Goal: Task Accomplishment & Management: Use online tool/utility

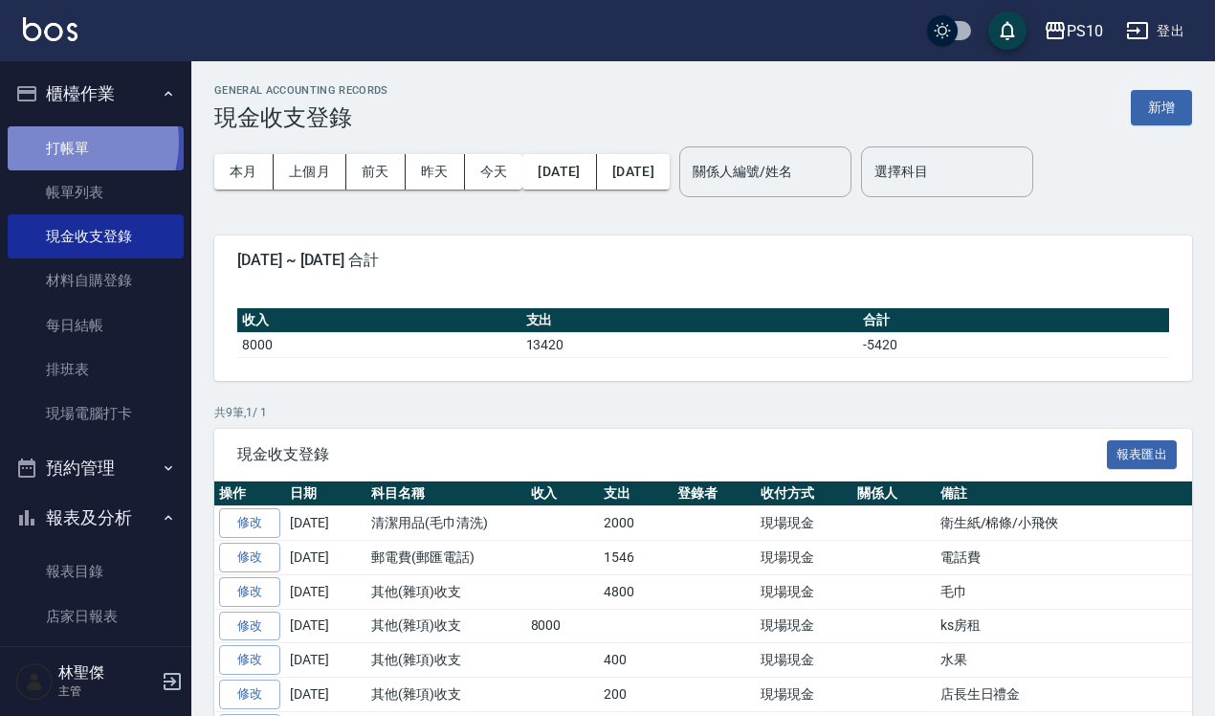
click at [56, 141] on link "打帳單" at bounding box center [96, 148] width 176 height 44
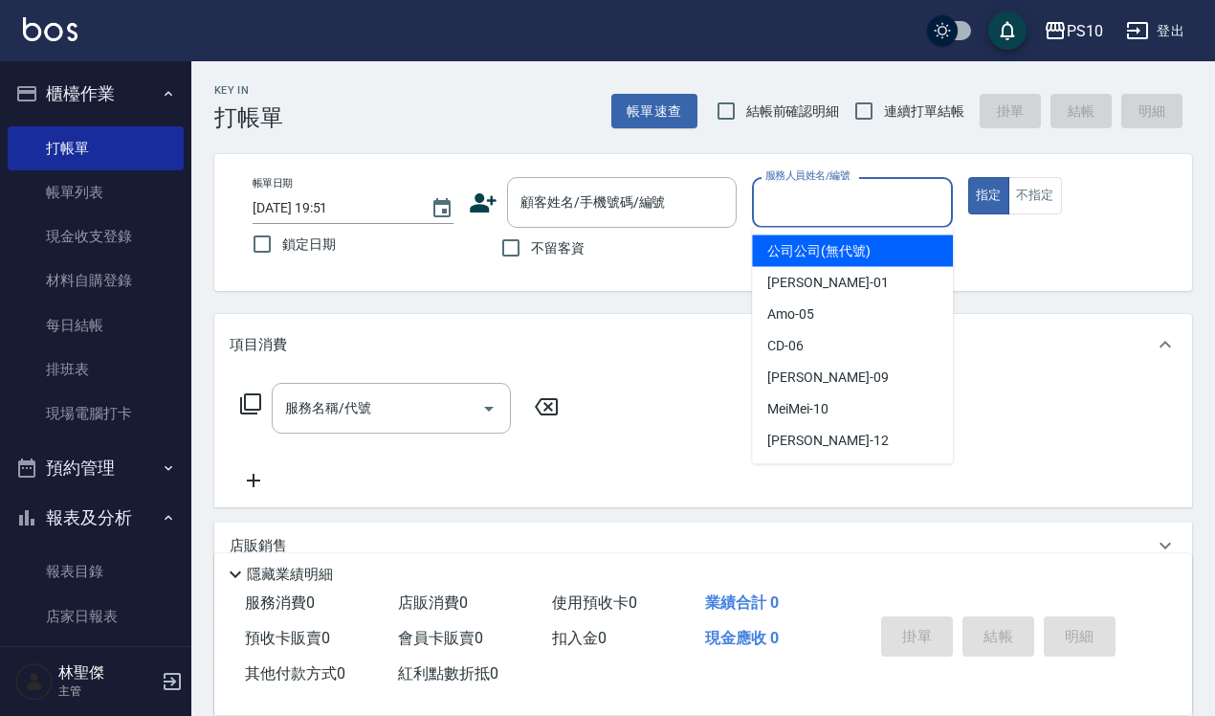
click at [858, 203] on input "服務人員姓名/編號" at bounding box center [853, 202] width 184 height 33
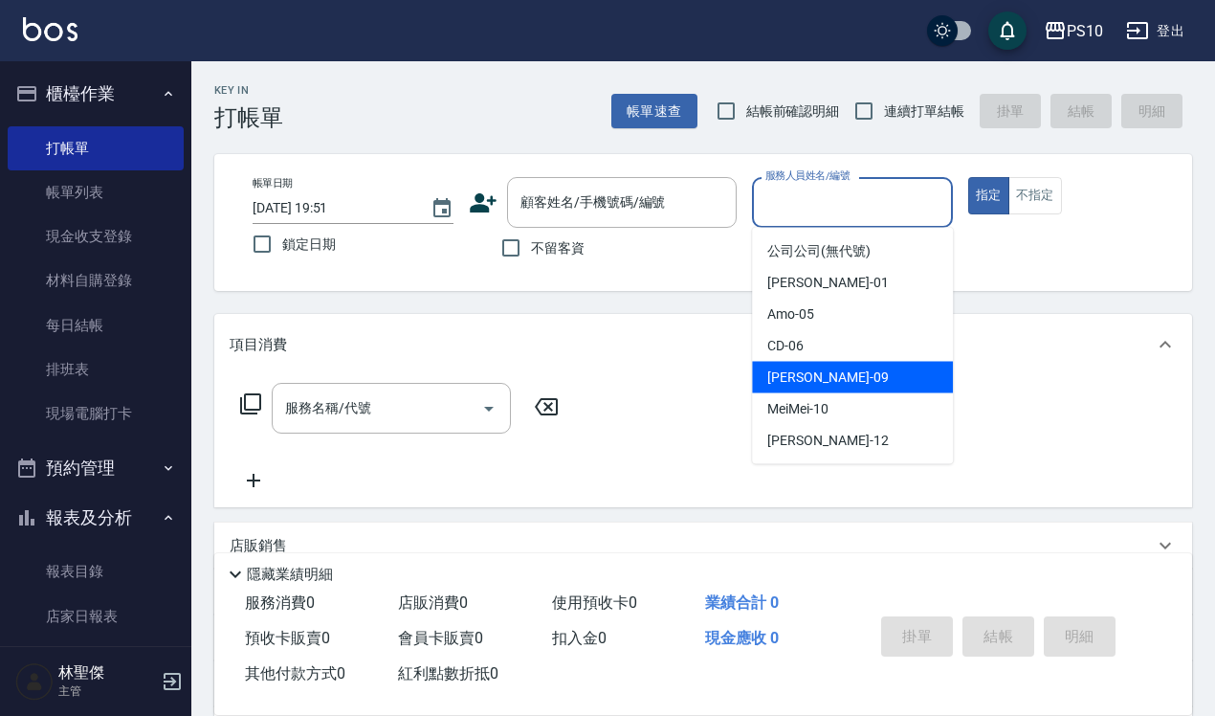
click at [807, 384] on span "[PERSON_NAME] -09" at bounding box center [828, 378] width 121 height 20
type input "[PERSON_NAME]-09"
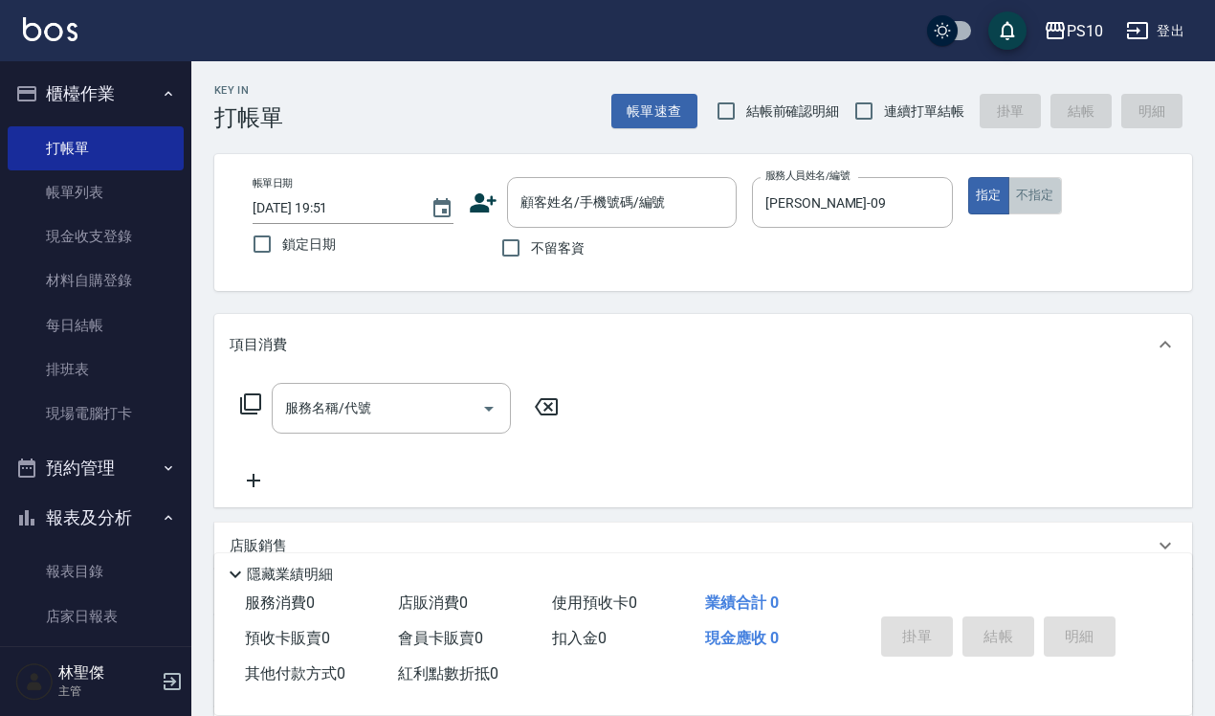
click at [1050, 188] on button "不指定" at bounding box center [1036, 195] width 54 height 37
click at [321, 390] on div "服務名稱/代號 服務名稱/代號" at bounding box center [391, 408] width 239 height 51
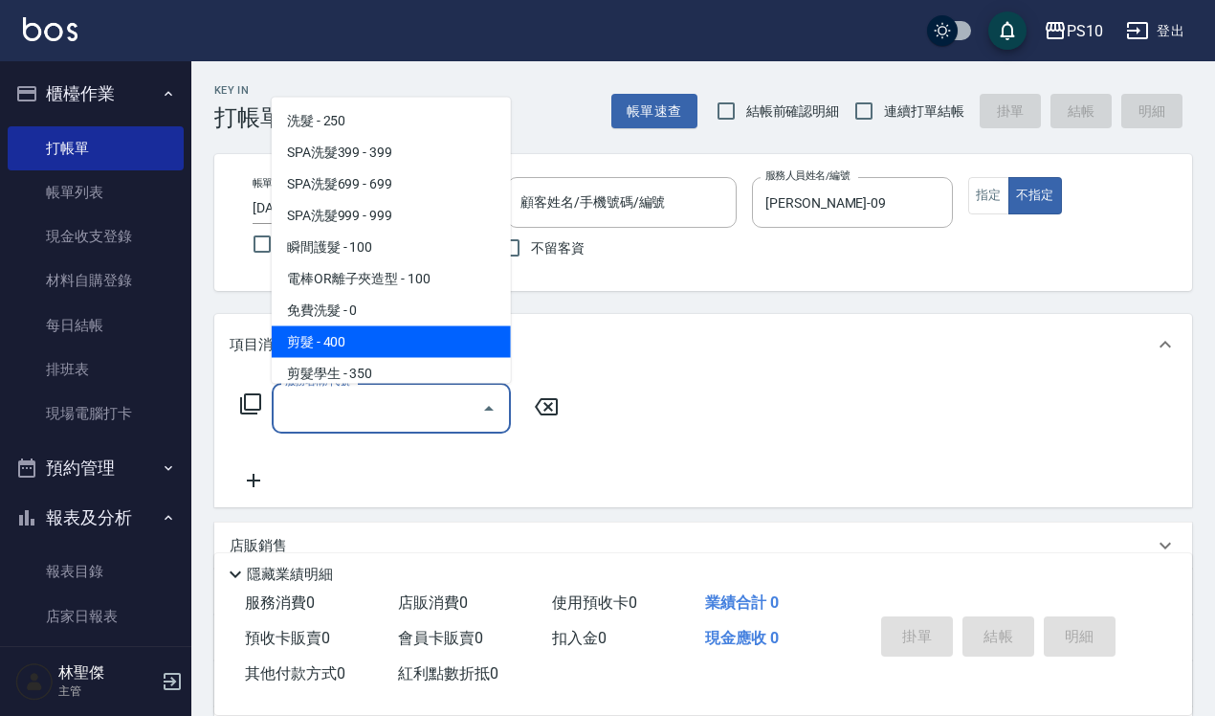
click at [300, 347] on span "剪髮 - 400" at bounding box center [391, 341] width 239 height 32
type input "剪髮(201)"
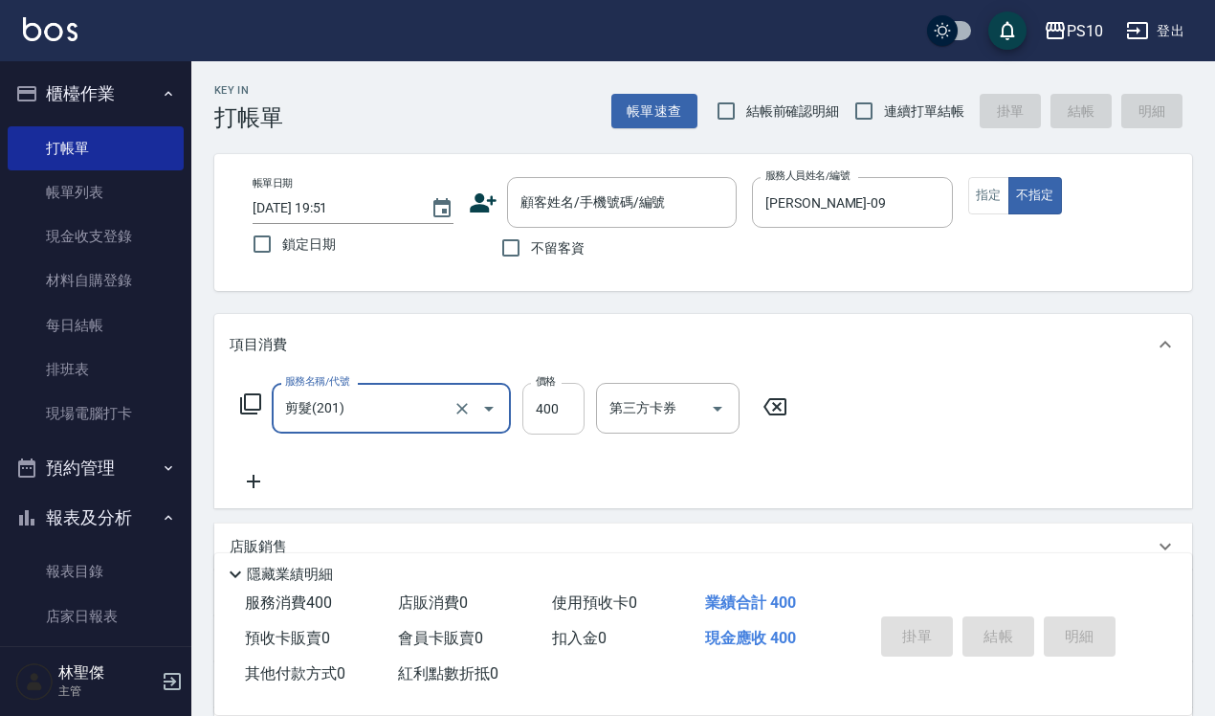
click at [539, 397] on input "400" at bounding box center [554, 409] width 62 height 52
type input "300"
click at [520, 249] on input "不留客資" at bounding box center [511, 248] width 40 height 40
checkbox input "true"
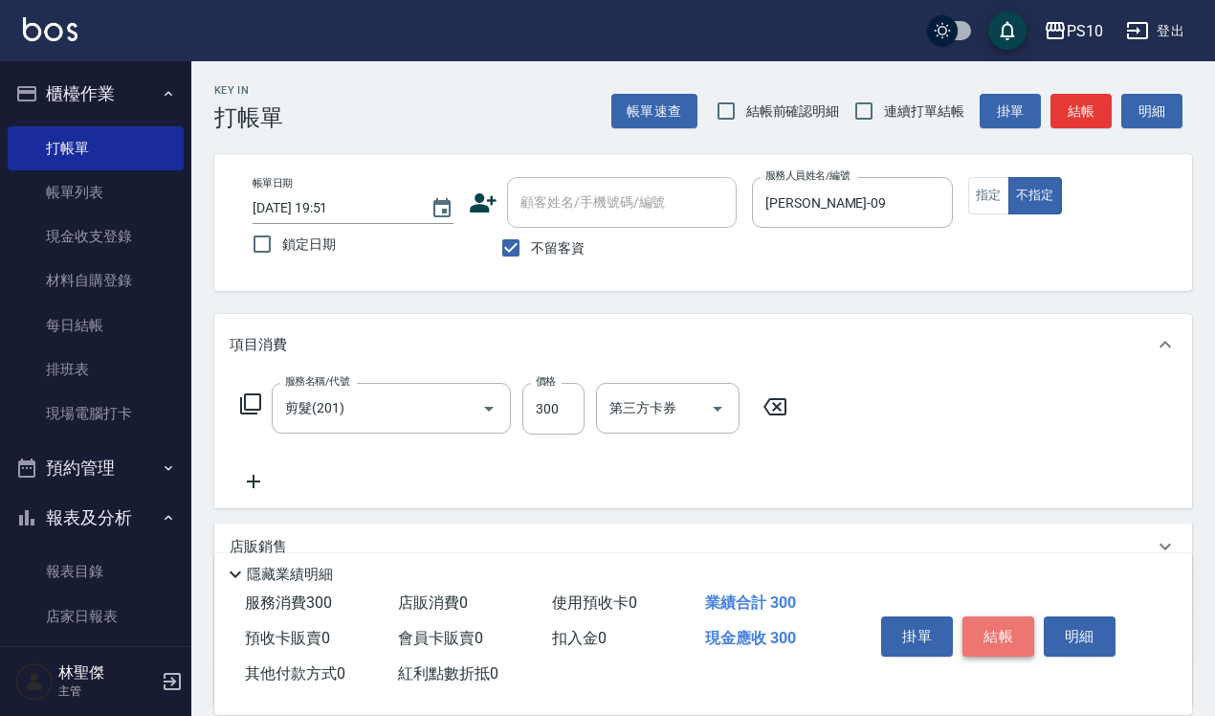
click at [1003, 630] on button "結帳" at bounding box center [999, 636] width 72 height 40
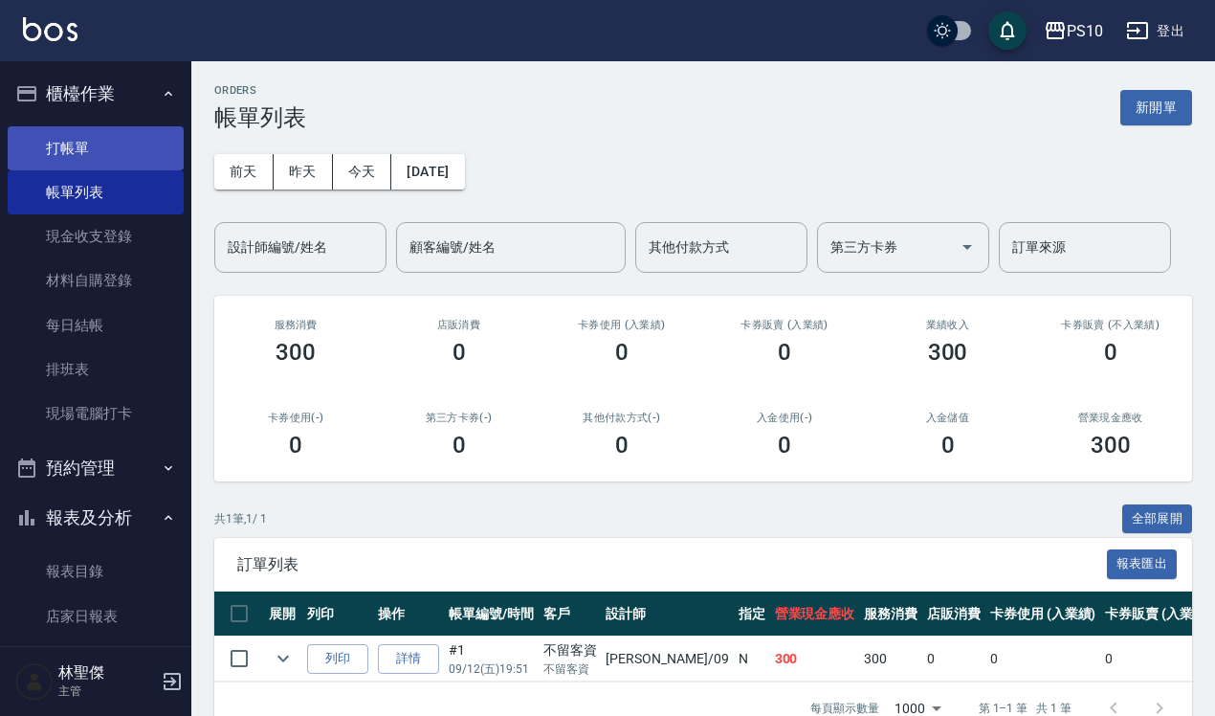
click at [92, 156] on link "打帳單" at bounding box center [96, 148] width 176 height 44
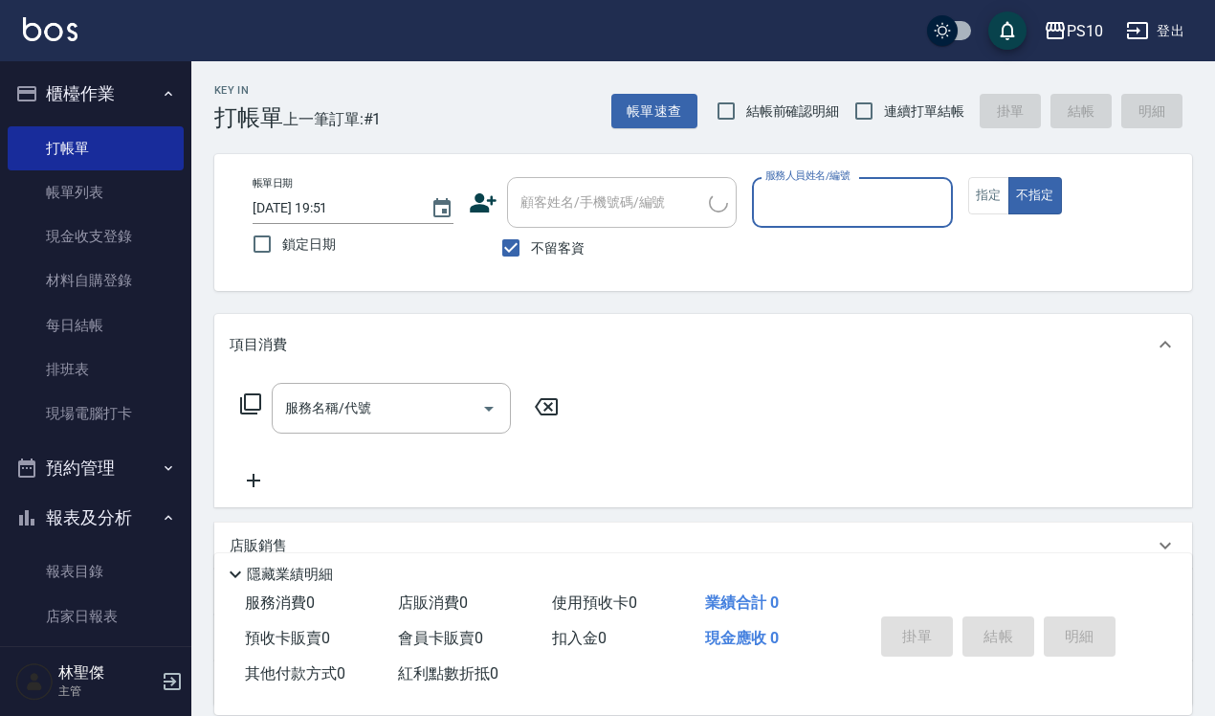
click at [823, 206] on input "服務人員姓名/編號" at bounding box center [853, 202] width 184 height 33
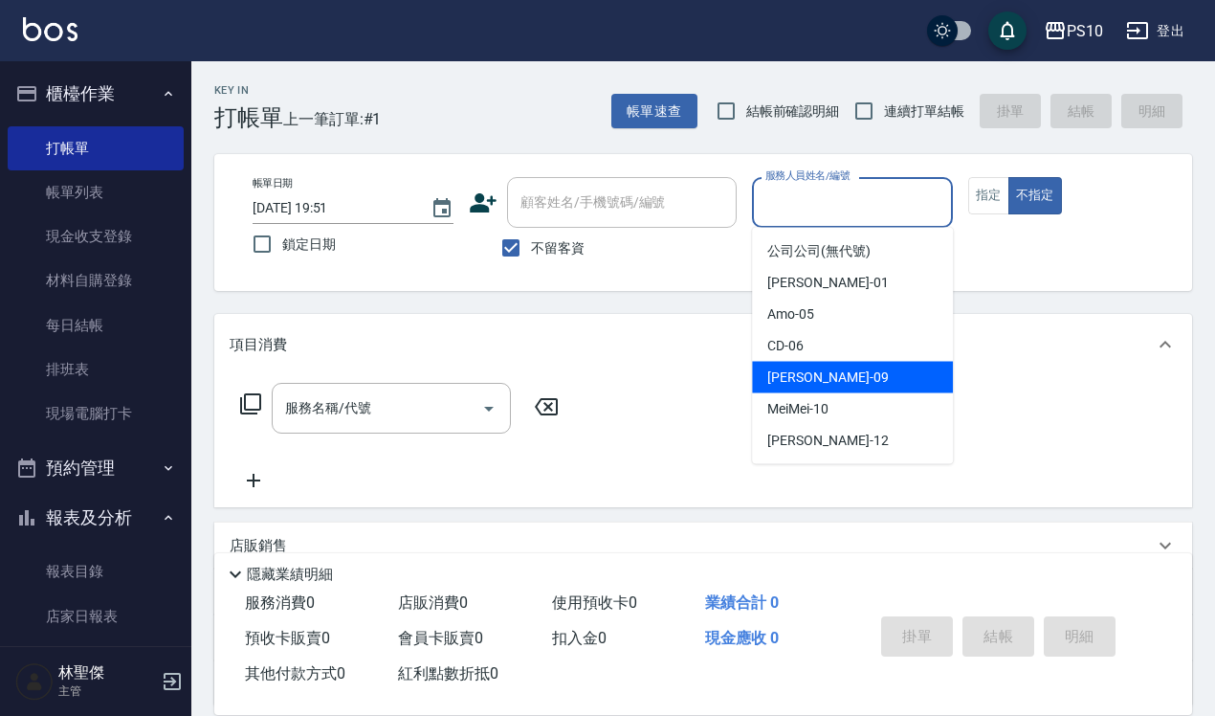
click at [800, 375] on span "[PERSON_NAME] -09" at bounding box center [828, 378] width 121 height 20
type input "[PERSON_NAME]-09"
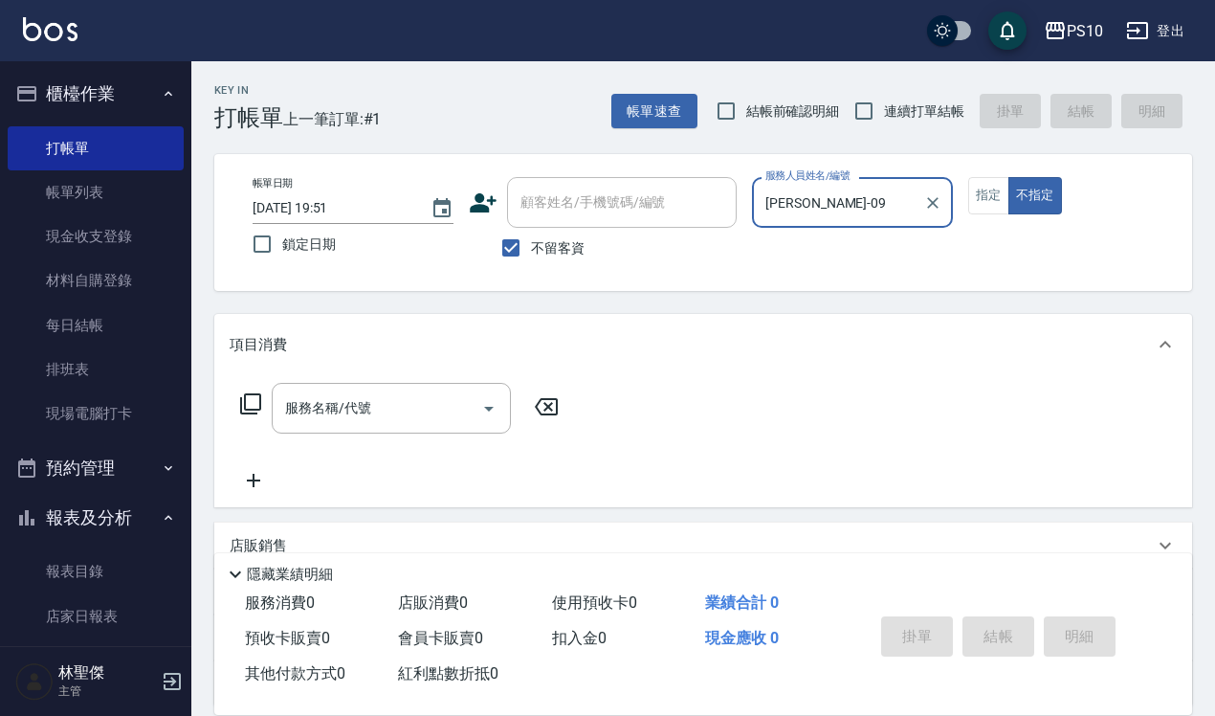
drag, startPoint x: 993, startPoint y: 189, endPoint x: 933, endPoint y: 223, distance: 69.0
click at [993, 189] on button "指定" at bounding box center [989, 195] width 41 height 37
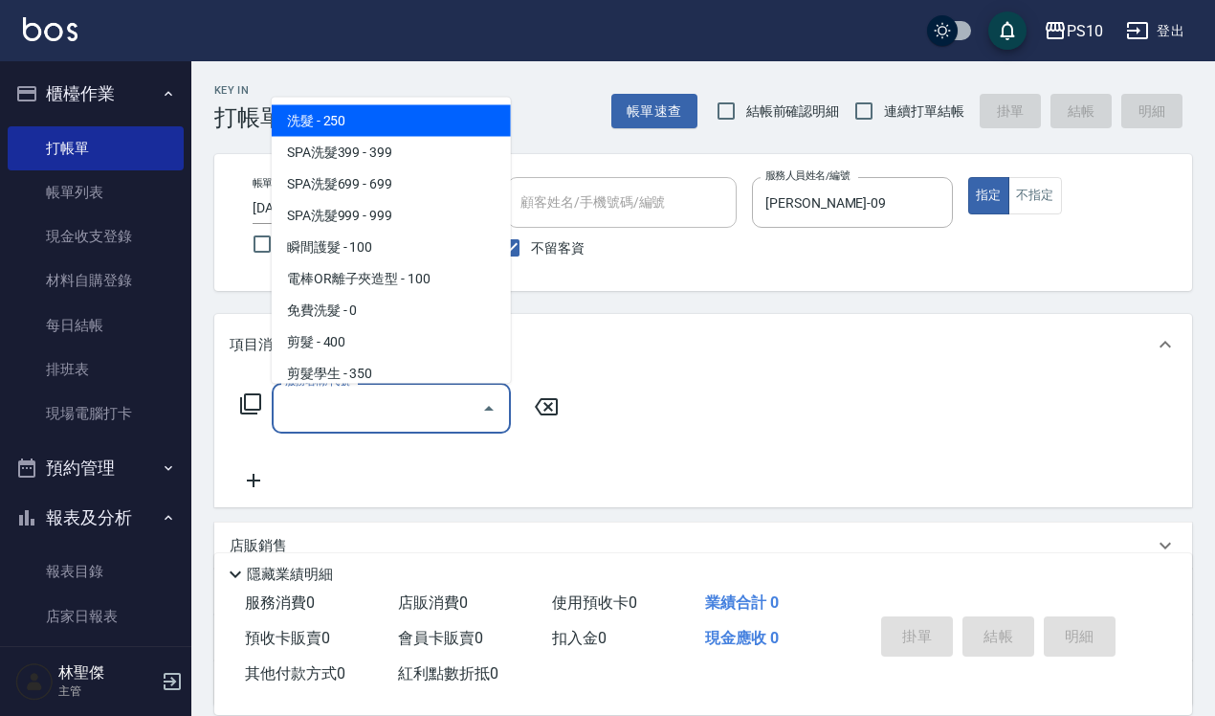
click at [331, 397] on div "服務名稱/代號 服務名稱/代號" at bounding box center [391, 408] width 239 height 51
click at [352, 123] on span "洗髮 - 250" at bounding box center [391, 120] width 239 height 32
type input "洗髮(101)"
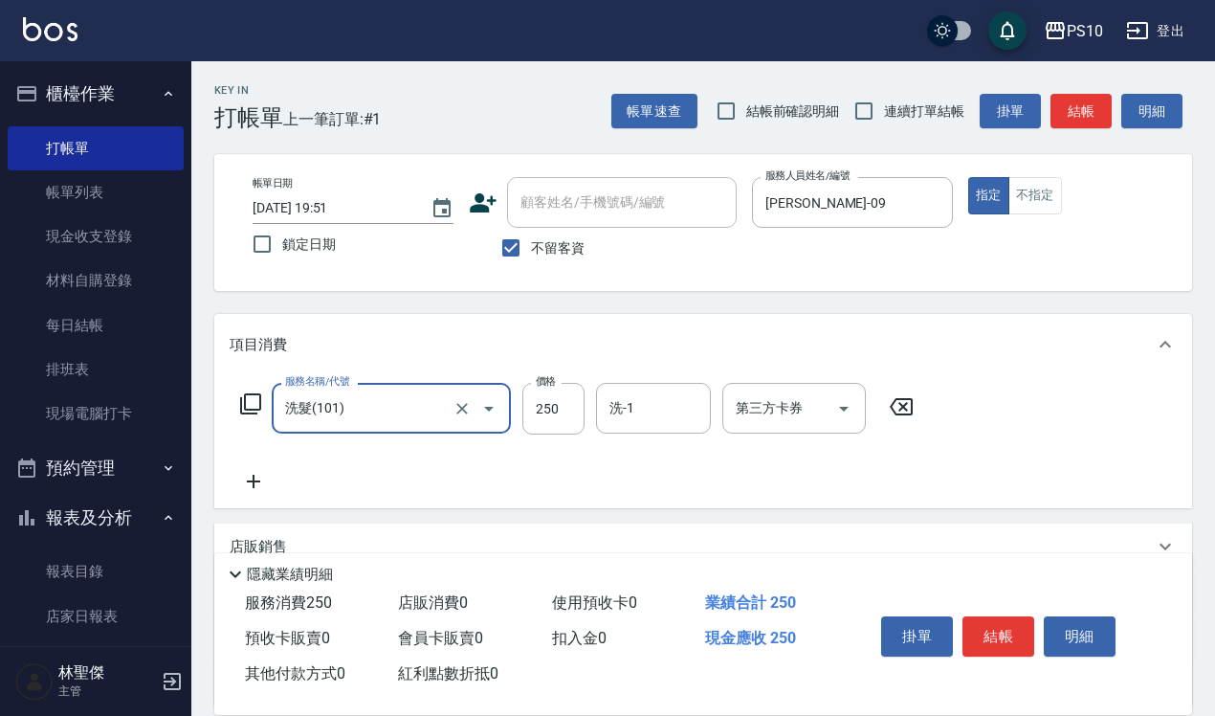
click at [240, 501] on div "服務名稱/代號 洗髮(101) 服務名稱/代號 價格 250 價格 洗-1 洗-1 第三方卡券 第三方卡券" at bounding box center [703, 441] width 978 height 133
click at [251, 481] on icon at bounding box center [253, 481] width 13 height 13
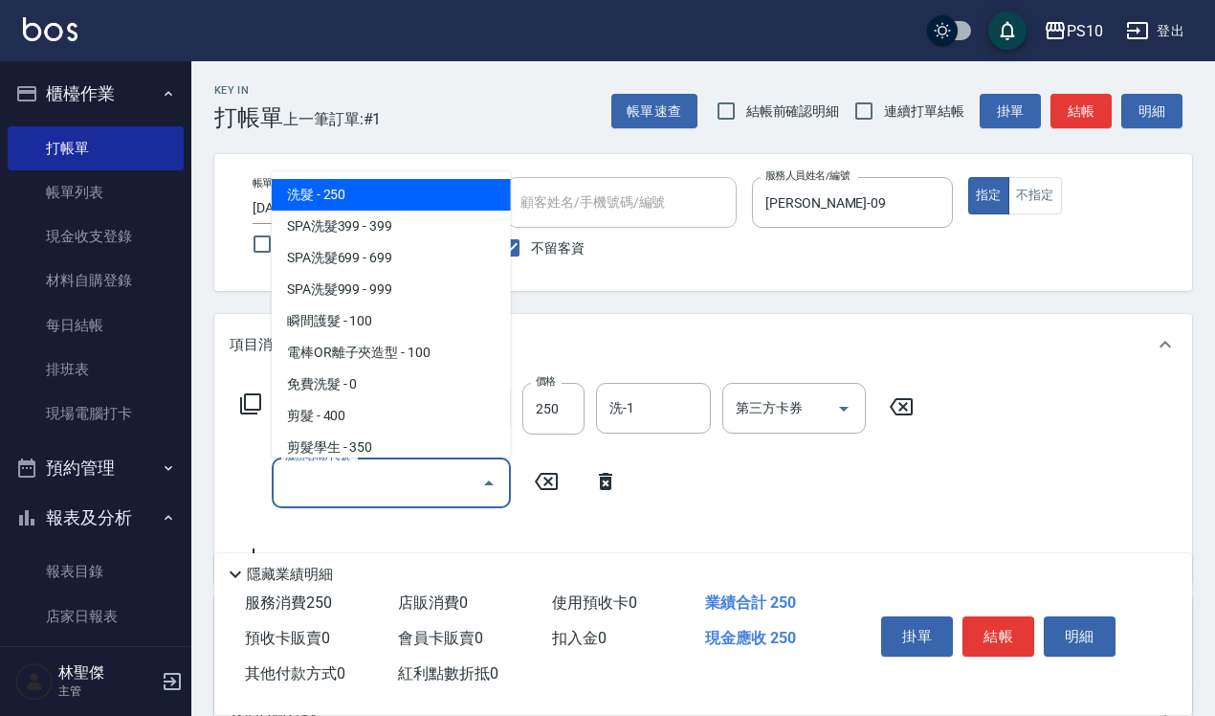
click at [378, 475] on input "服務名稱/代號" at bounding box center [376, 482] width 193 height 33
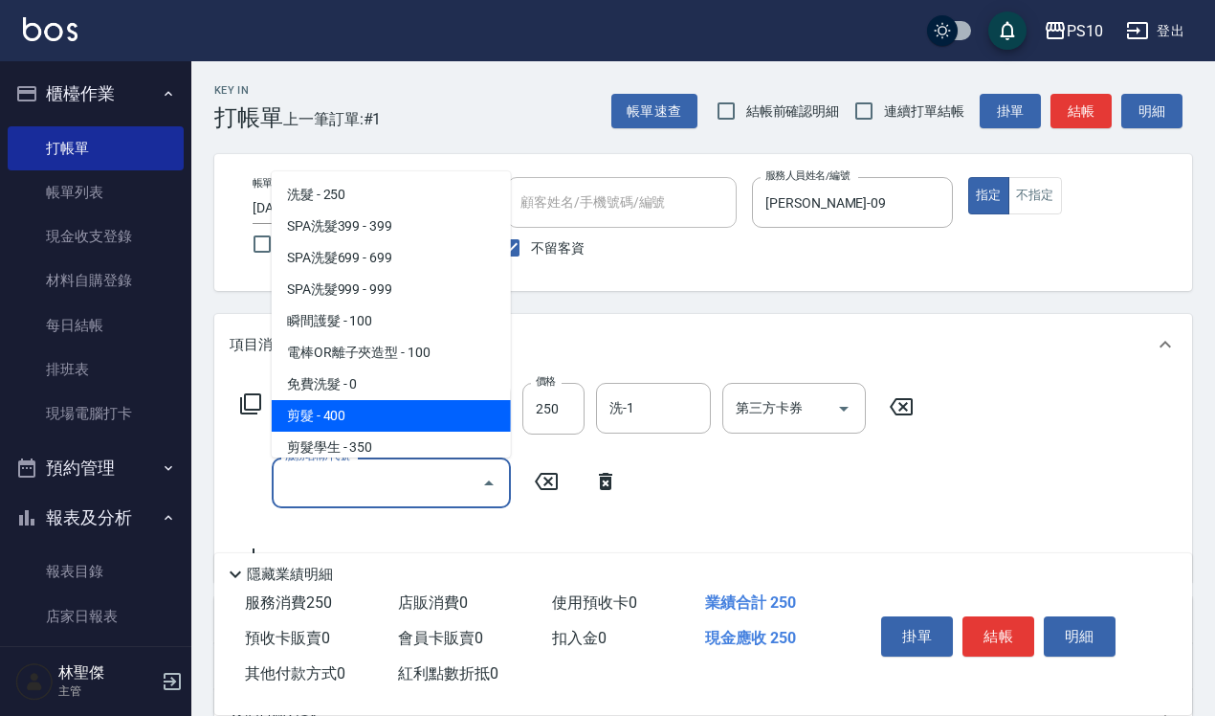
click at [317, 410] on span "剪髮 - 400" at bounding box center [391, 416] width 239 height 32
type input "剪髮(201)"
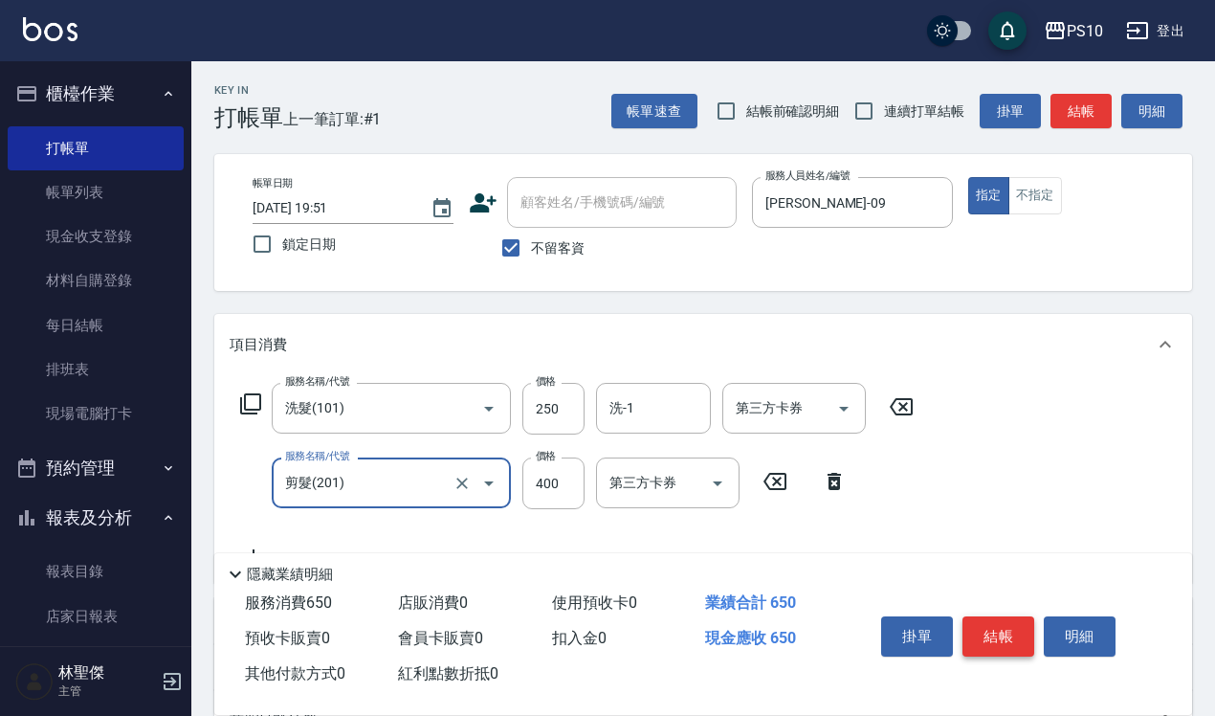
click at [977, 636] on button "結帳" at bounding box center [999, 636] width 72 height 40
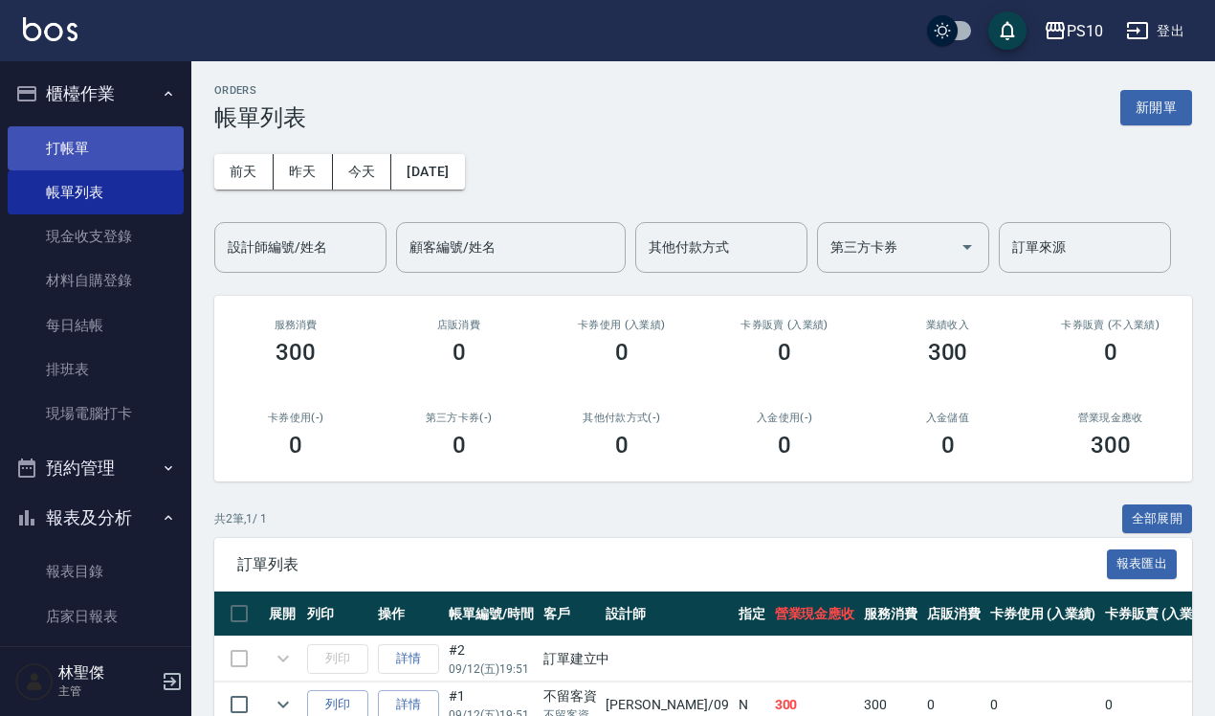
click at [82, 156] on link "打帳單" at bounding box center [96, 148] width 176 height 44
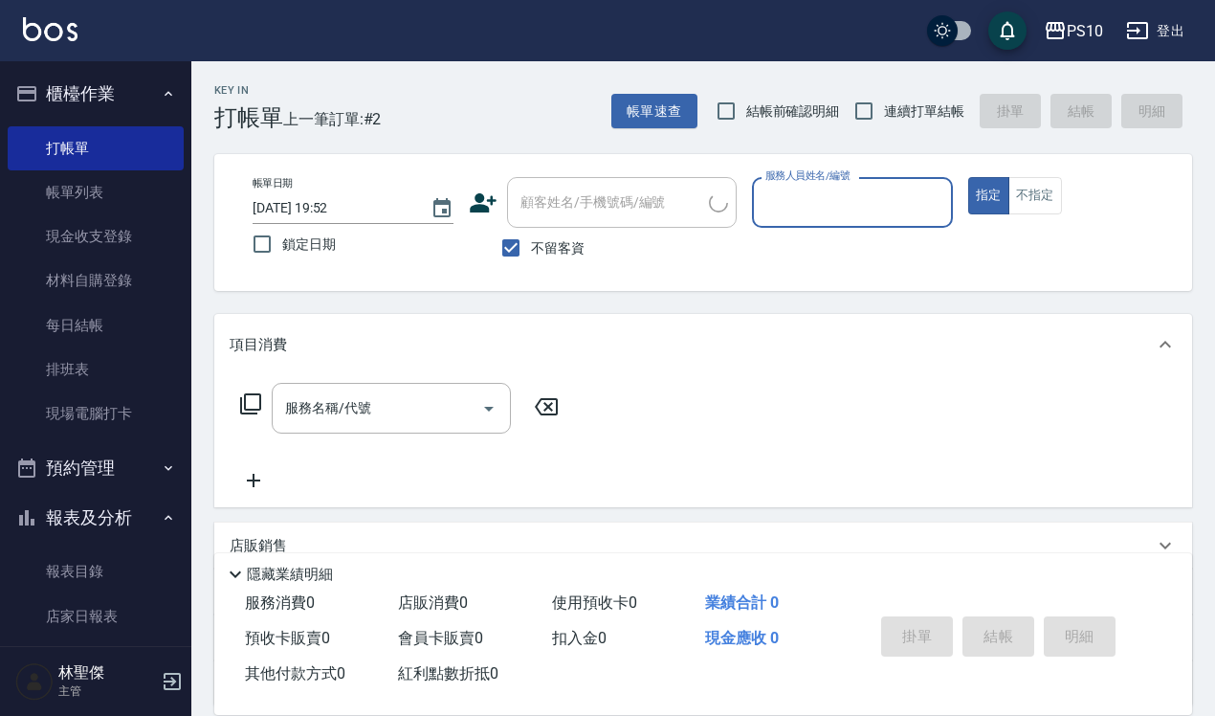
click at [791, 227] on div "服務人員姓名/編號" at bounding box center [852, 202] width 201 height 51
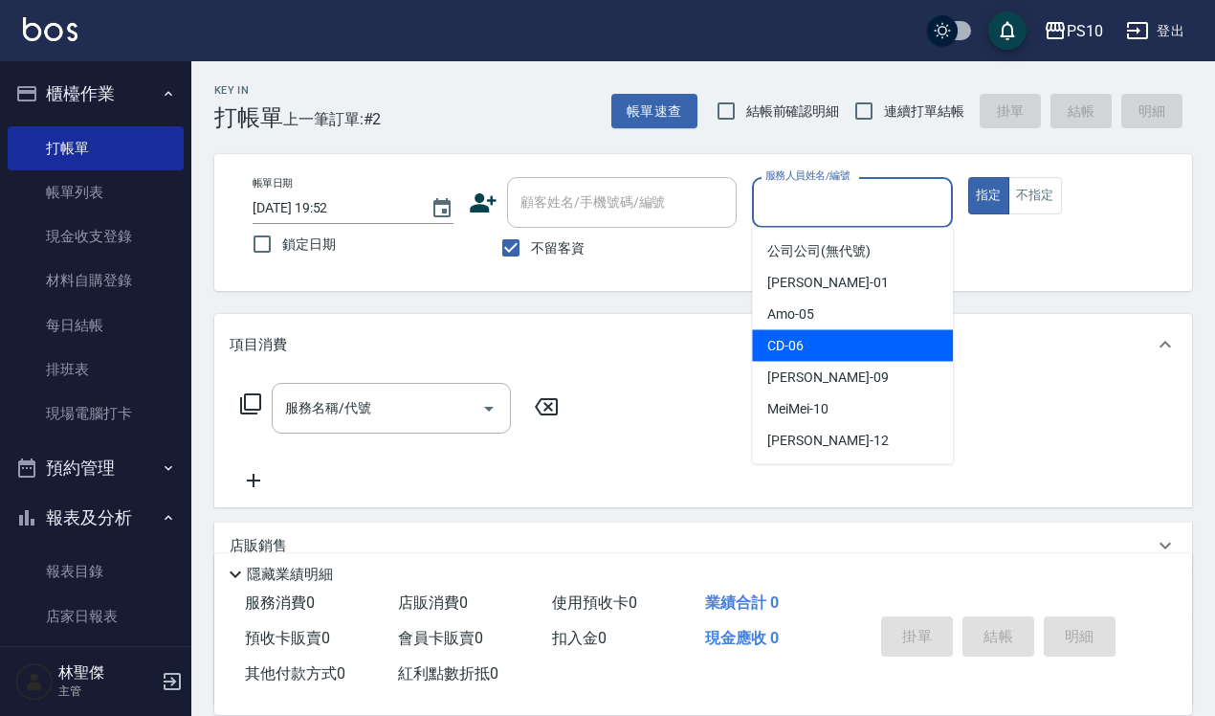
click at [788, 350] on span "CD -06" at bounding box center [786, 346] width 36 height 20
type input "CD-06"
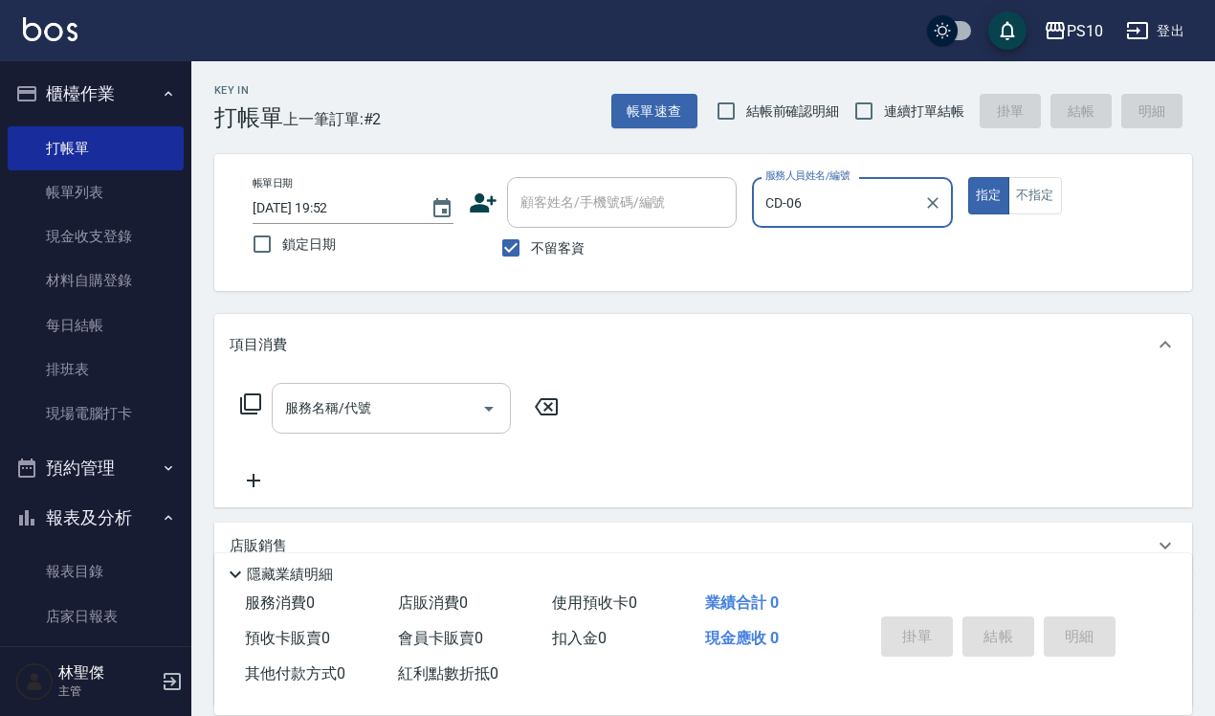
click at [311, 410] on input "服務名稱/代號" at bounding box center [376, 407] width 193 height 33
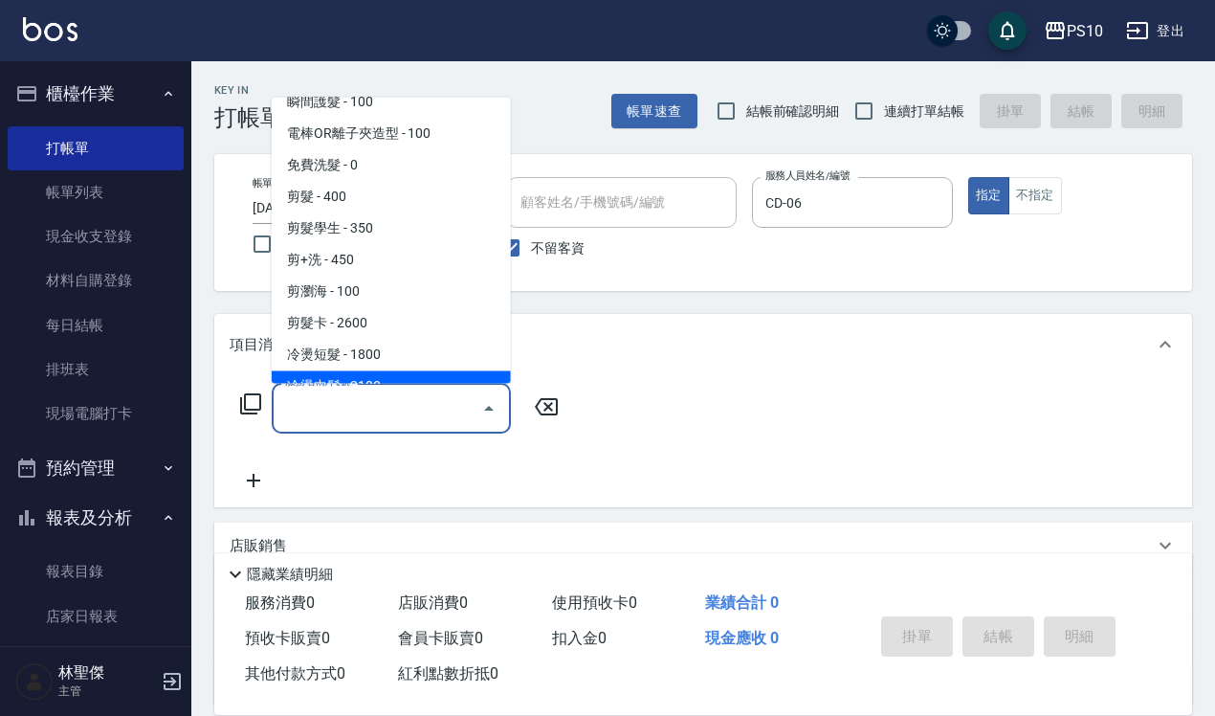
scroll to position [120, 0]
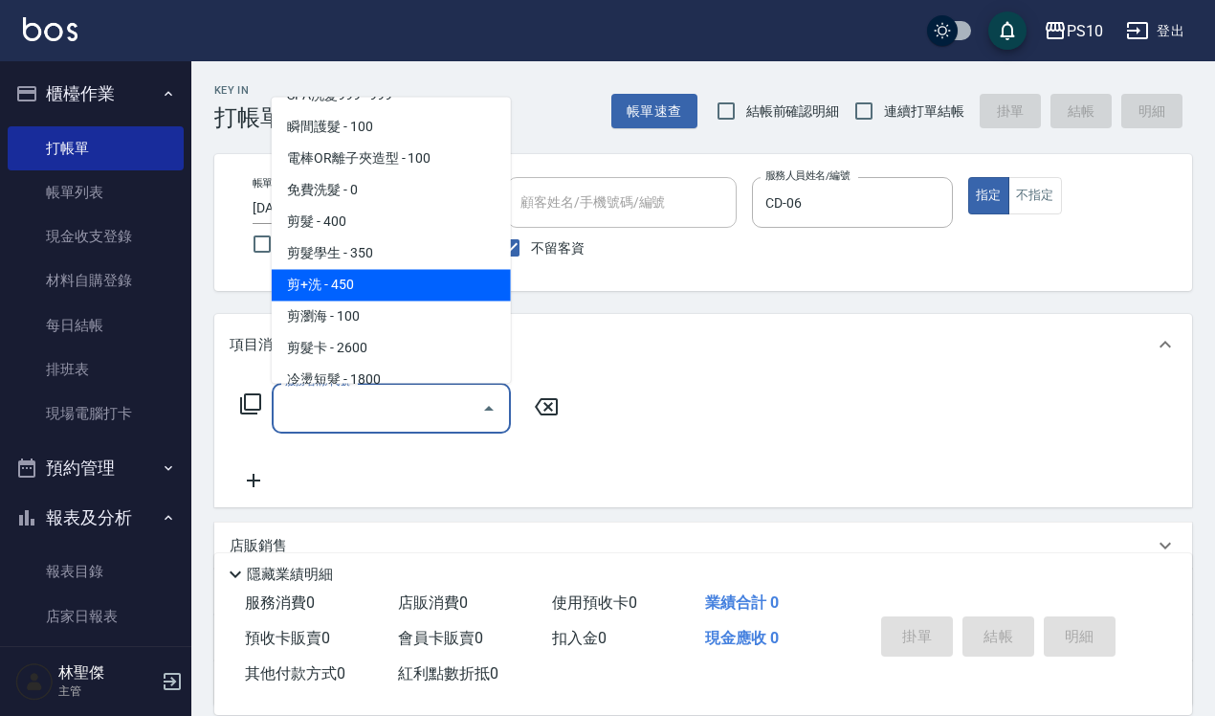
click at [342, 288] on span "剪+洗 - 450" at bounding box center [391, 285] width 239 height 32
type input "剪+洗(203)"
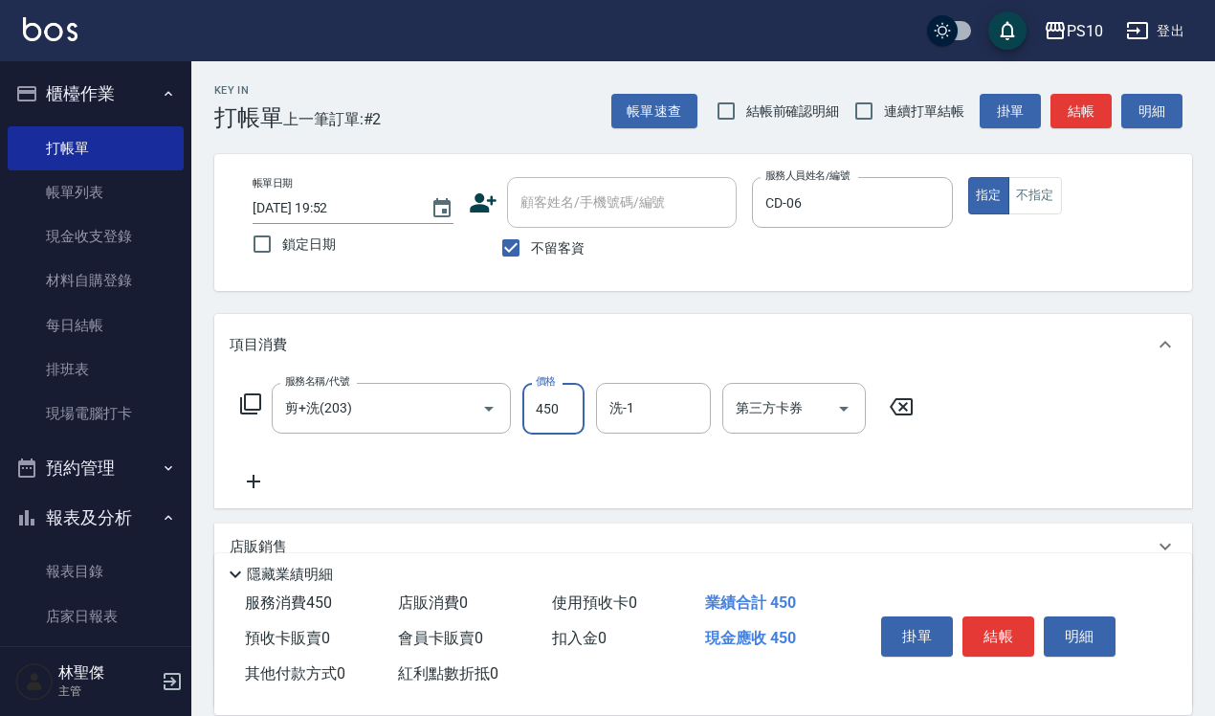
click at [546, 407] on input "450" at bounding box center [554, 409] width 62 height 52
type input "560"
click at [998, 622] on button "結帳" at bounding box center [999, 636] width 72 height 40
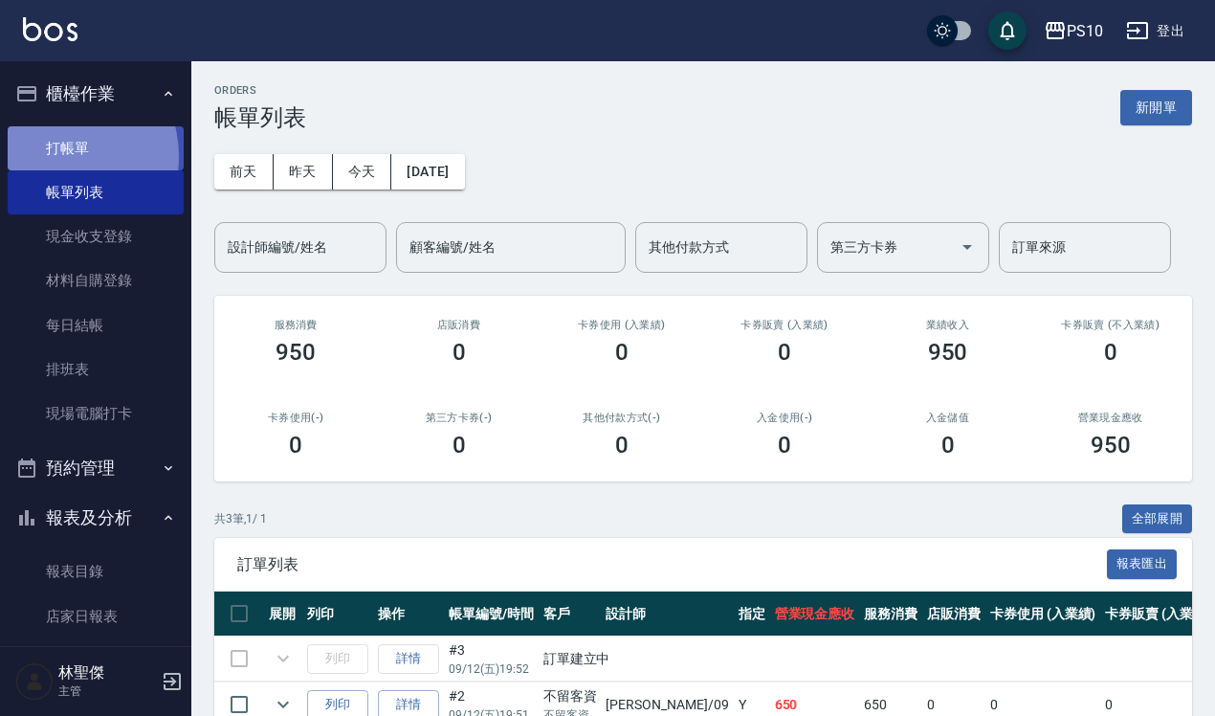
click at [57, 156] on link "打帳單" at bounding box center [96, 148] width 176 height 44
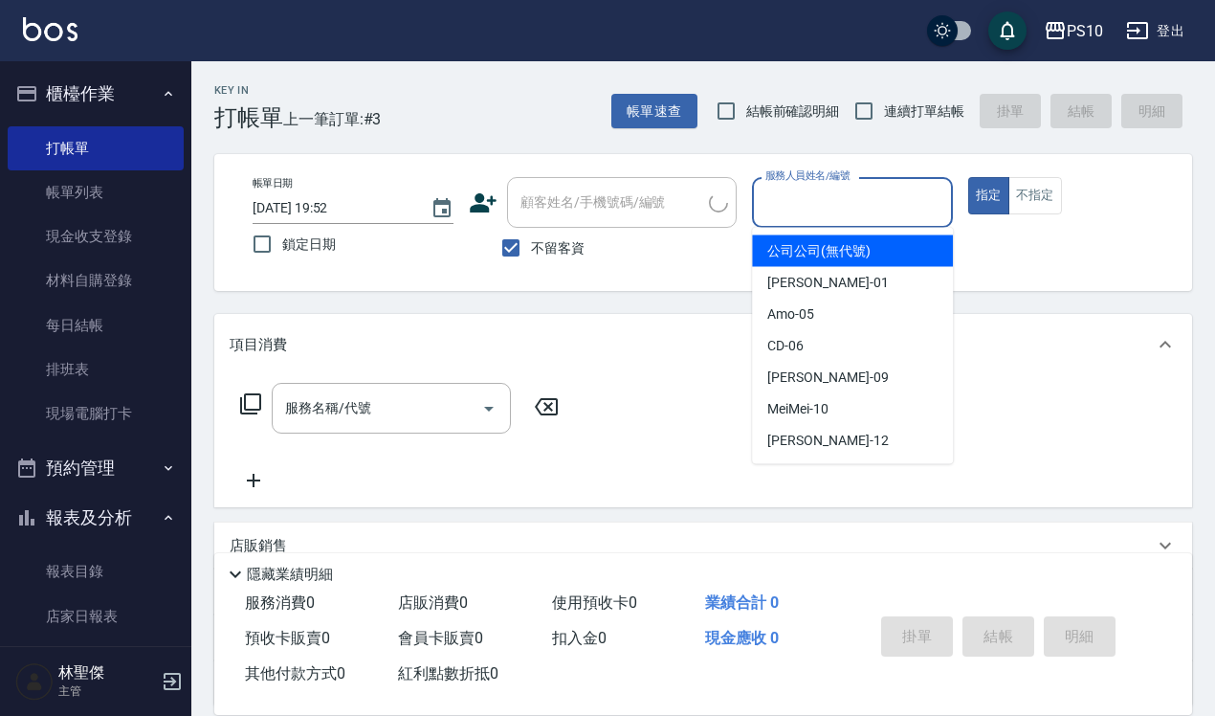
click at [818, 197] on input "服務人員姓名/編號" at bounding box center [853, 202] width 184 height 33
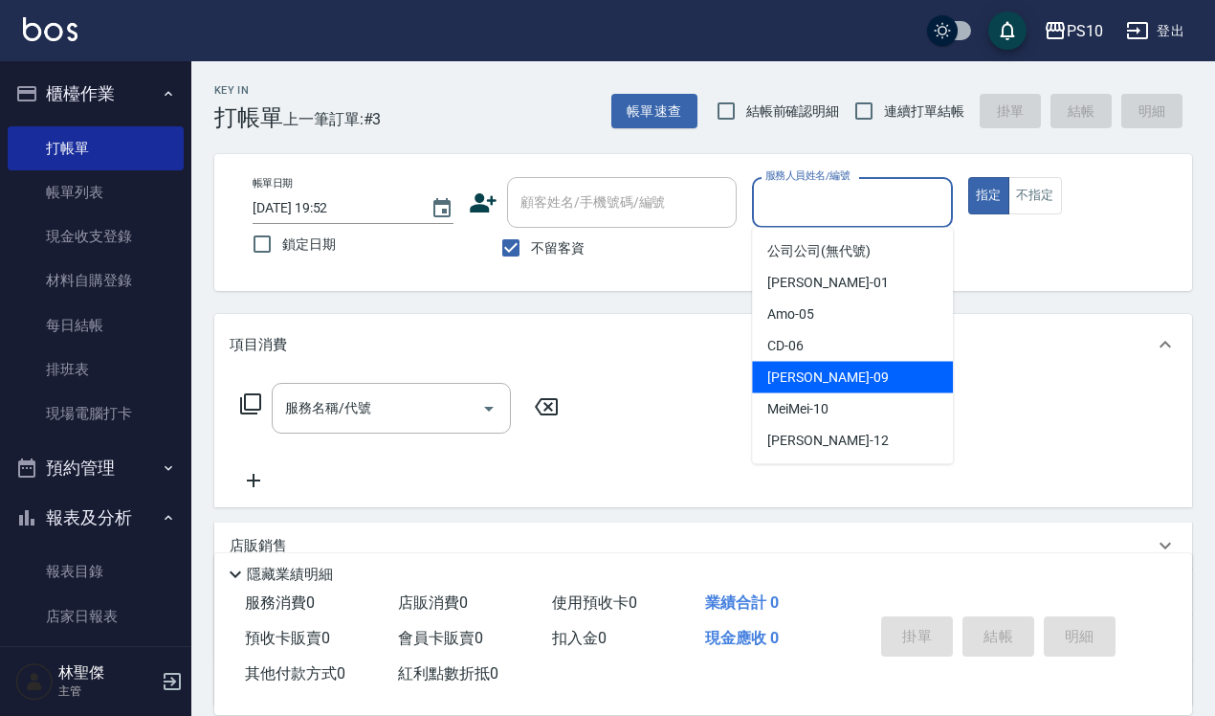
click at [791, 374] on span "[PERSON_NAME] -09" at bounding box center [828, 378] width 121 height 20
type input "[PERSON_NAME]-09"
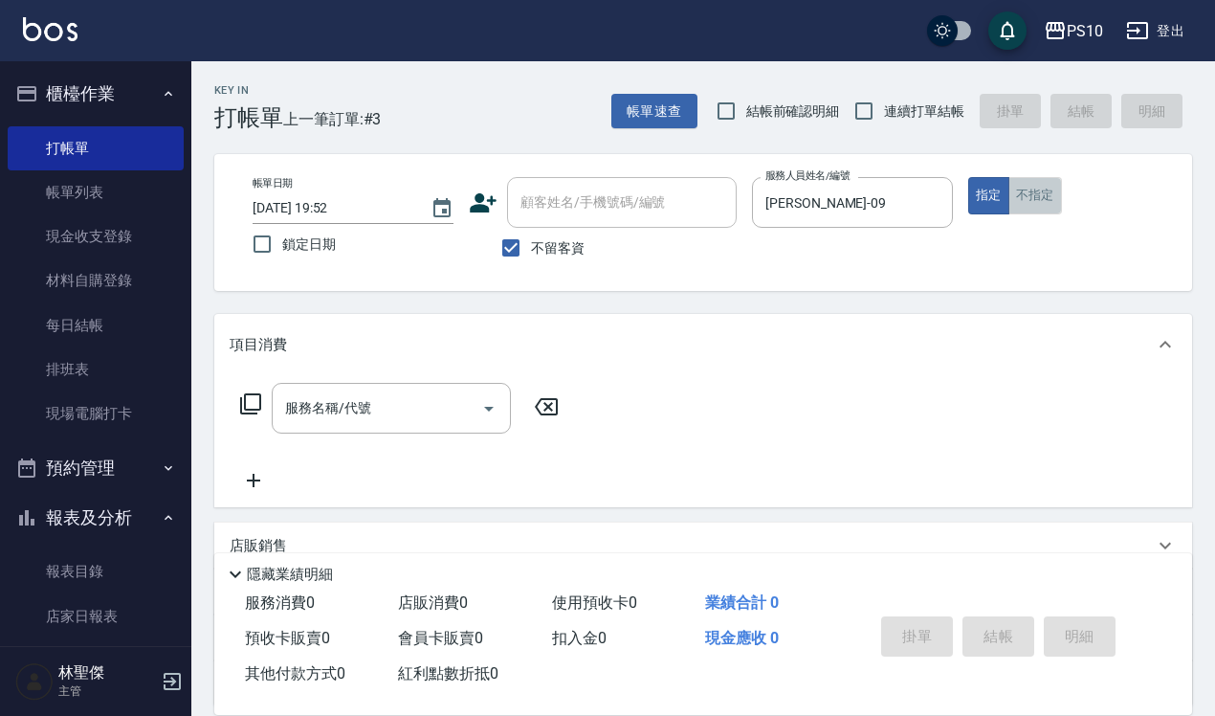
click at [1029, 196] on button "不指定" at bounding box center [1036, 195] width 54 height 37
click at [350, 410] on input "服務名稱/代號" at bounding box center [376, 407] width 193 height 33
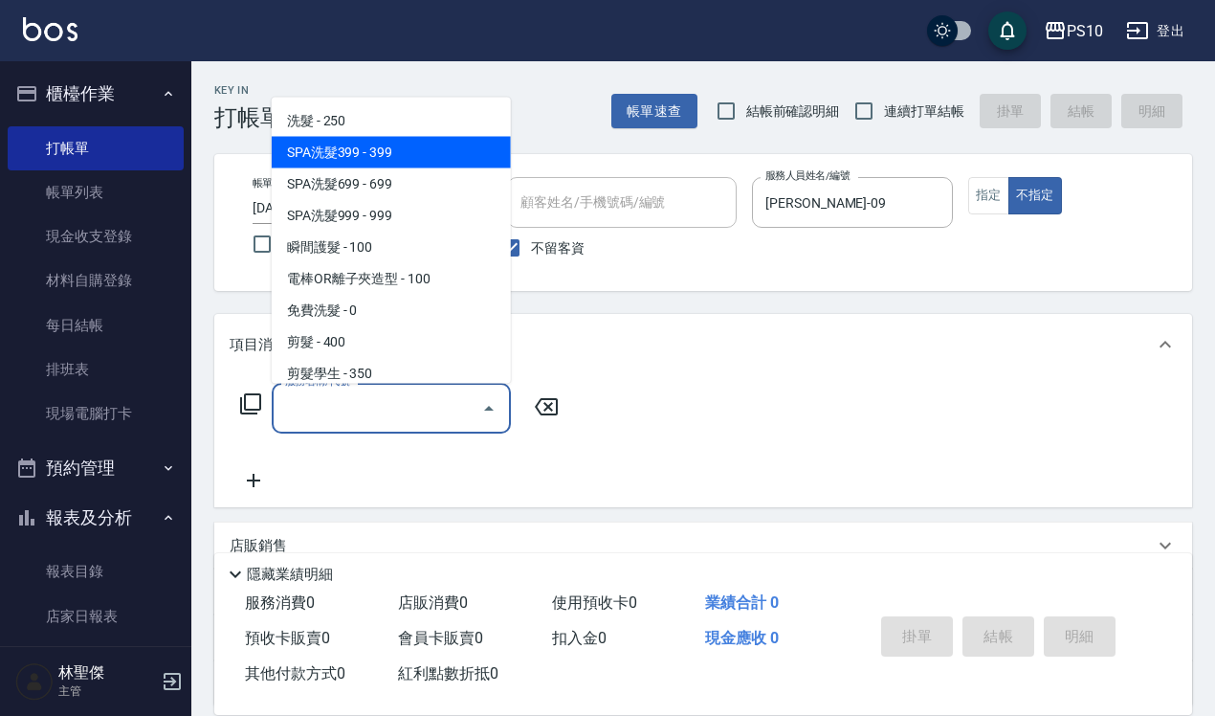
click at [381, 161] on span "SPA洗髮399 - 399" at bounding box center [391, 152] width 239 height 32
type input "SPA洗髮399(102)"
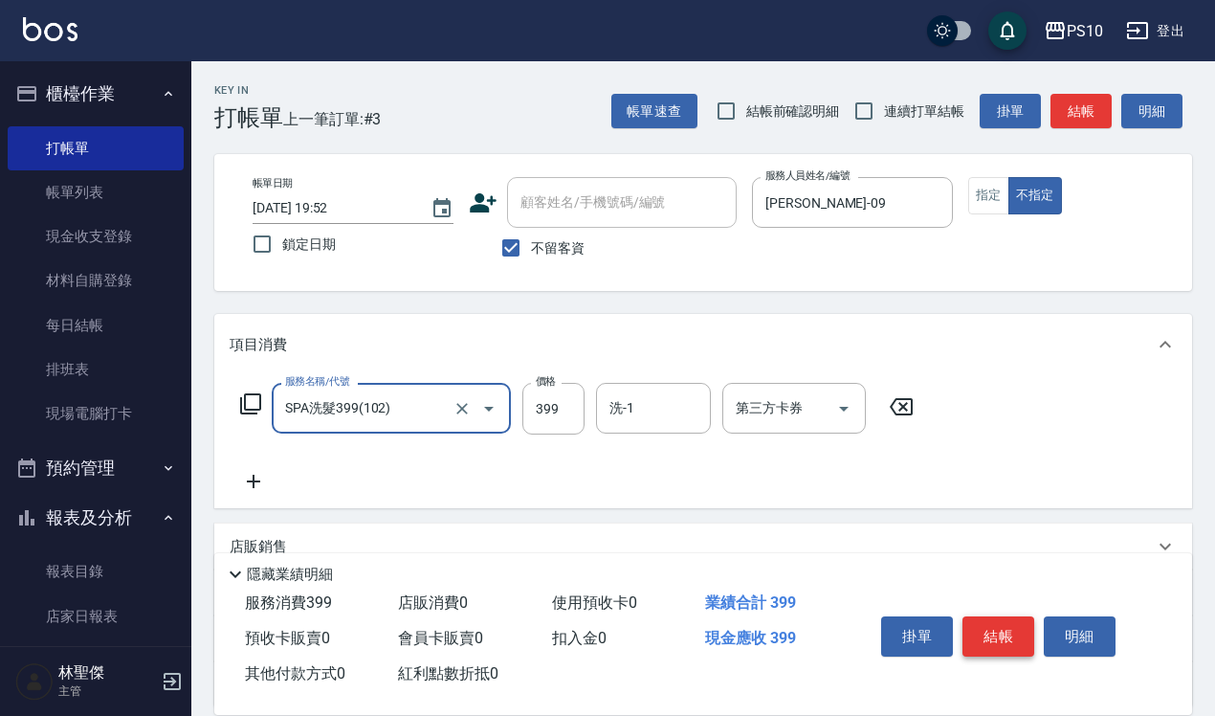
click at [1021, 625] on button "結帳" at bounding box center [999, 636] width 72 height 40
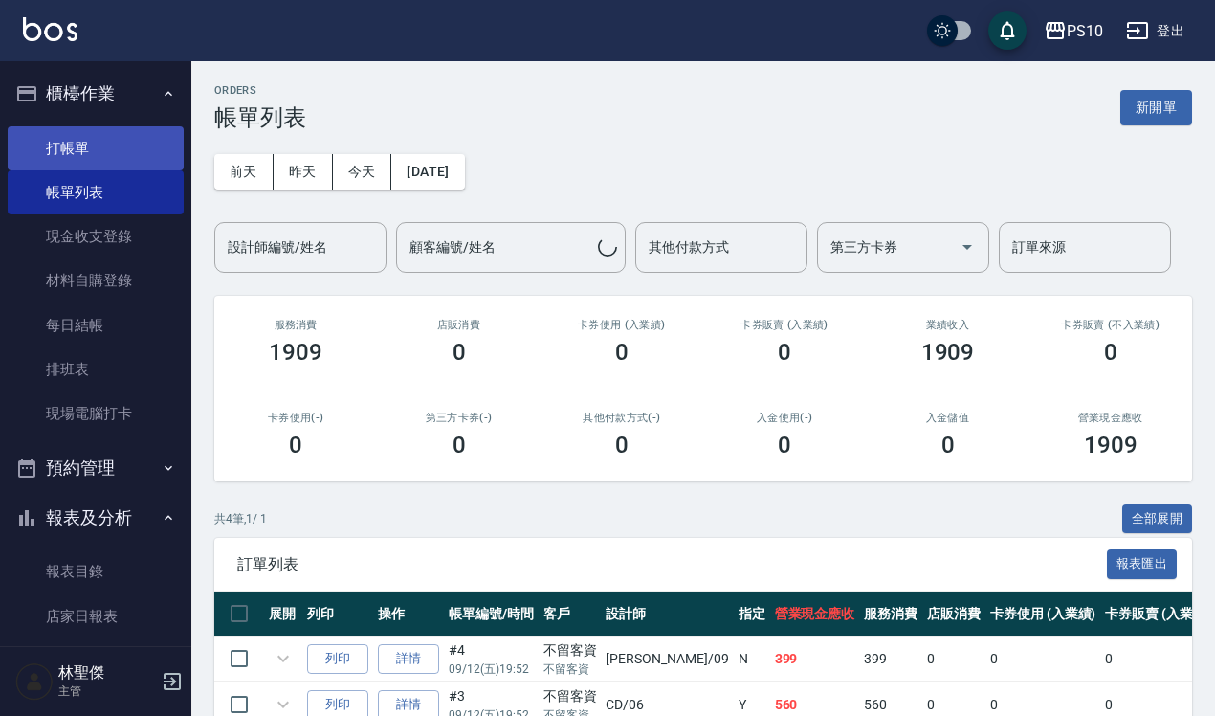
click at [98, 149] on link "打帳單" at bounding box center [96, 148] width 176 height 44
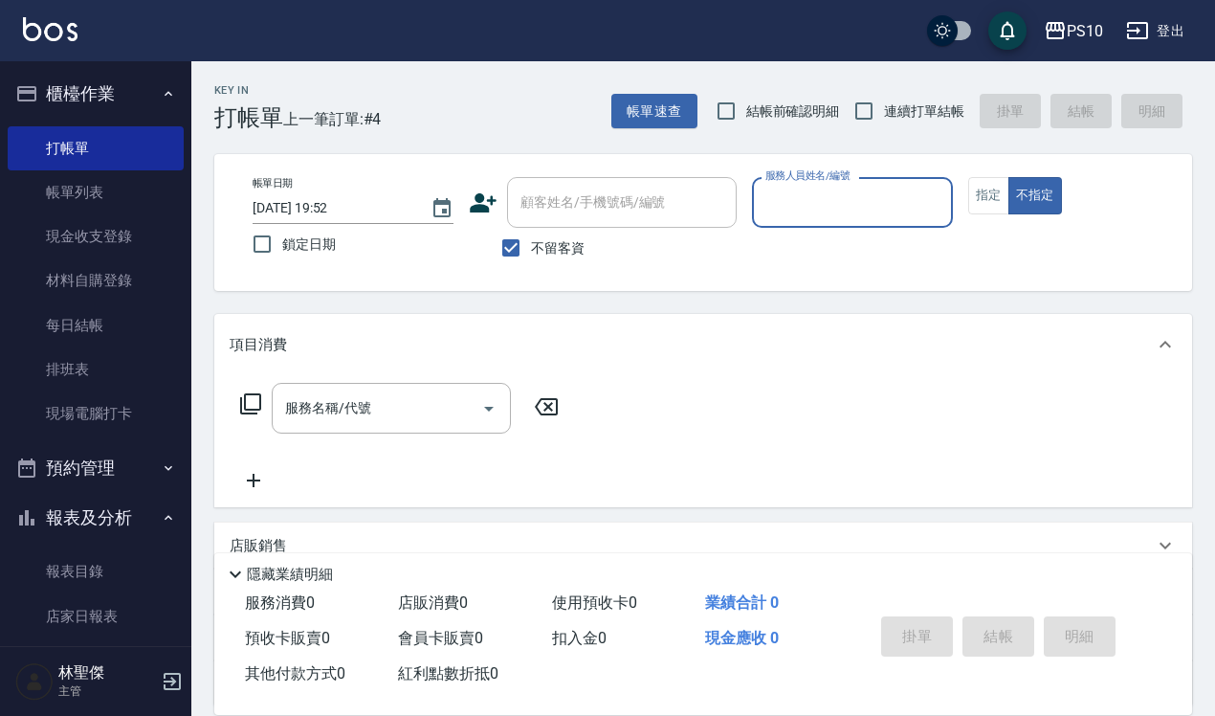
click at [791, 192] on input "服務人員姓名/編號" at bounding box center [853, 202] width 184 height 33
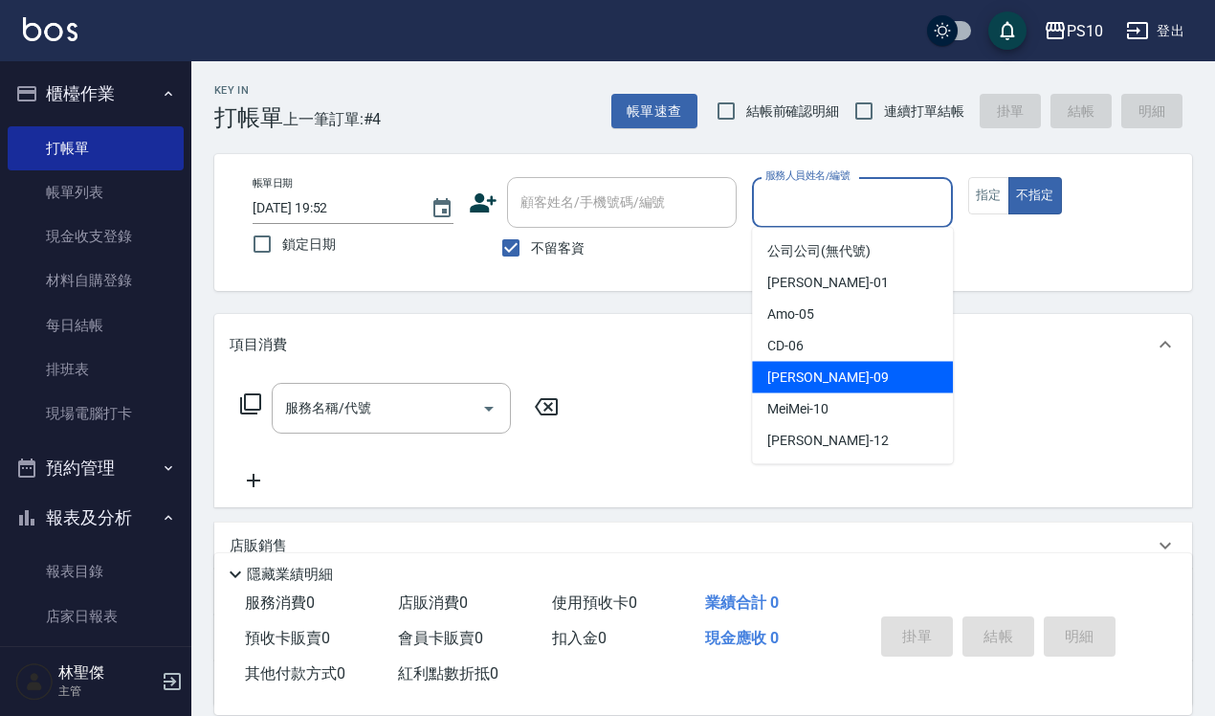
click at [814, 373] on div "[PERSON_NAME] -09" at bounding box center [852, 378] width 201 height 32
type input "[PERSON_NAME]-09"
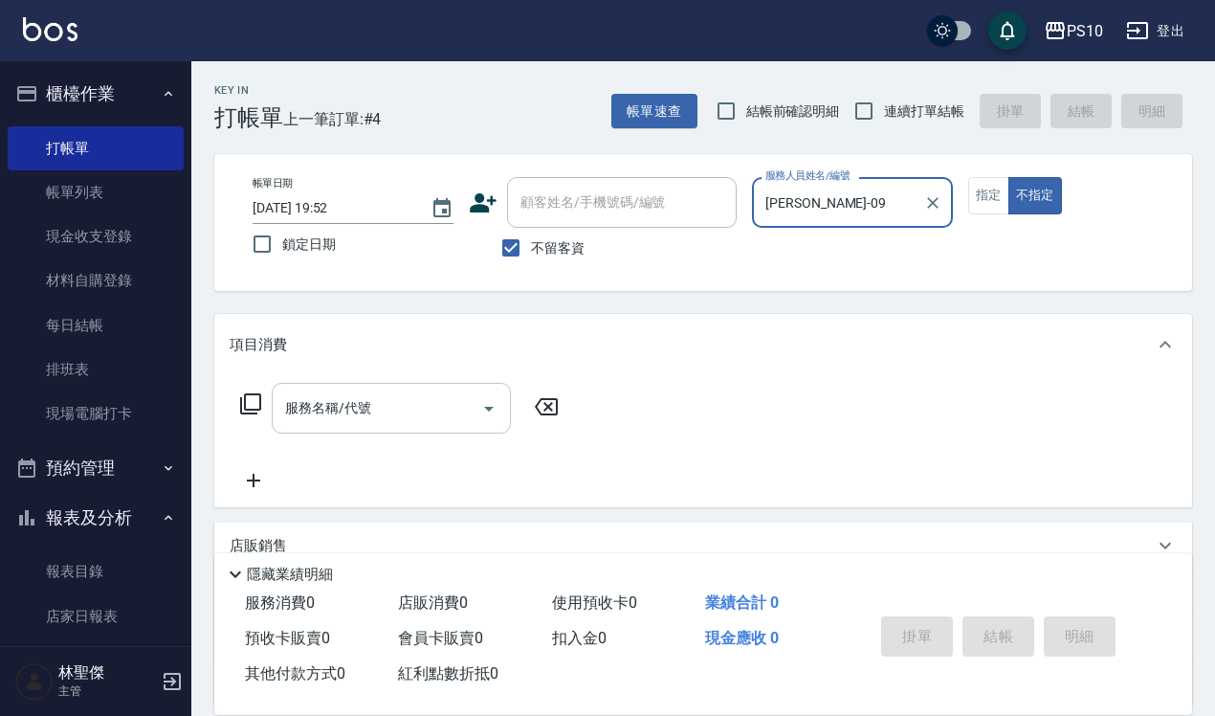
click at [337, 412] on input "服務名稱/代號" at bounding box center [376, 407] width 193 height 33
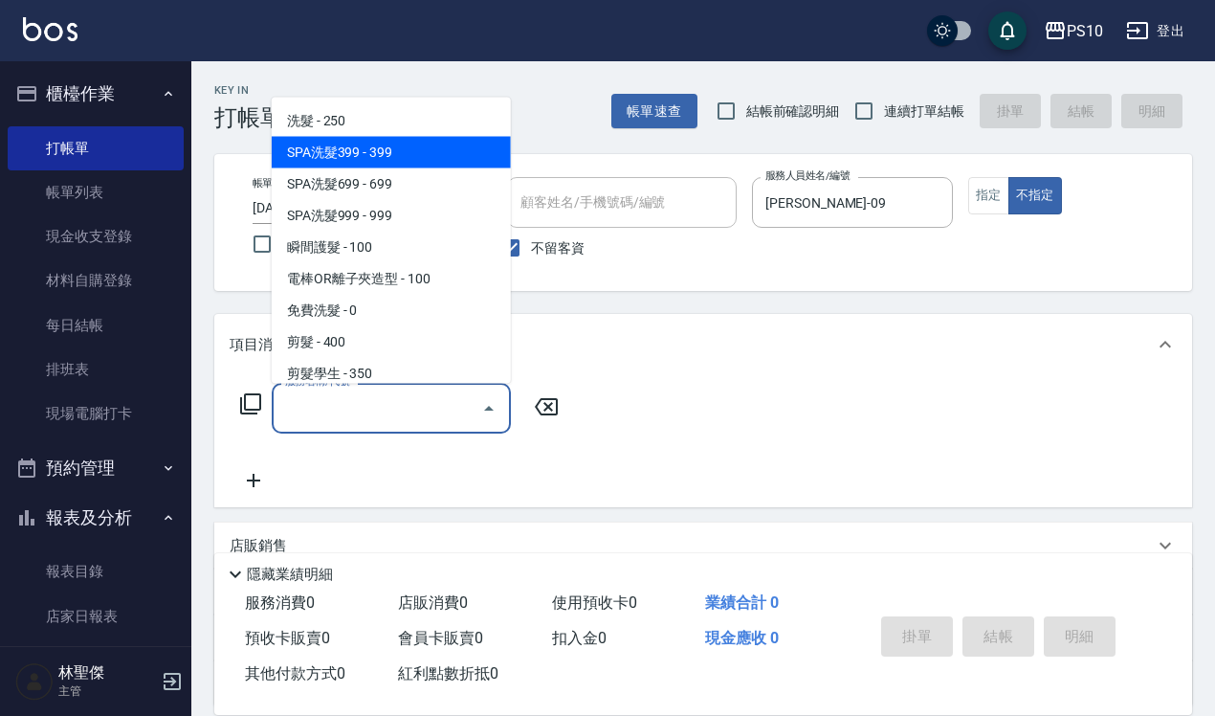
click at [347, 160] on span "SPA洗髮399 - 399" at bounding box center [391, 152] width 239 height 32
type input "SPA洗髮399(102)"
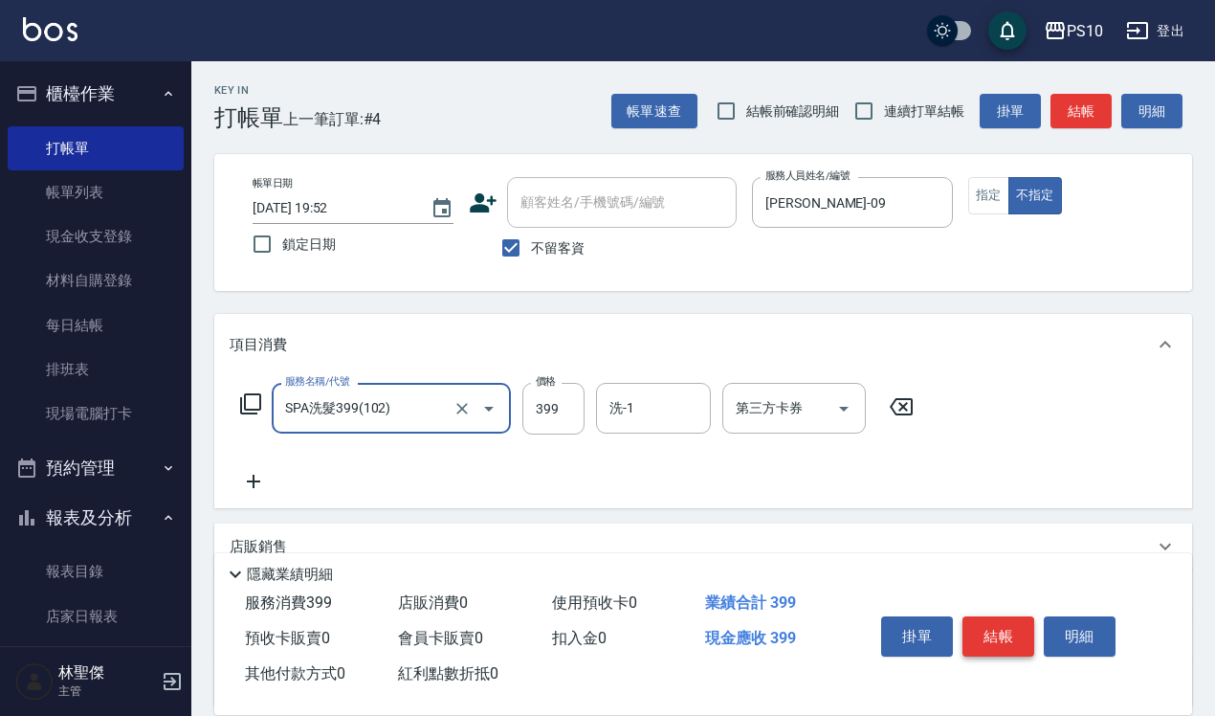
click at [1011, 625] on button "結帳" at bounding box center [999, 636] width 72 height 40
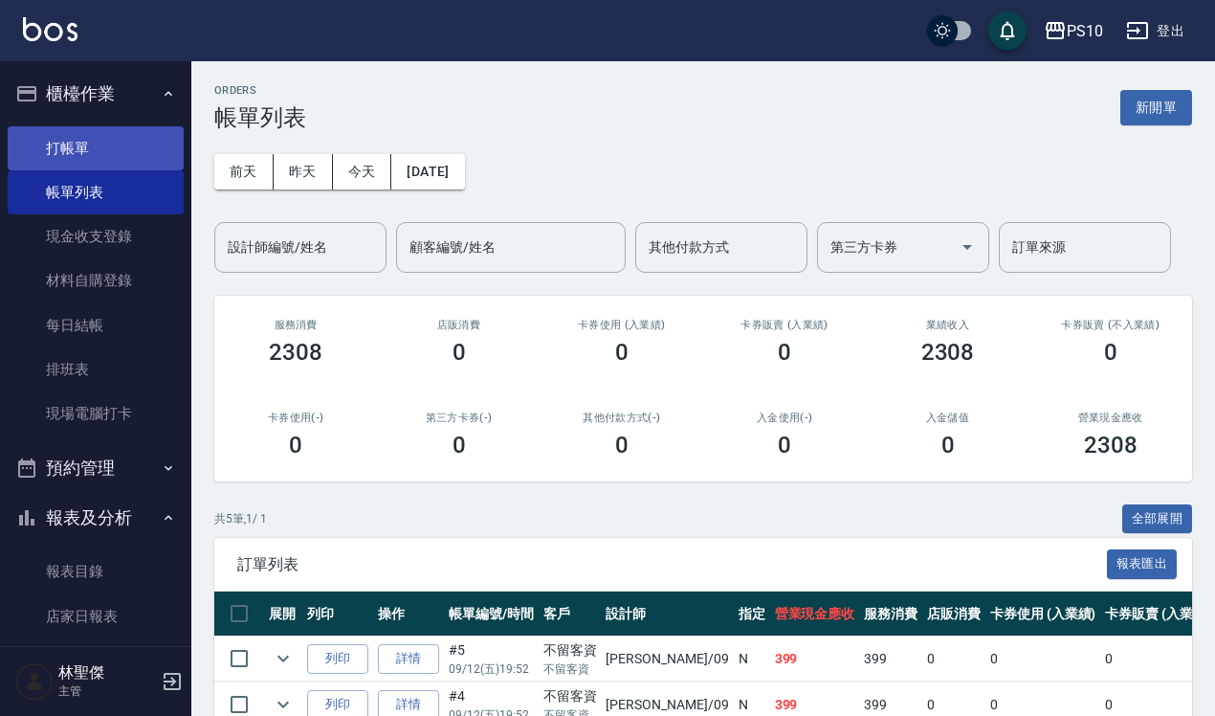
click at [83, 145] on link "打帳單" at bounding box center [96, 148] width 176 height 44
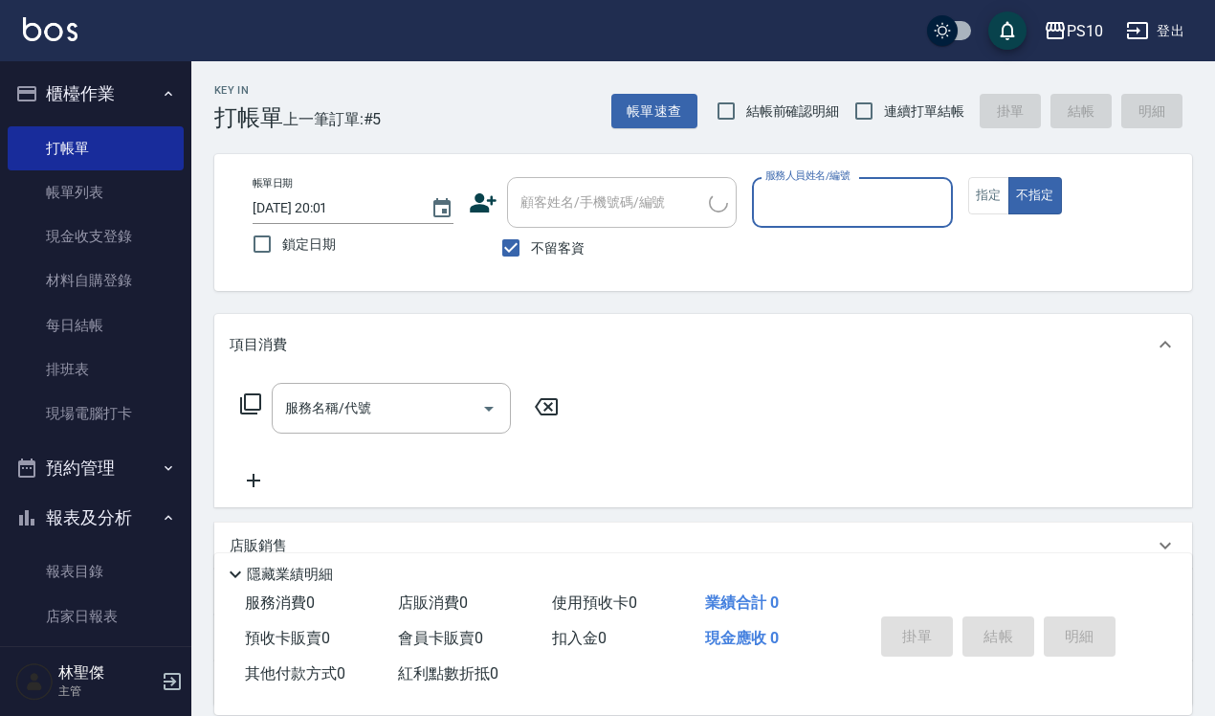
click at [833, 201] on input "服務人員姓名/編號" at bounding box center [853, 202] width 184 height 33
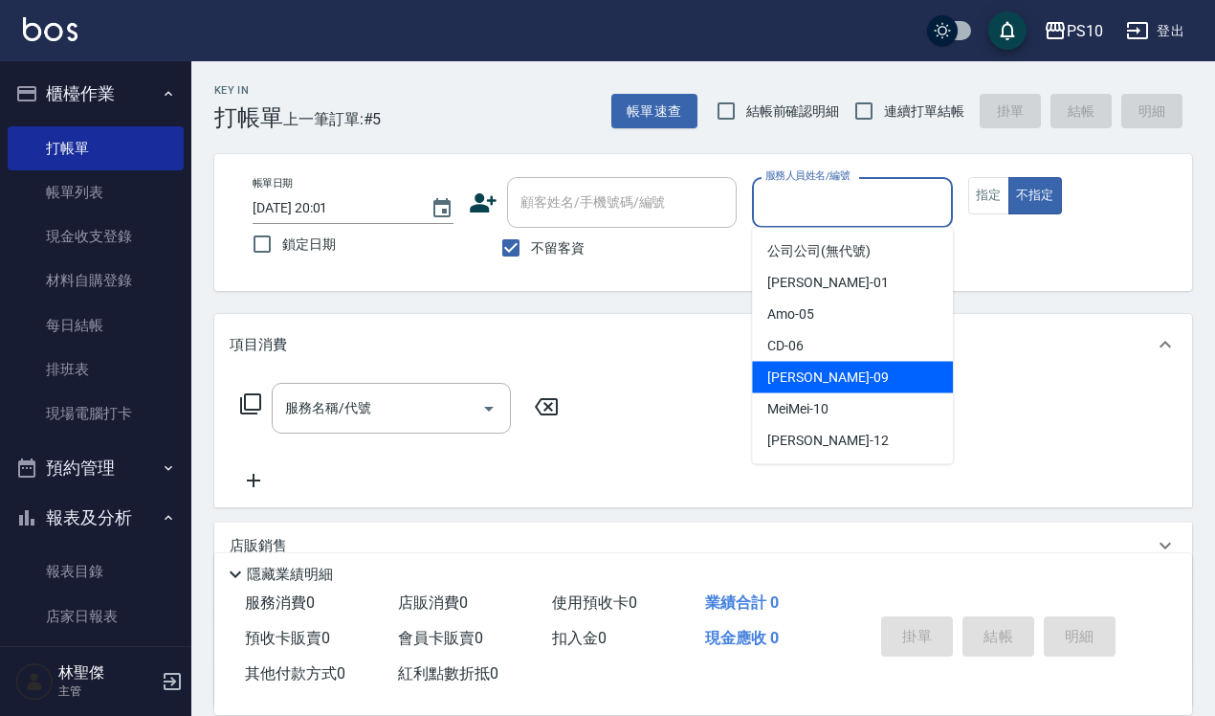
click at [812, 379] on div "[PERSON_NAME] -09" at bounding box center [852, 378] width 201 height 32
type input "[PERSON_NAME]-09"
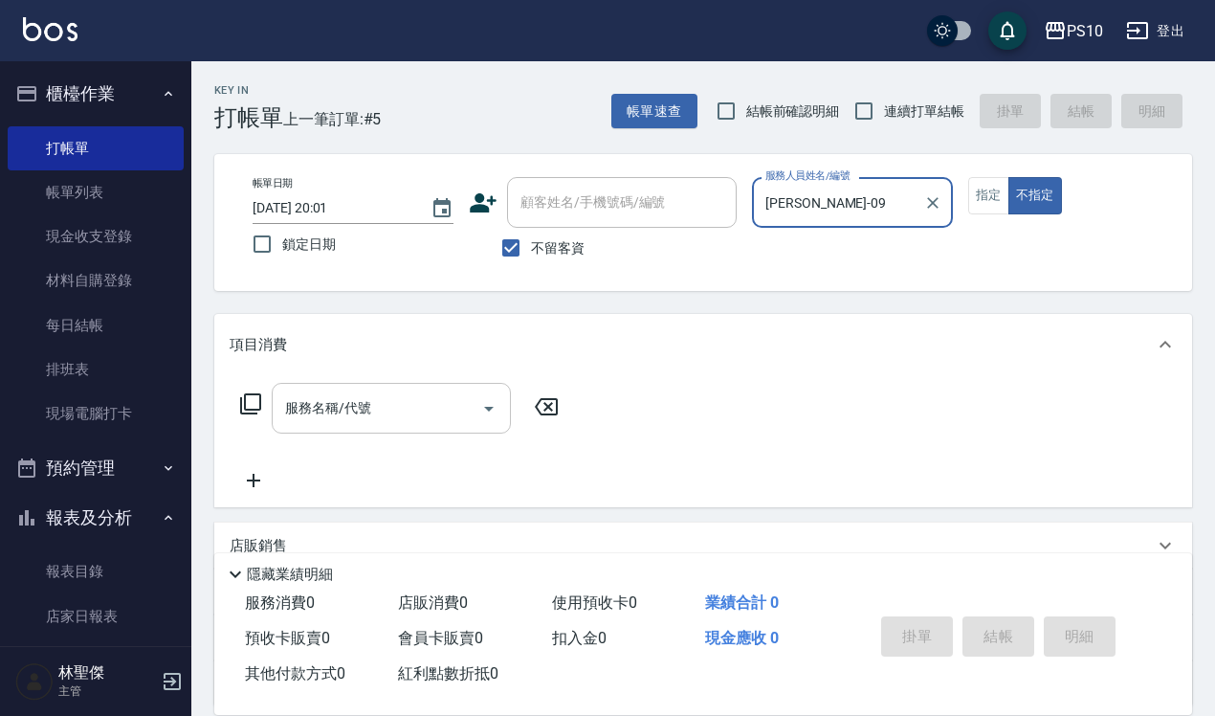
click at [292, 423] on input "服務名稱/代號" at bounding box center [376, 407] width 193 height 33
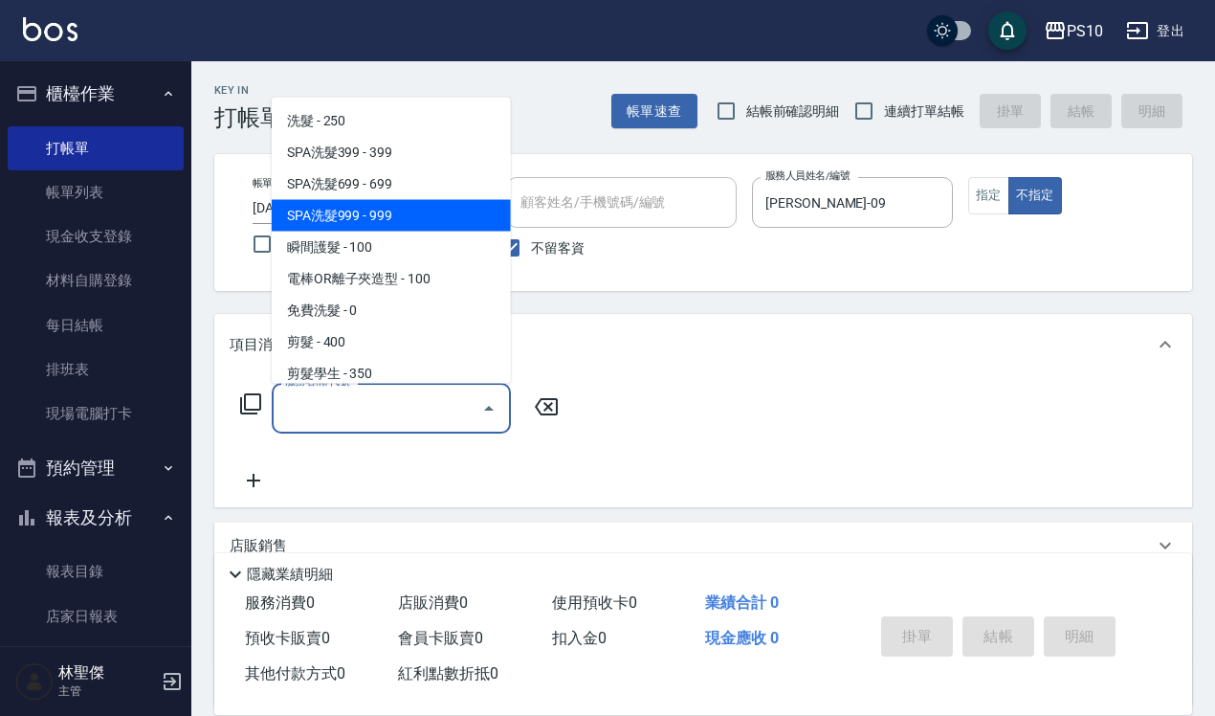
click at [356, 203] on span "SPA洗髮999 - 999" at bounding box center [391, 215] width 239 height 32
type input "SPA洗髮999(104)"
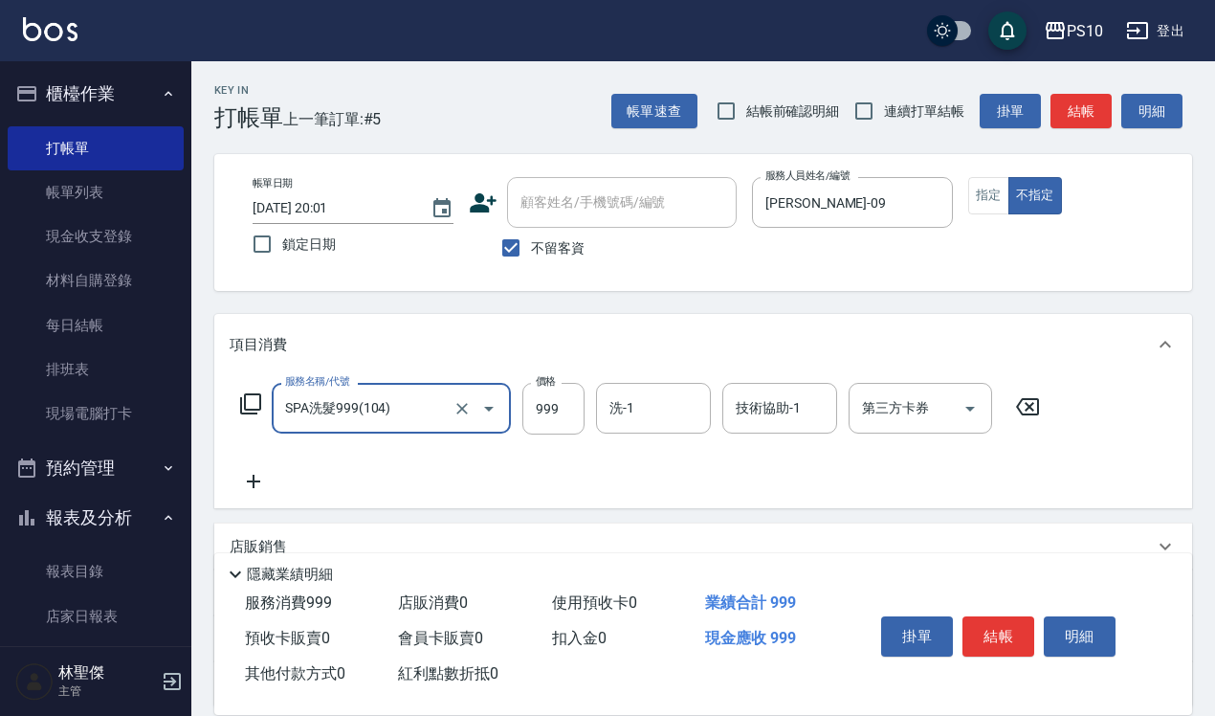
click at [250, 475] on icon at bounding box center [254, 481] width 48 height 23
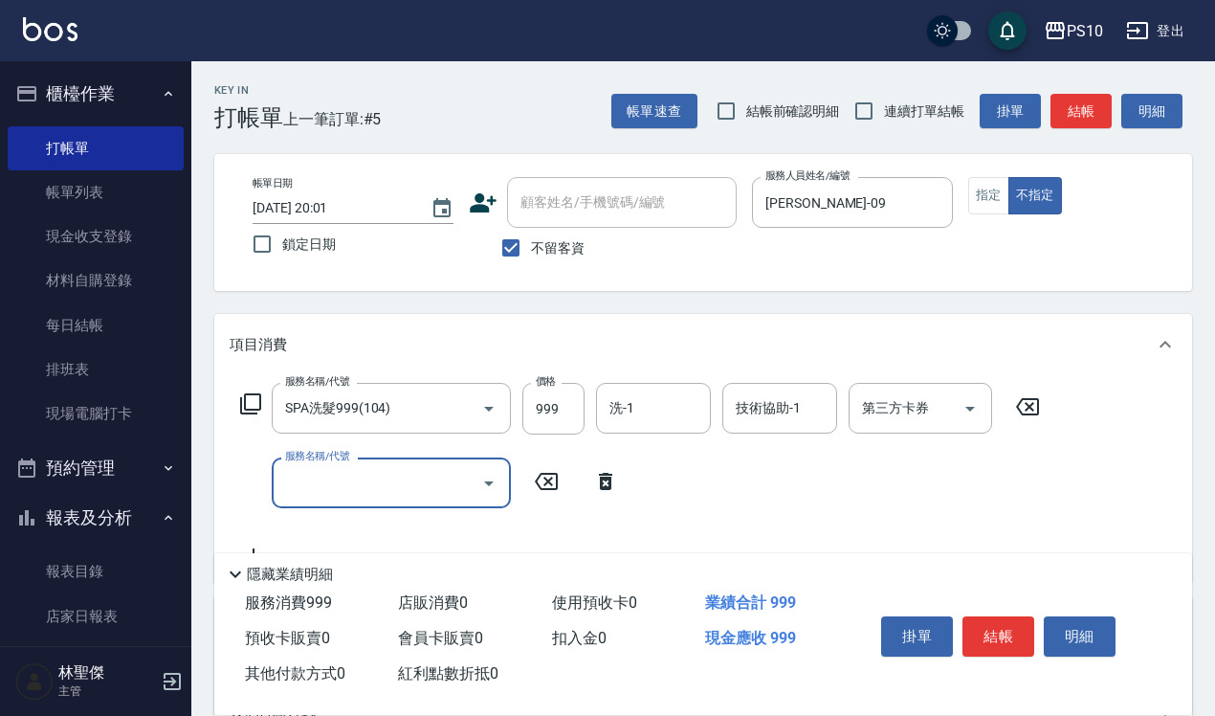
click at [345, 464] on div "服務名稱/代號" at bounding box center [391, 482] width 239 height 51
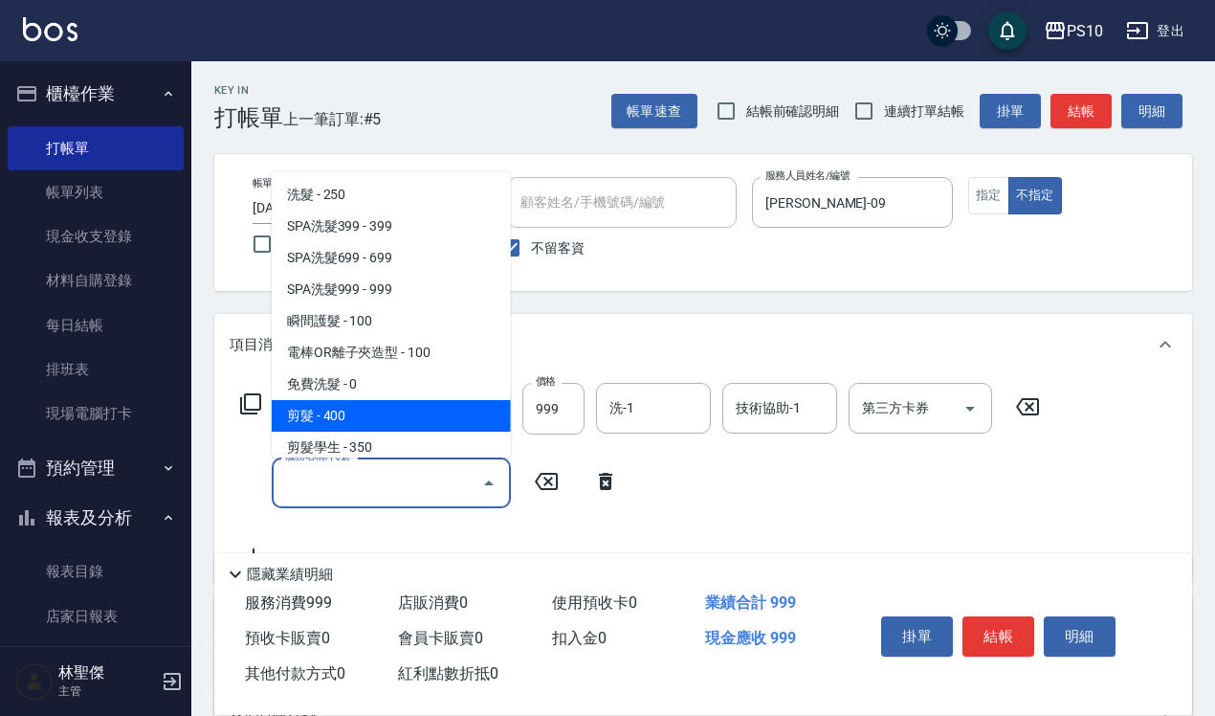
click at [360, 413] on span "剪髮 - 400" at bounding box center [391, 416] width 239 height 32
type input "剪髮(201)"
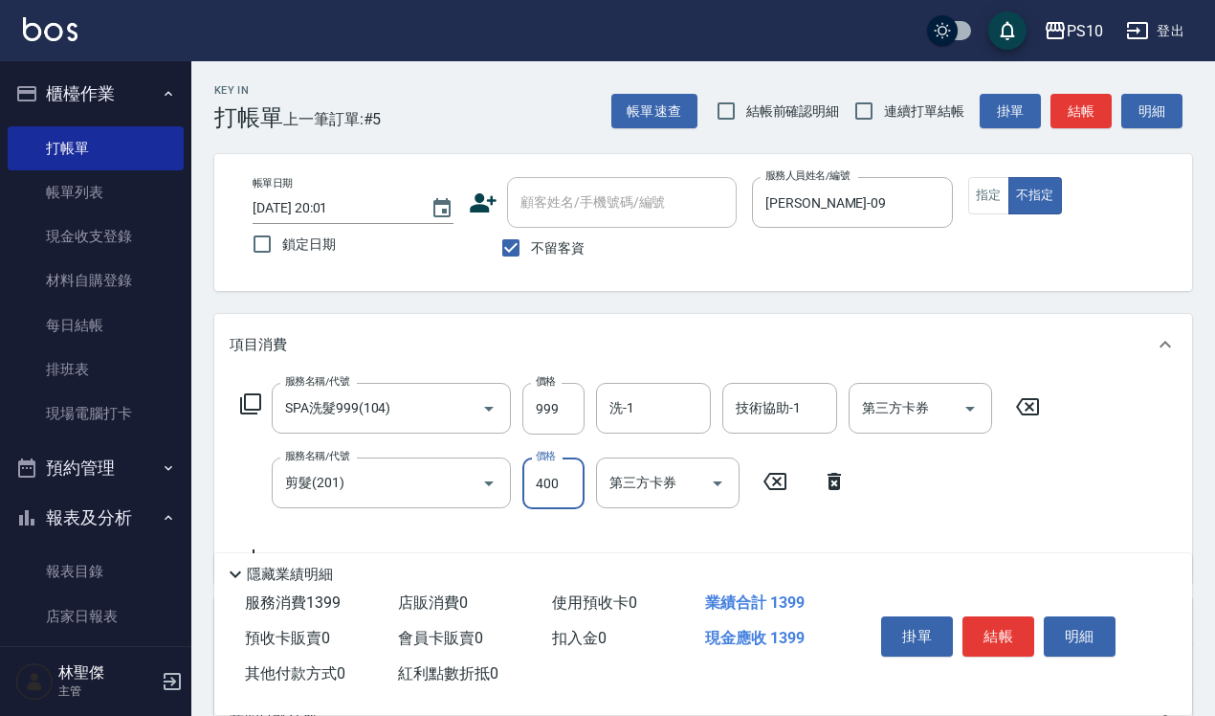
click at [542, 477] on input "400" at bounding box center [554, 483] width 62 height 52
type input "350"
click at [993, 627] on button "結帳" at bounding box center [999, 636] width 72 height 40
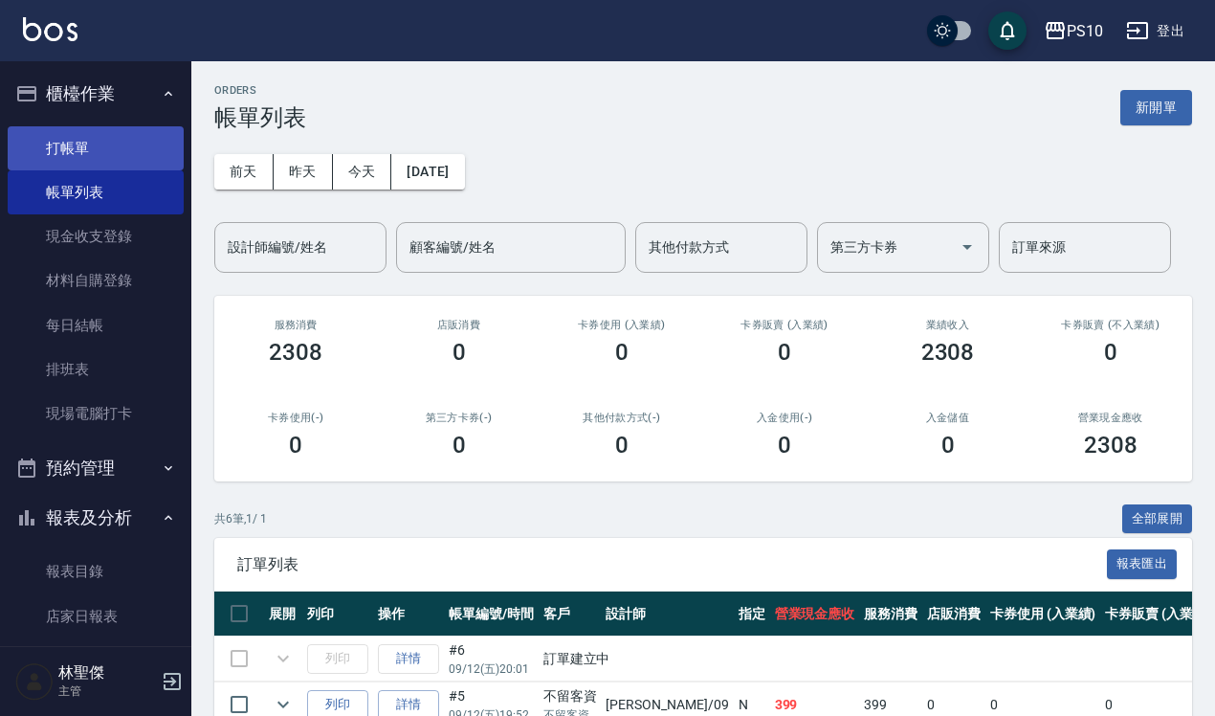
click at [62, 145] on link "打帳單" at bounding box center [96, 148] width 176 height 44
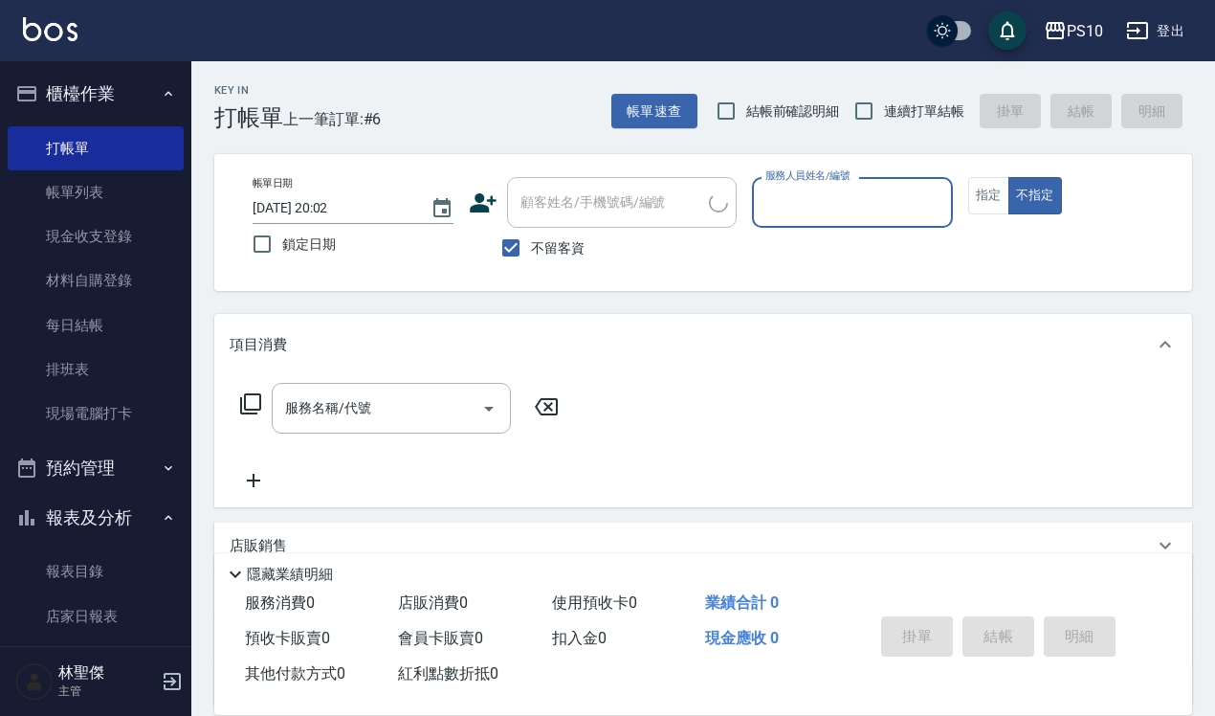
click at [814, 196] on input "服務人員姓名/編號" at bounding box center [853, 202] width 184 height 33
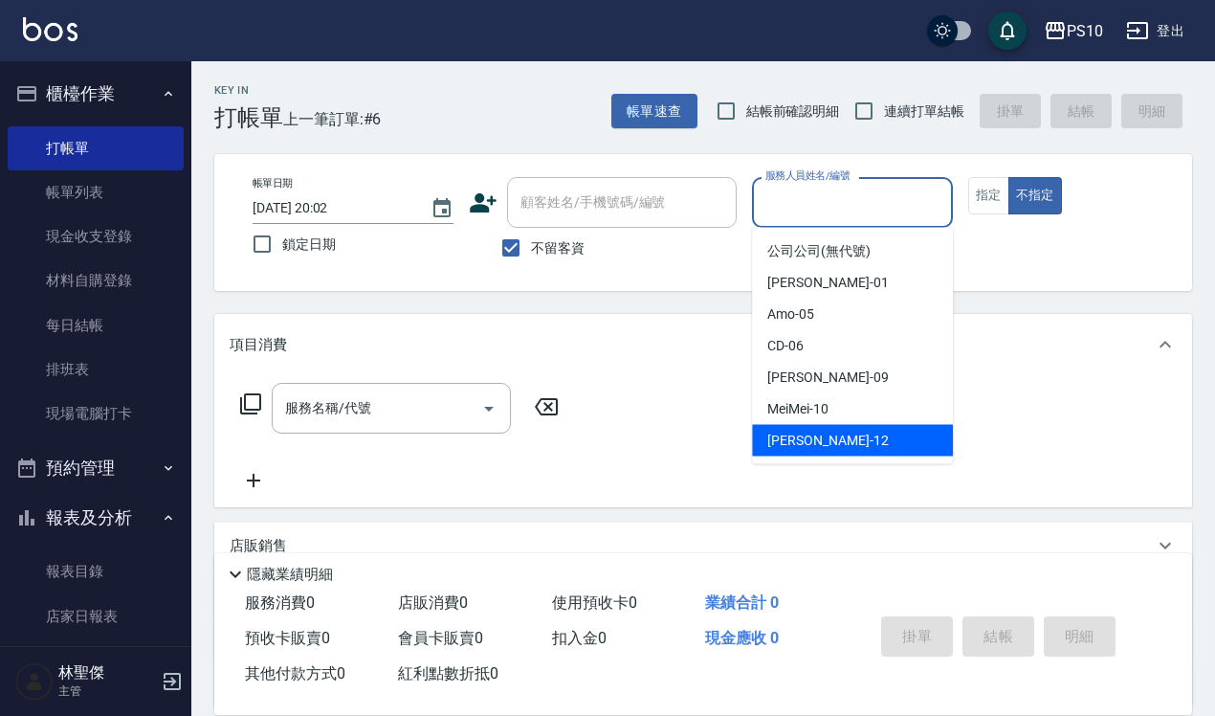
click at [800, 440] on span "[PERSON_NAME] -12" at bounding box center [828, 441] width 121 height 20
type input "[PERSON_NAME]-12"
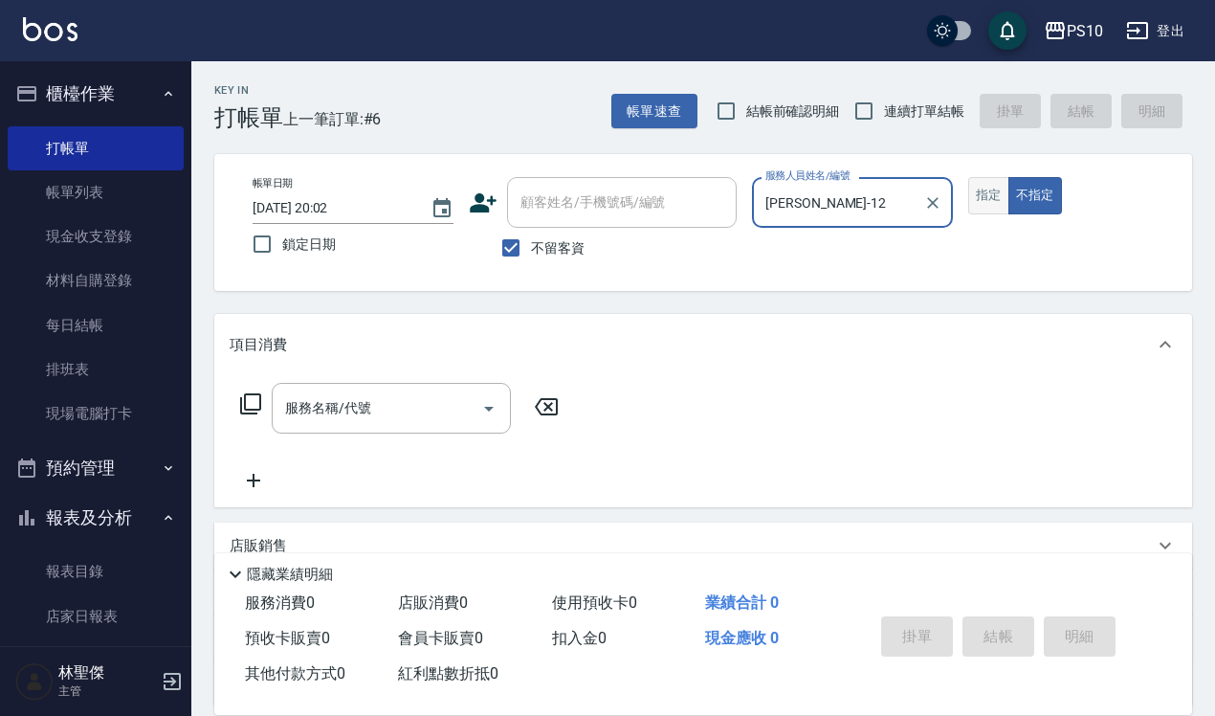
click at [992, 192] on button "指定" at bounding box center [989, 195] width 41 height 37
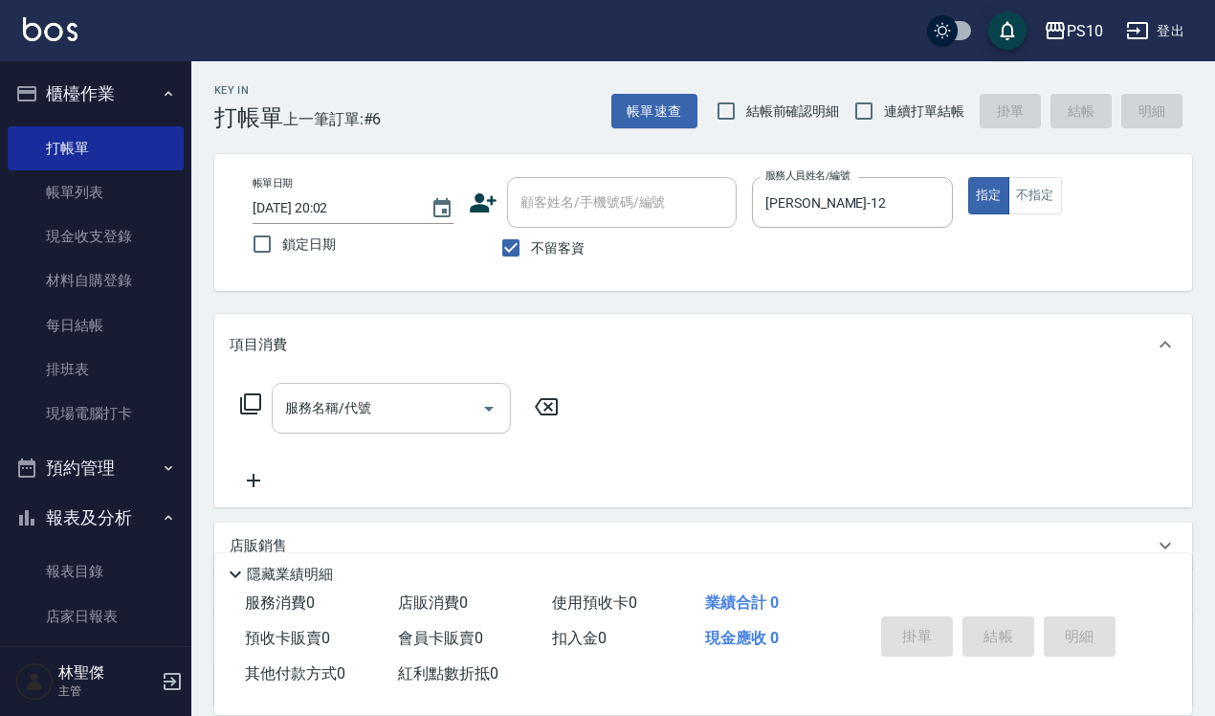
click at [343, 398] on div "服務名稱/代號 服務名稱/代號" at bounding box center [391, 408] width 239 height 51
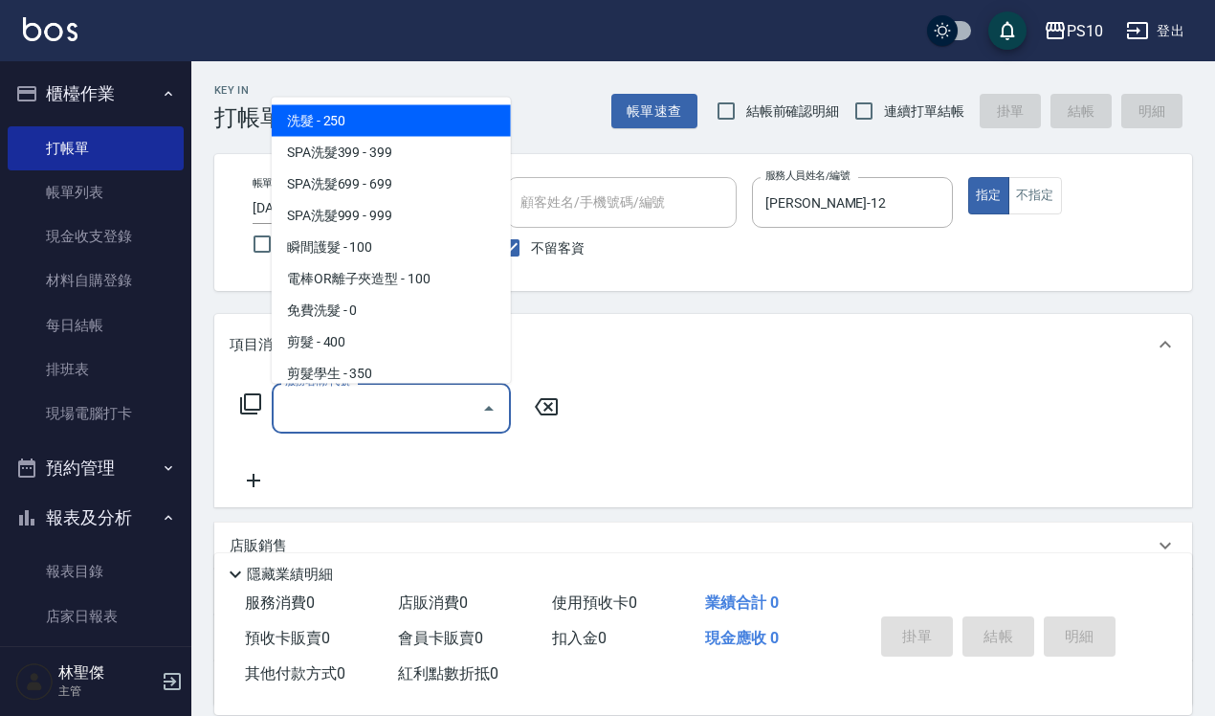
click at [312, 123] on span "洗髮 - 250" at bounding box center [391, 120] width 239 height 32
type input "洗髮(101)"
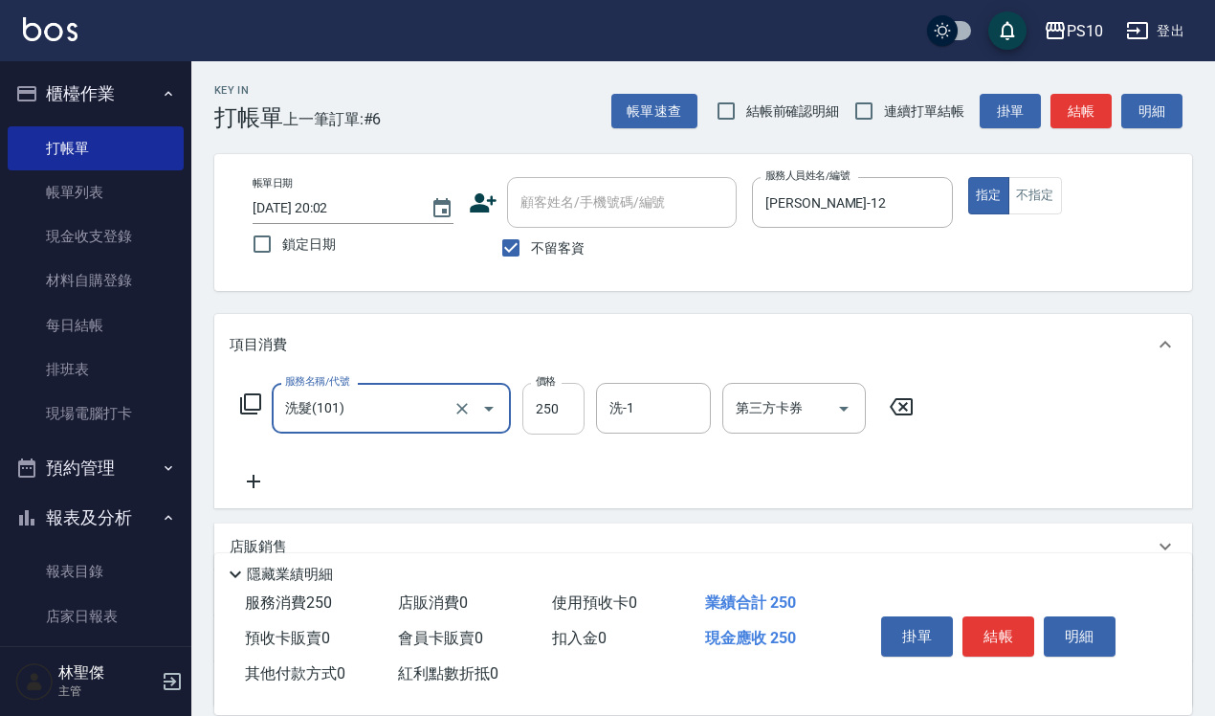
click at [533, 403] on input "250" at bounding box center [554, 409] width 62 height 52
type input "280"
click at [969, 622] on button "結帳" at bounding box center [999, 636] width 72 height 40
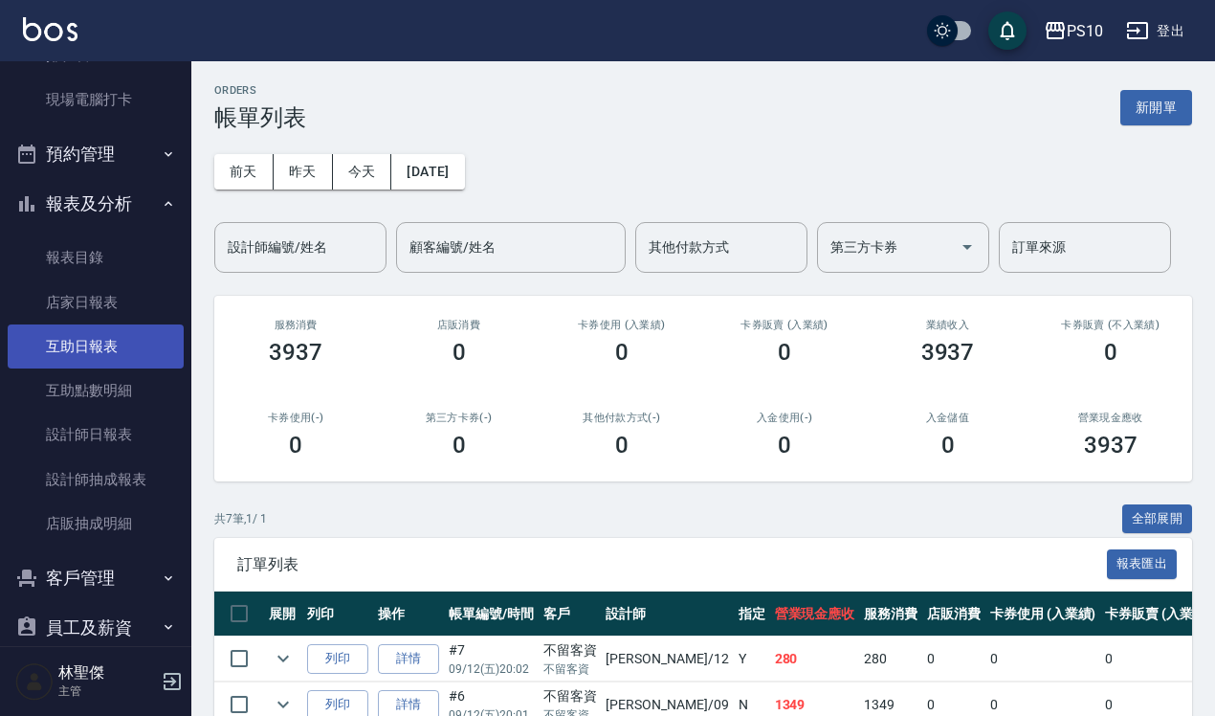
scroll to position [359, 0]
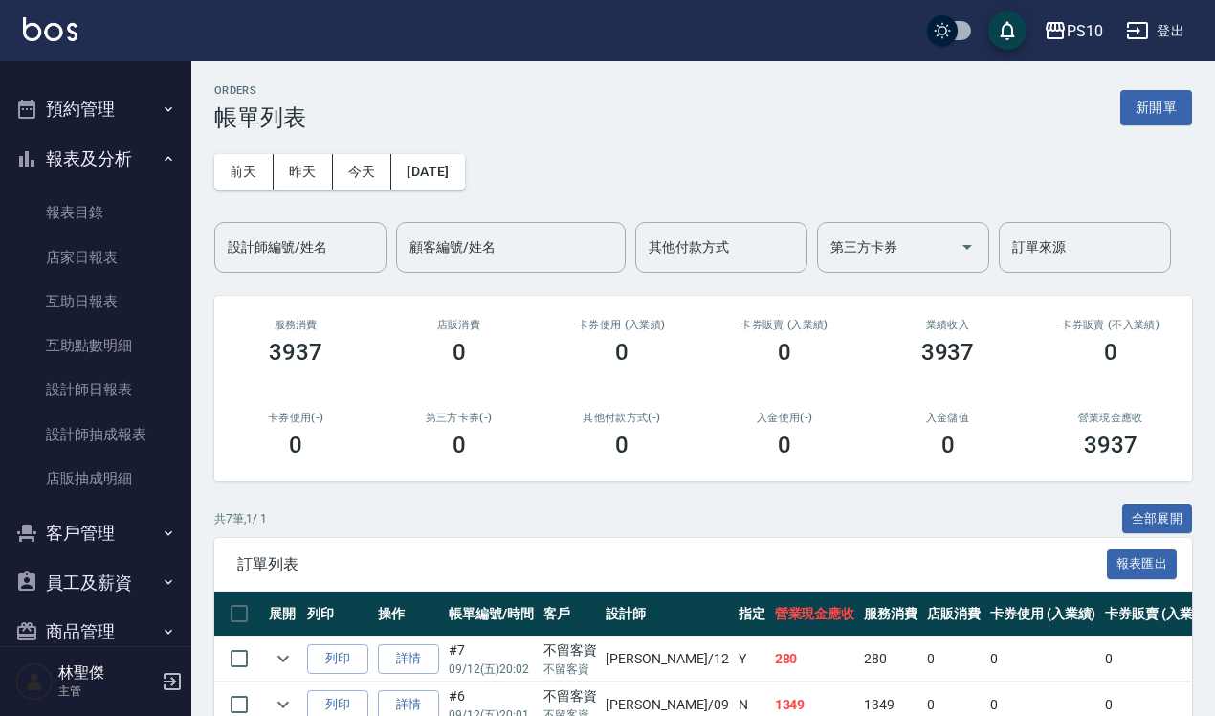
drag, startPoint x: 88, startPoint y: 288, endPoint x: 916, endPoint y: 120, distance: 844.8
click at [916, 120] on div "ORDERS 帳單列表 新開單" at bounding box center [703, 107] width 978 height 47
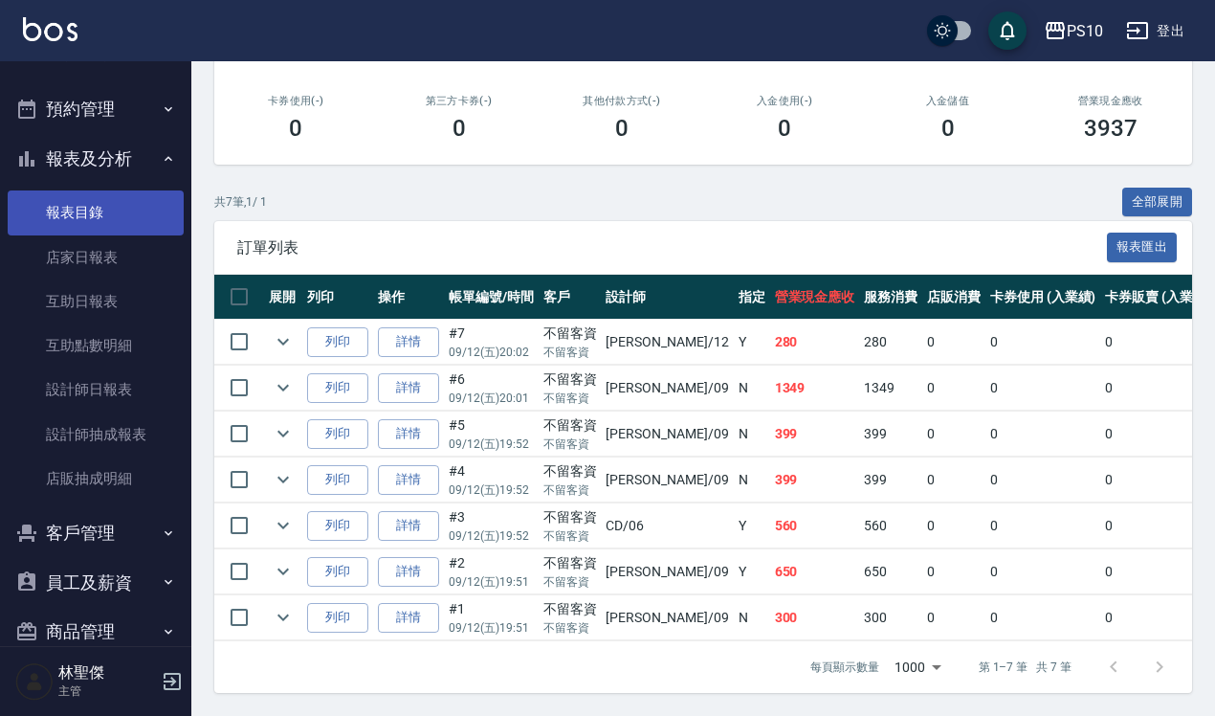
scroll to position [0, 0]
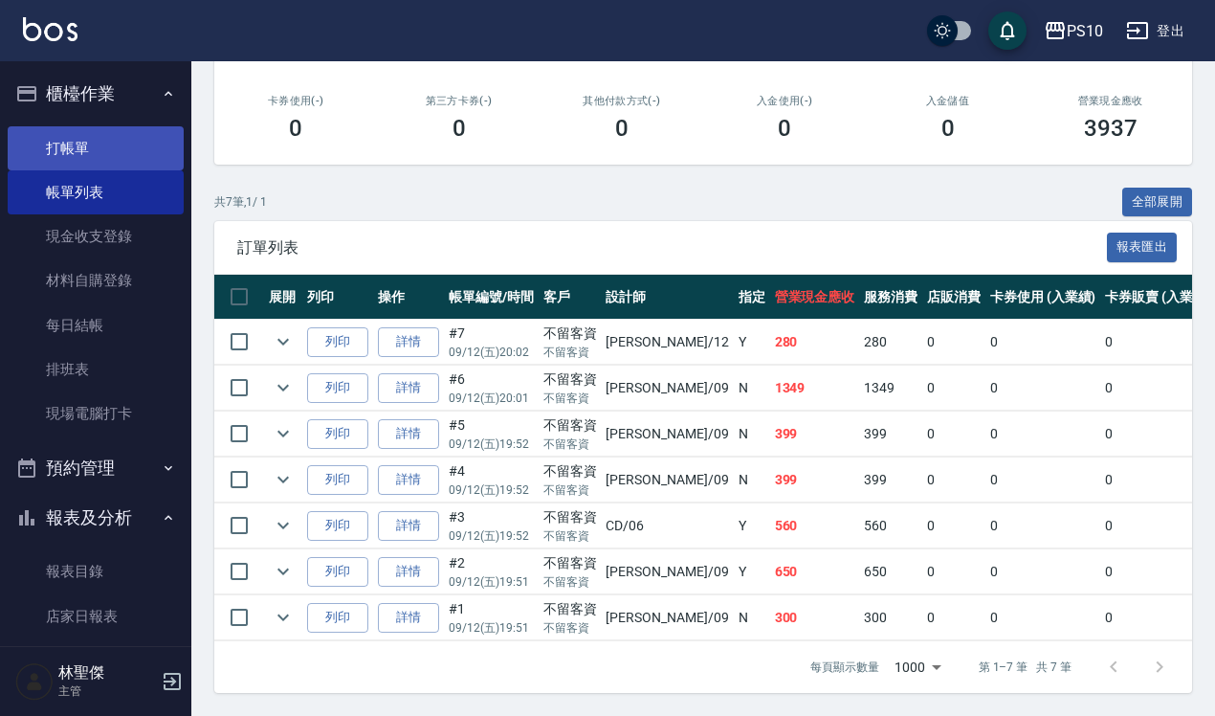
click at [134, 139] on link "打帳單" at bounding box center [96, 148] width 176 height 44
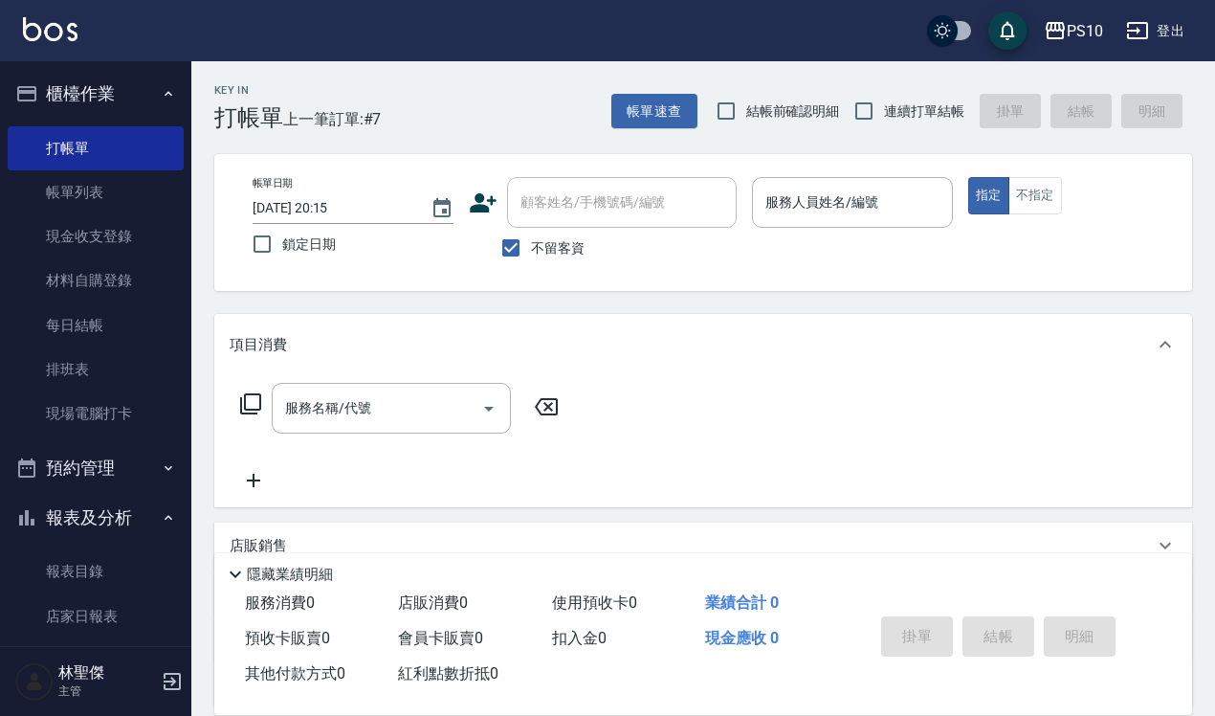
click at [799, 120] on span "結帳前確認明細" at bounding box center [794, 111] width 94 height 20
click at [747, 120] on input "結帳前確認明細" at bounding box center [726, 111] width 40 height 40
checkbox input "true"
click at [920, 117] on span "連續打單結帳" at bounding box center [924, 111] width 80 height 20
click at [884, 117] on input "連續打單結帳" at bounding box center [864, 111] width 40 height 40
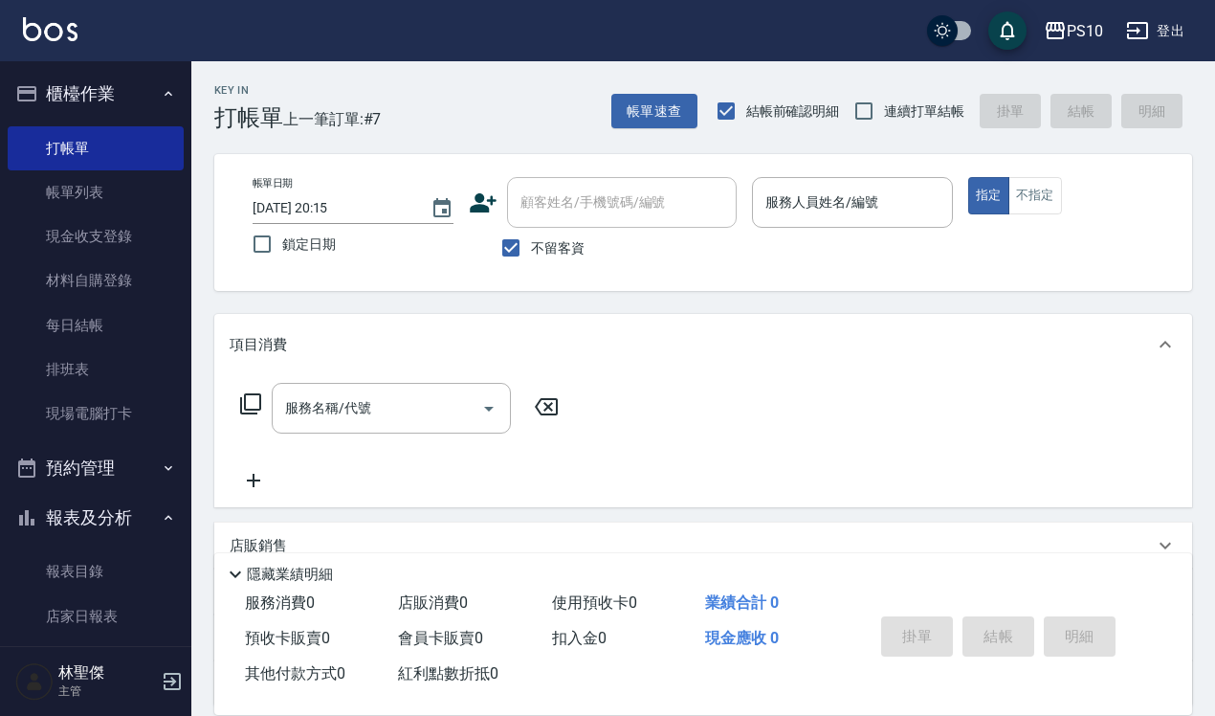
checkbox input "true"
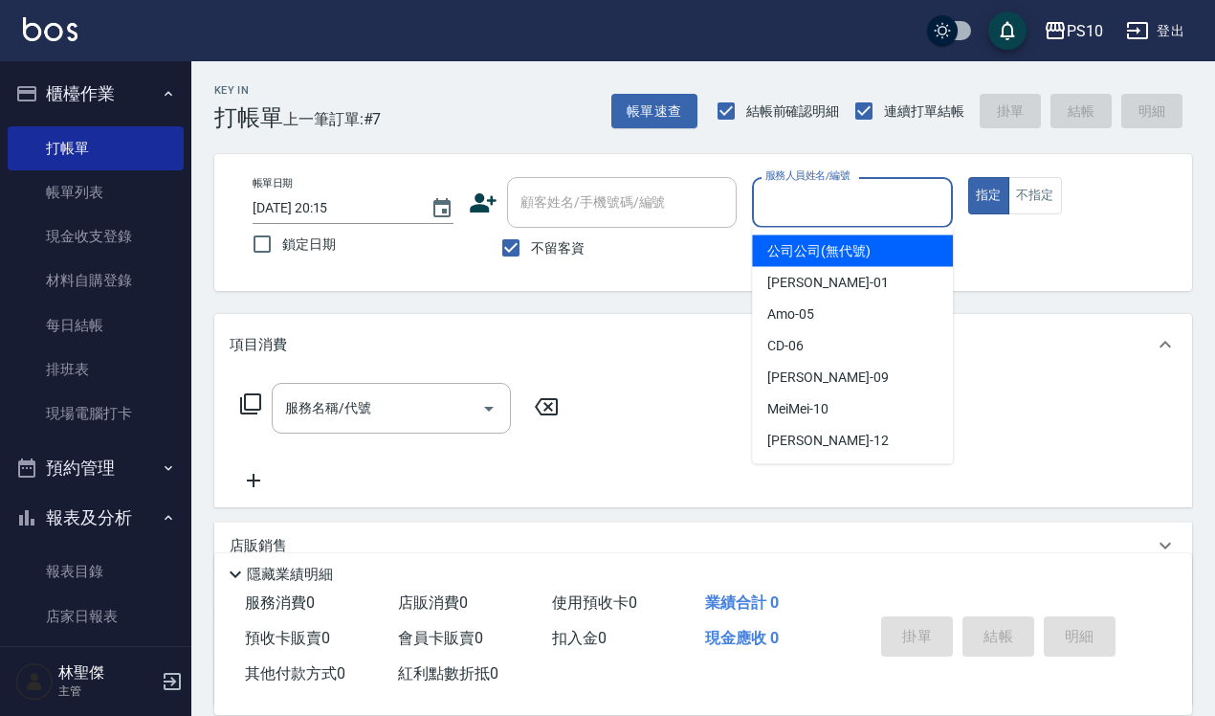
click at [848, 197] on input "服務人員姓名/編號" at bounding box center [853, 202] width 184 height 33
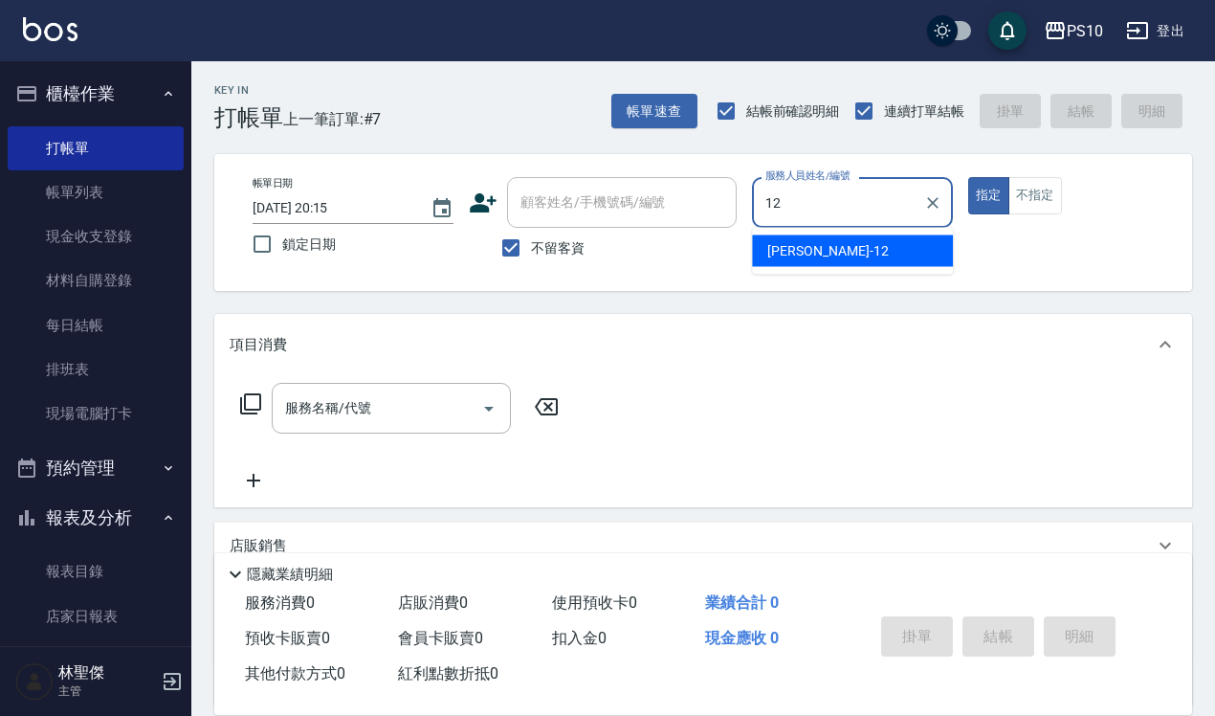
type input "[PERSON_NAME]-12"
type button "true"
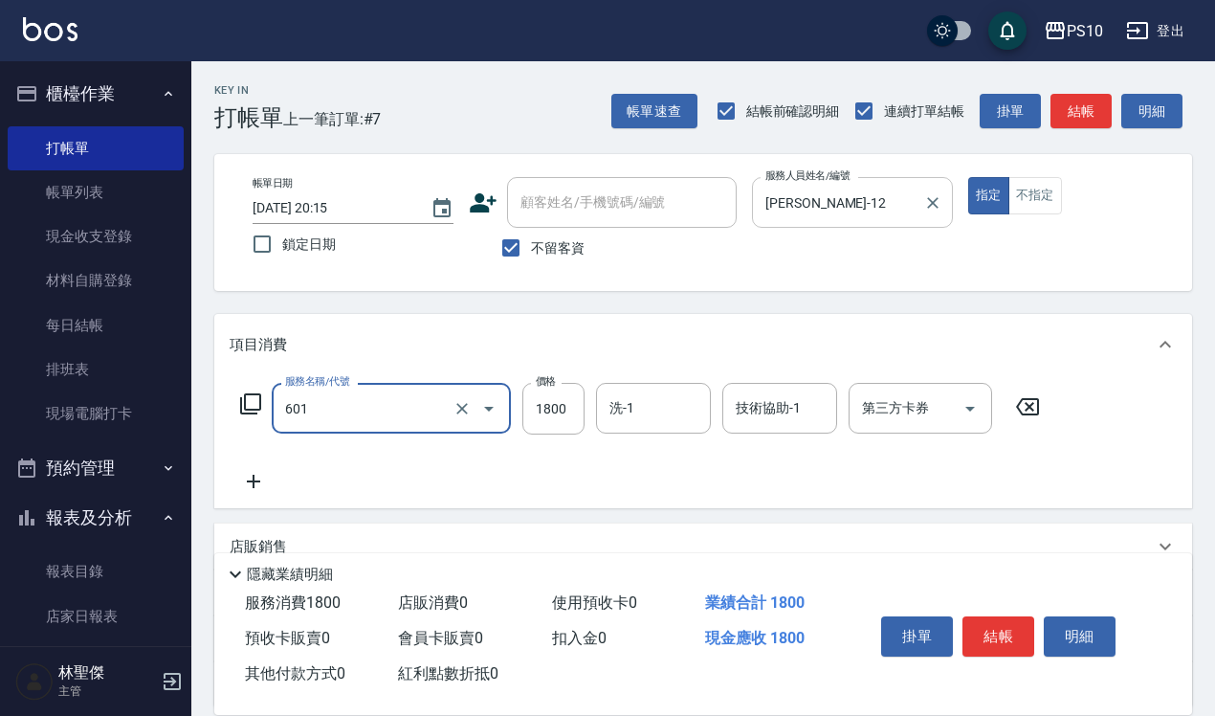
type input "醫學頭皮(601)"
type input "1440"
click at [916, 402] on input "第三方卡券" at bounding box center [907, 407] width 98 height 33
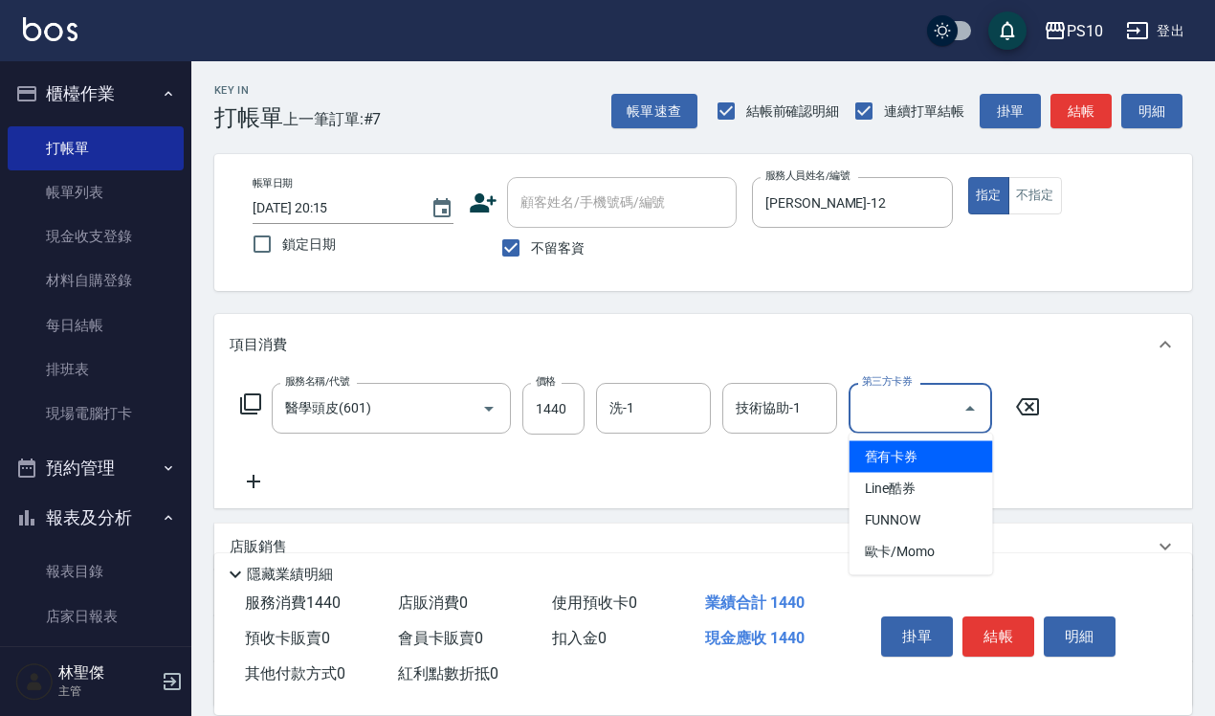
click at [902, 445] on span "舊有卡券" at bounding box center [922, 457] width 144 height 32
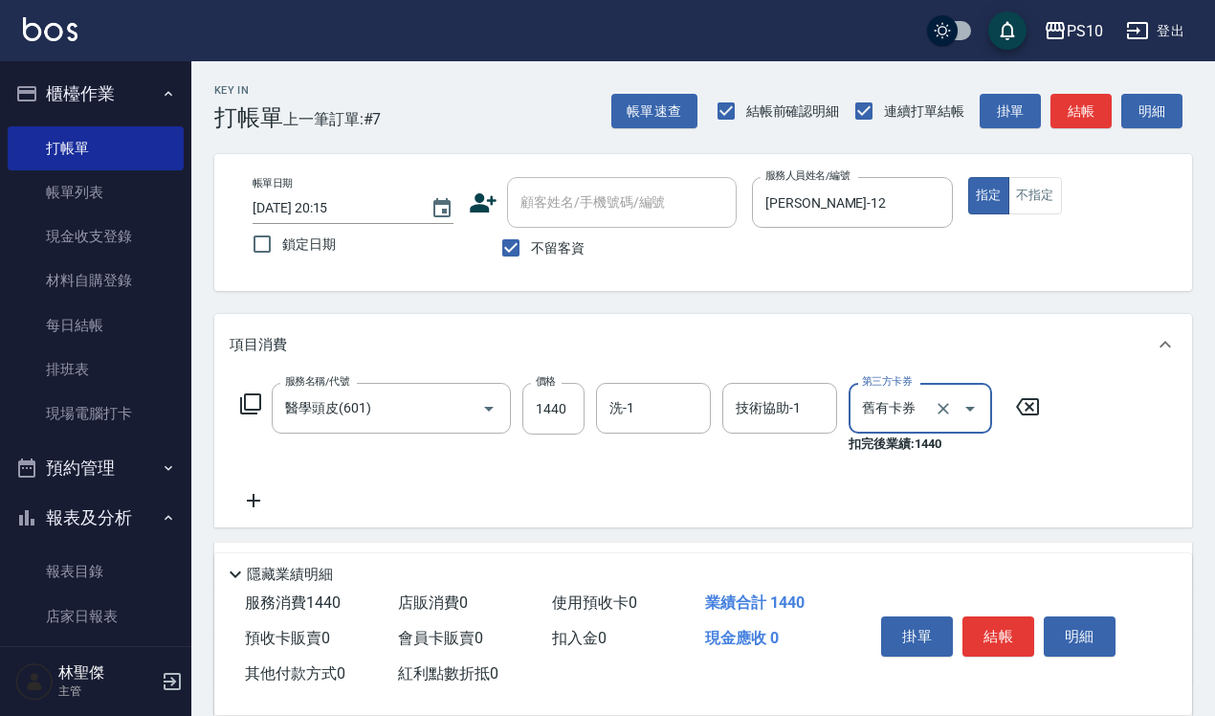
type input "舊有卡券"
click at [1011, 622] on button "結帳" at bounding box center [999, 636] width 72 height 40
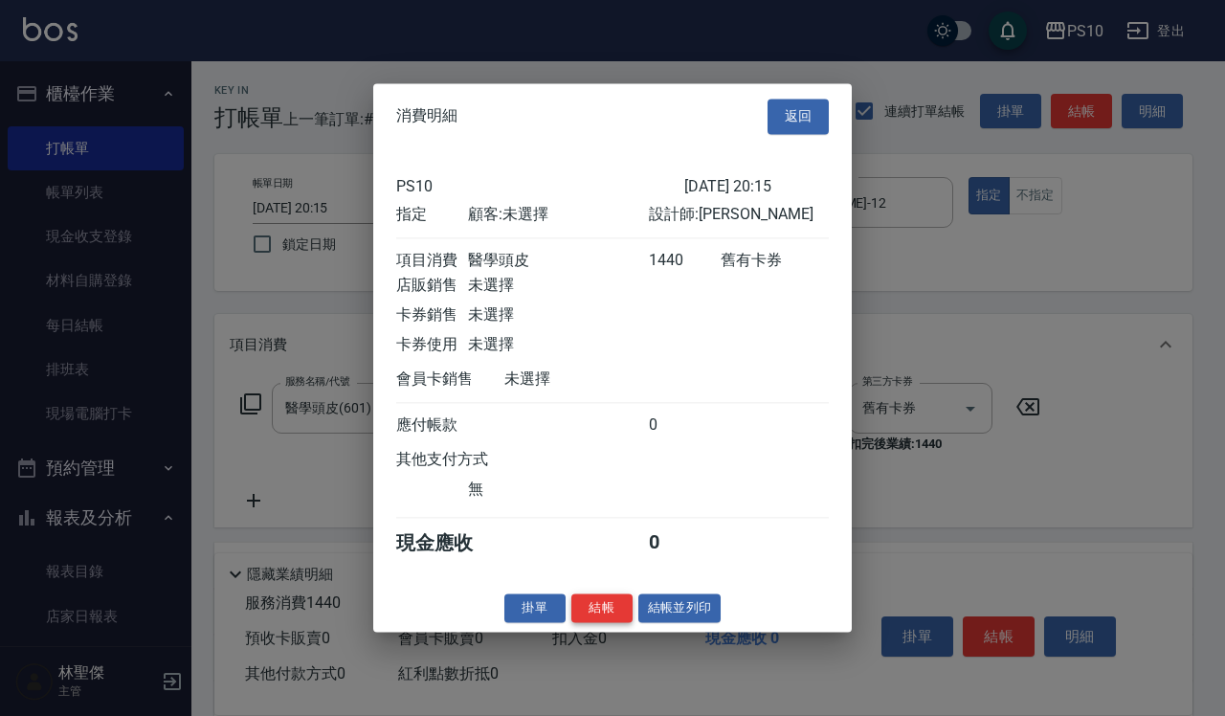
click at [601, 609] on button "結帳" at bounding box center [601, 608] width 61 height 30
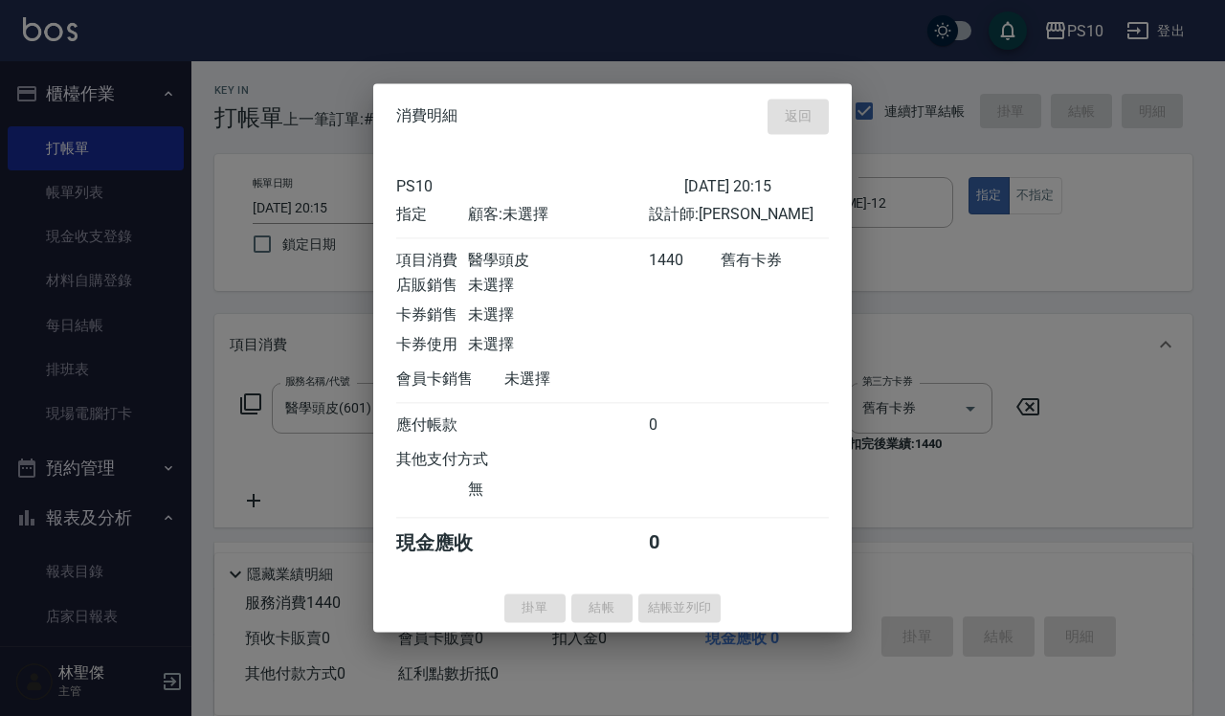
type input "[DATE] 20:16"
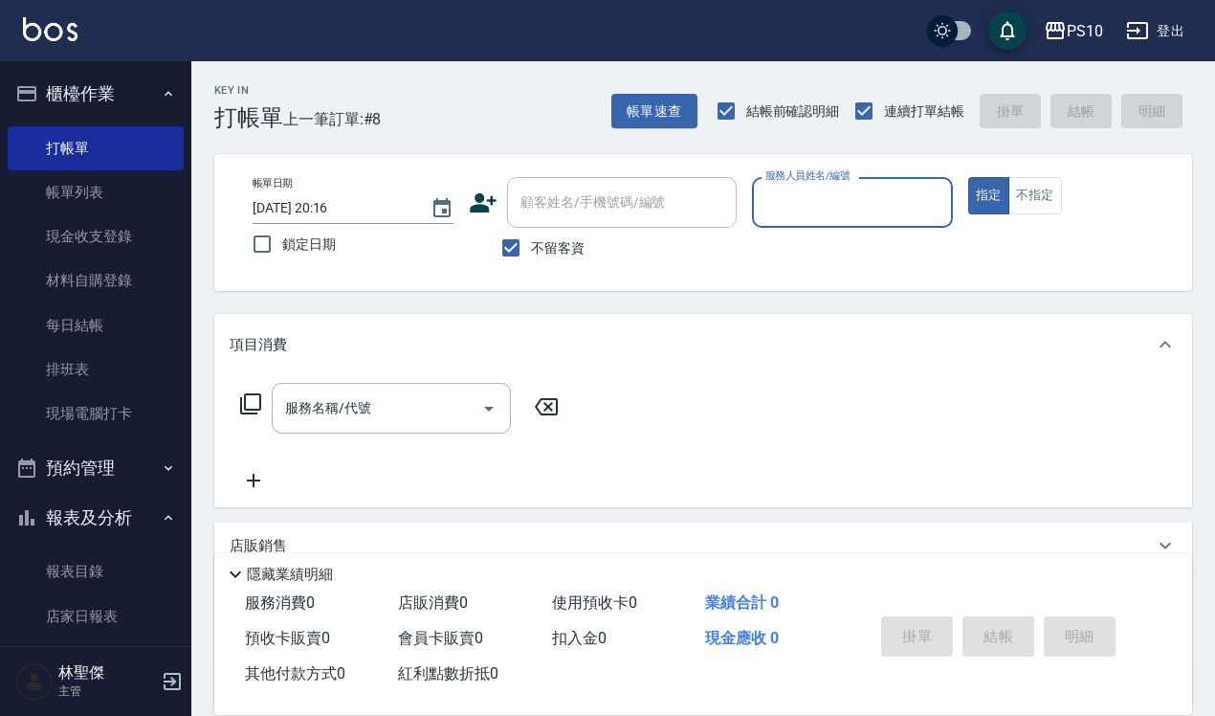
scroll to position [359, 0]
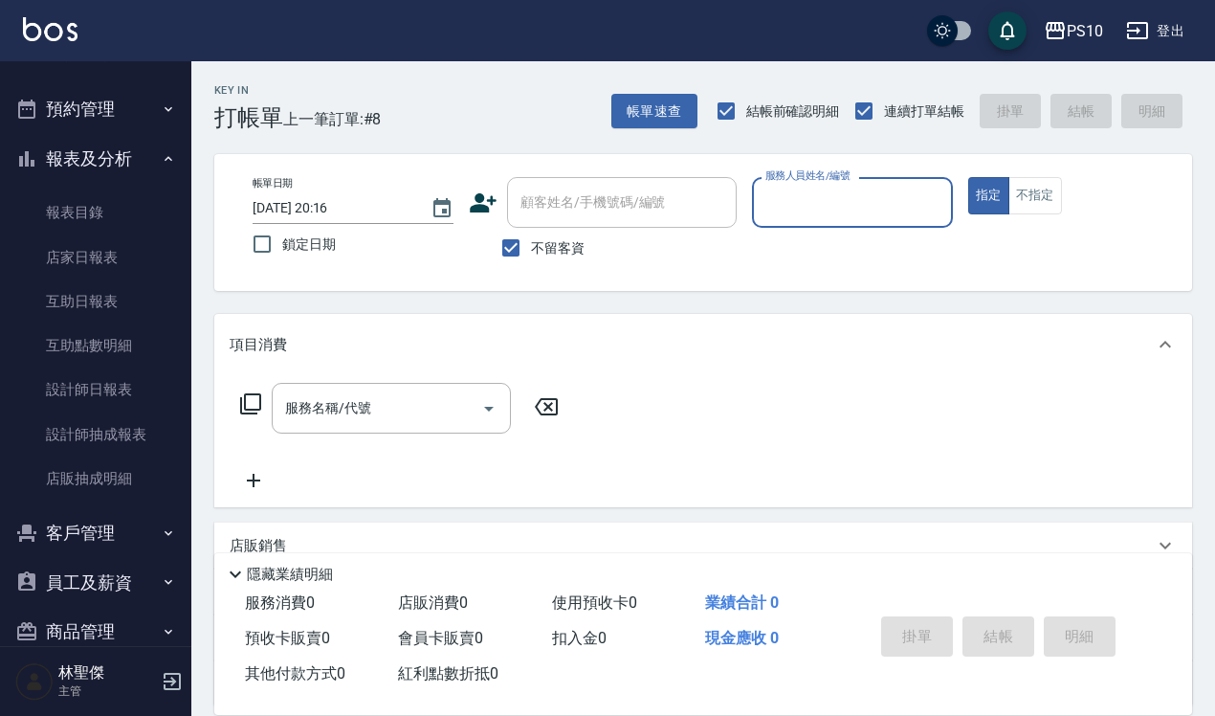
click at [812, 204] on input "服務人員姓名/編號" at bounding box center [853, 202] width 184 height 33
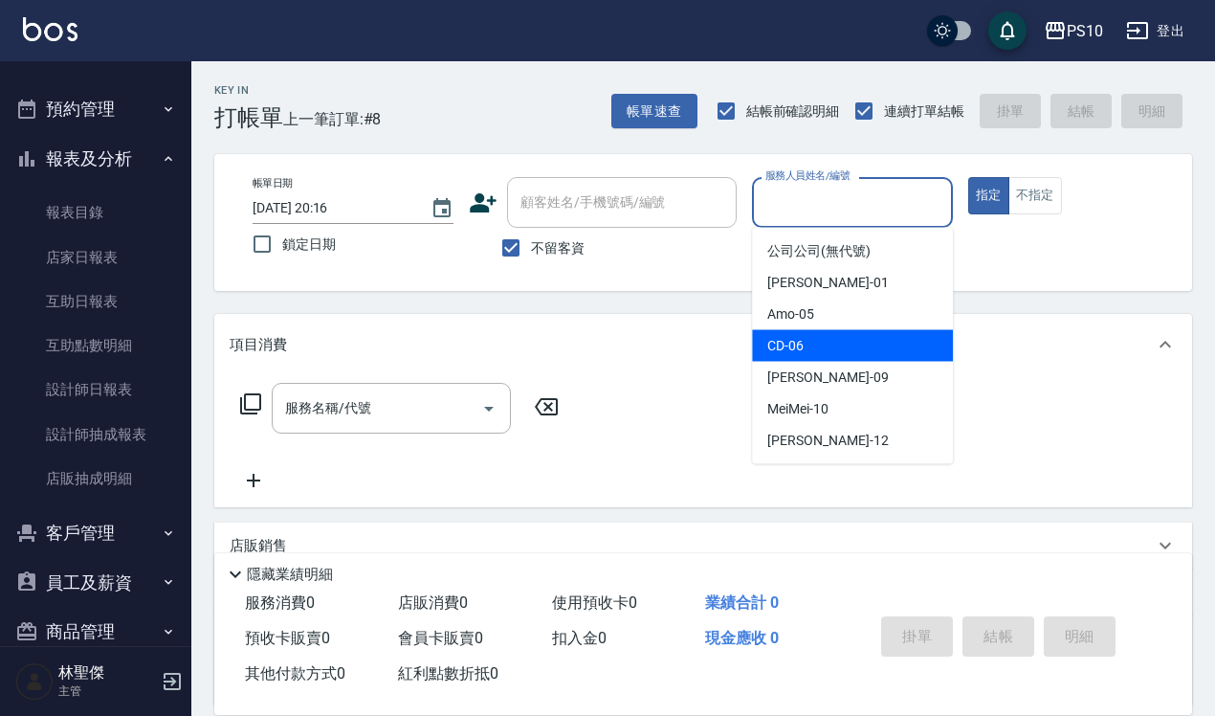
click at [820, 345] on div "CD -06" at bounding box center [852, 346] width 201 height 32
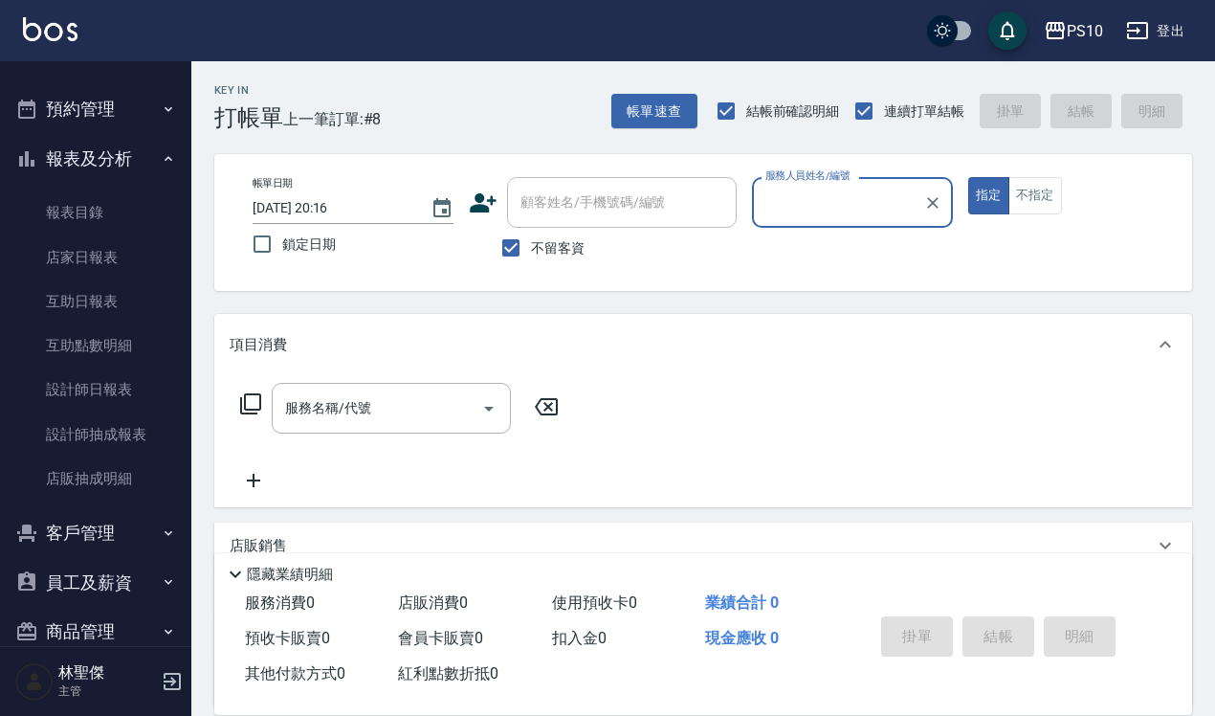
type input "CD-06"
click at [383, 400] on input "服務名稱/代號" at bounding box center [376, 407] width 193 height 33
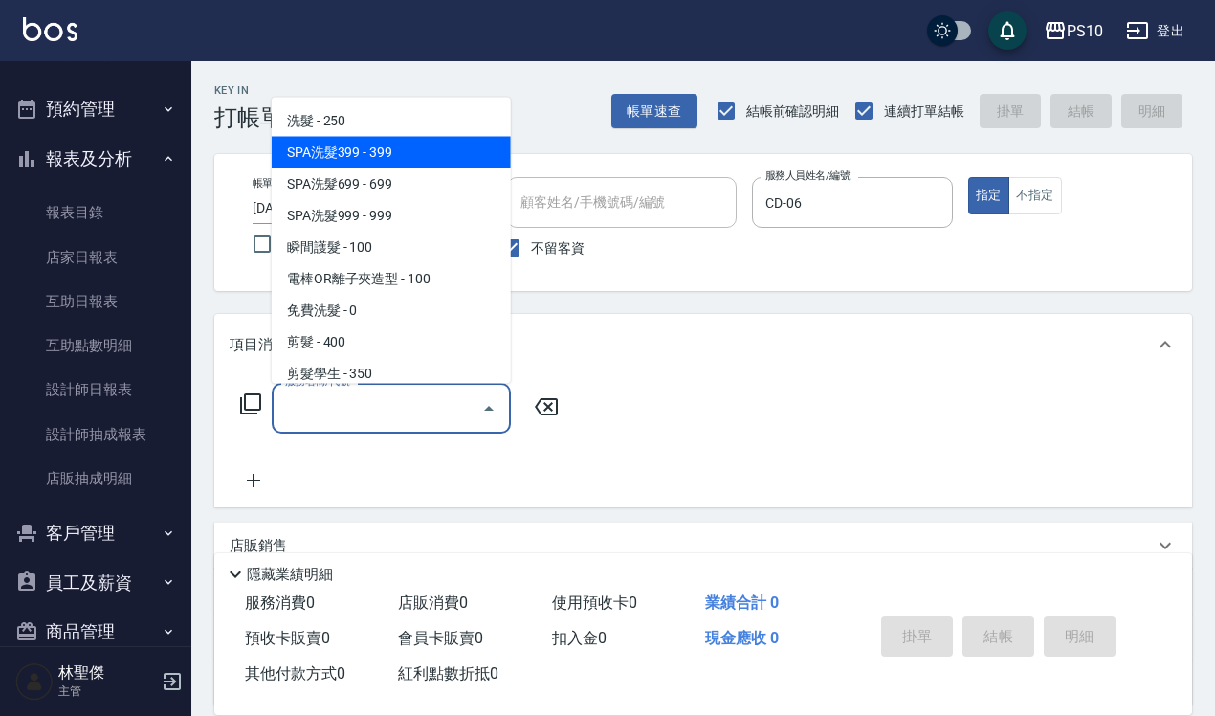
click at [399, 148] on span "SPA洗髮399 - 399" at bounding box center [391, 152] width 239 height 32
type input "SPA洗髮399(102)"
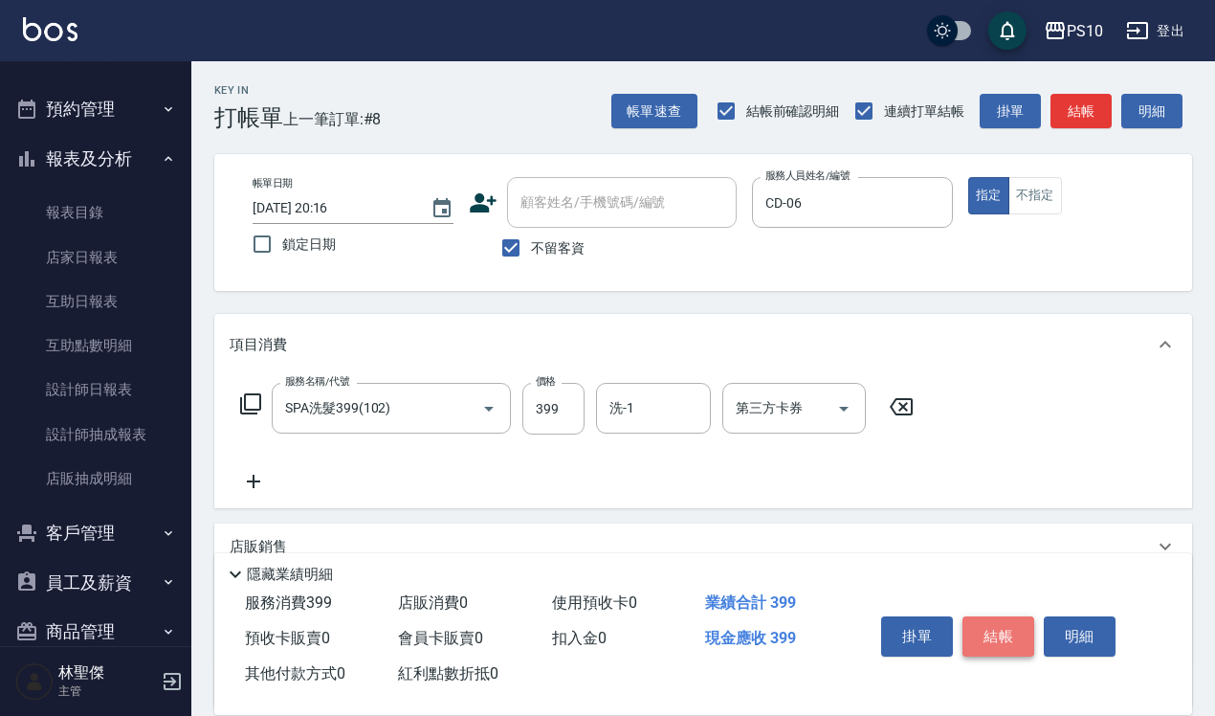
click at [981, 634] on button "結帳" at bounding box center [999, 636] width 72 height 40
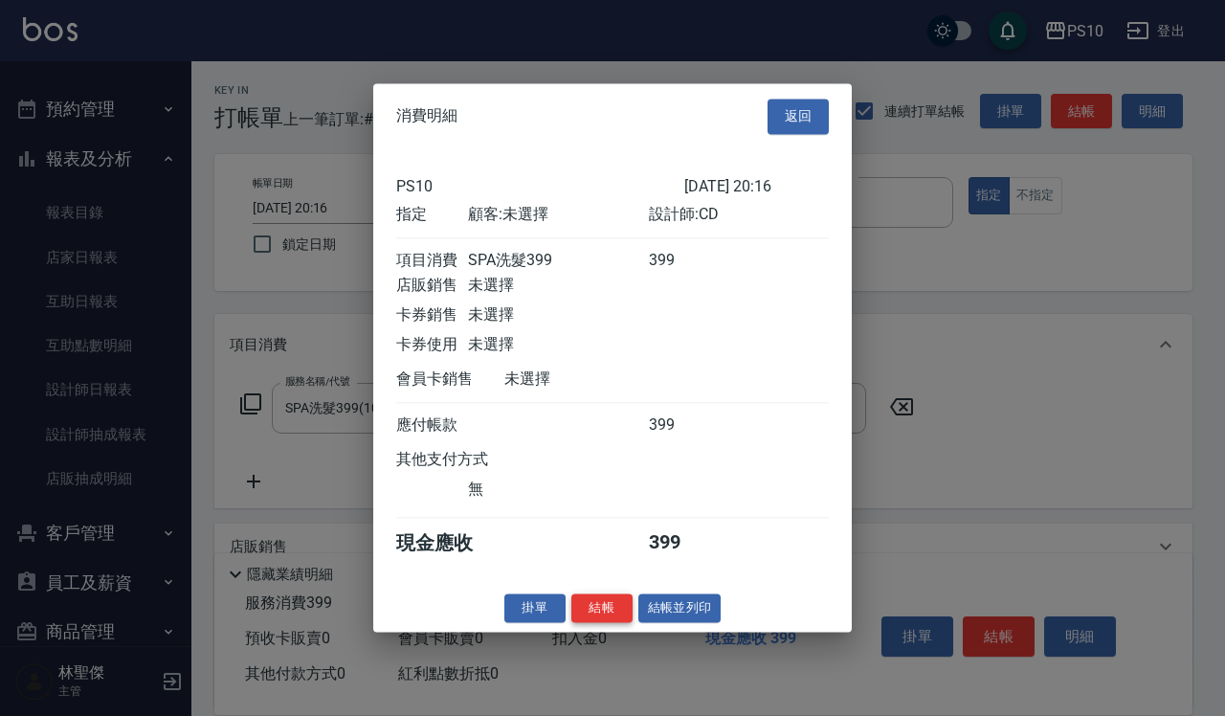
click at [600, 623] on button "結帳" at bounding box center [601, 608] width 61 height 30
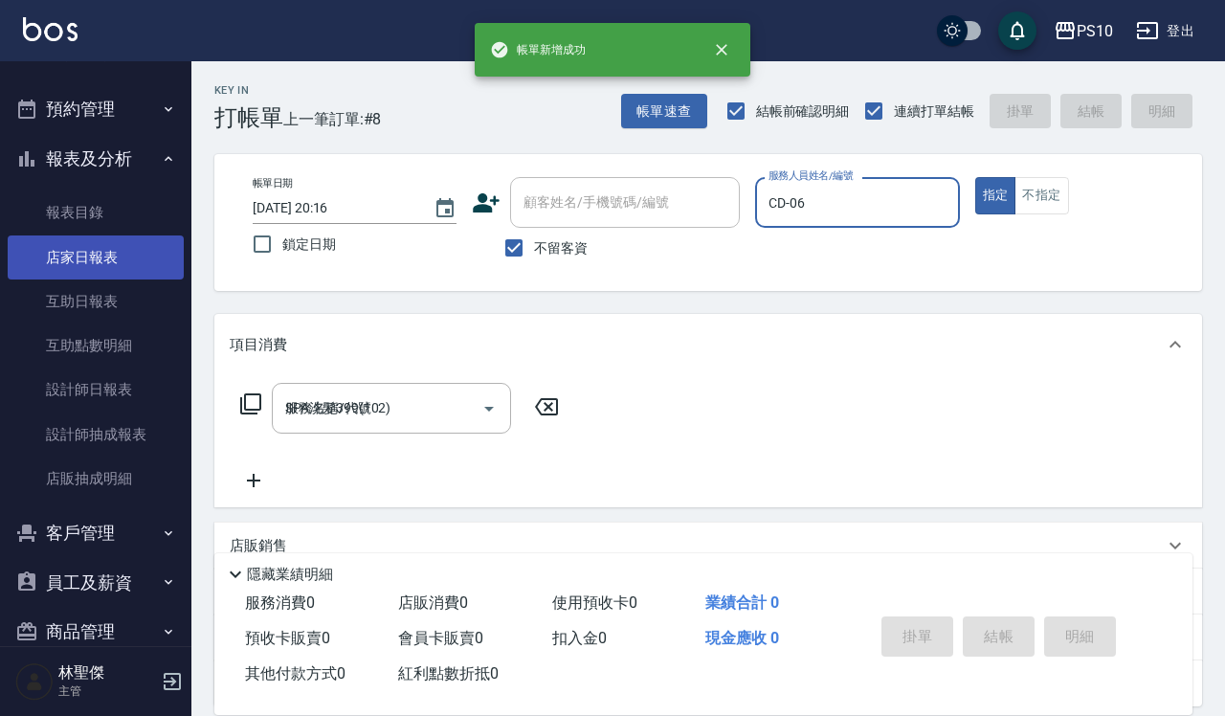
type input "[DATE] 20:54"
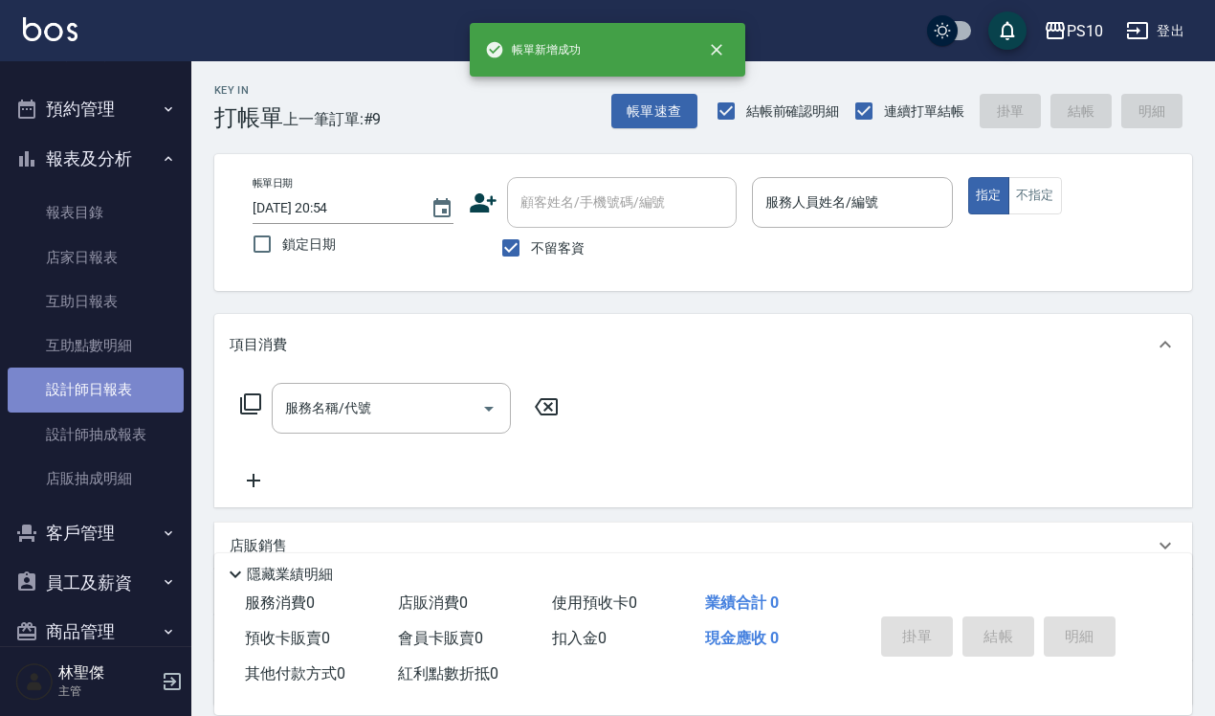
click at [99, 378] on link "設計師日報表" at bounding box center [96, 390] width 176 height 44
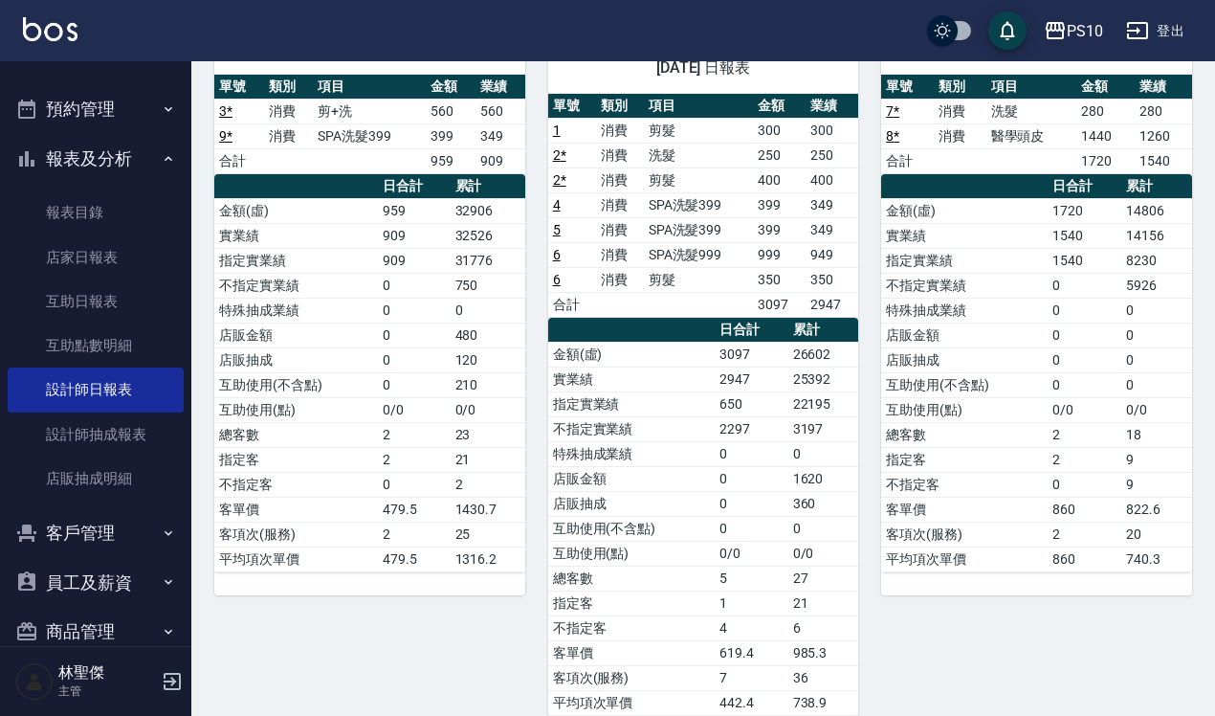
scroll to position [220, 0]
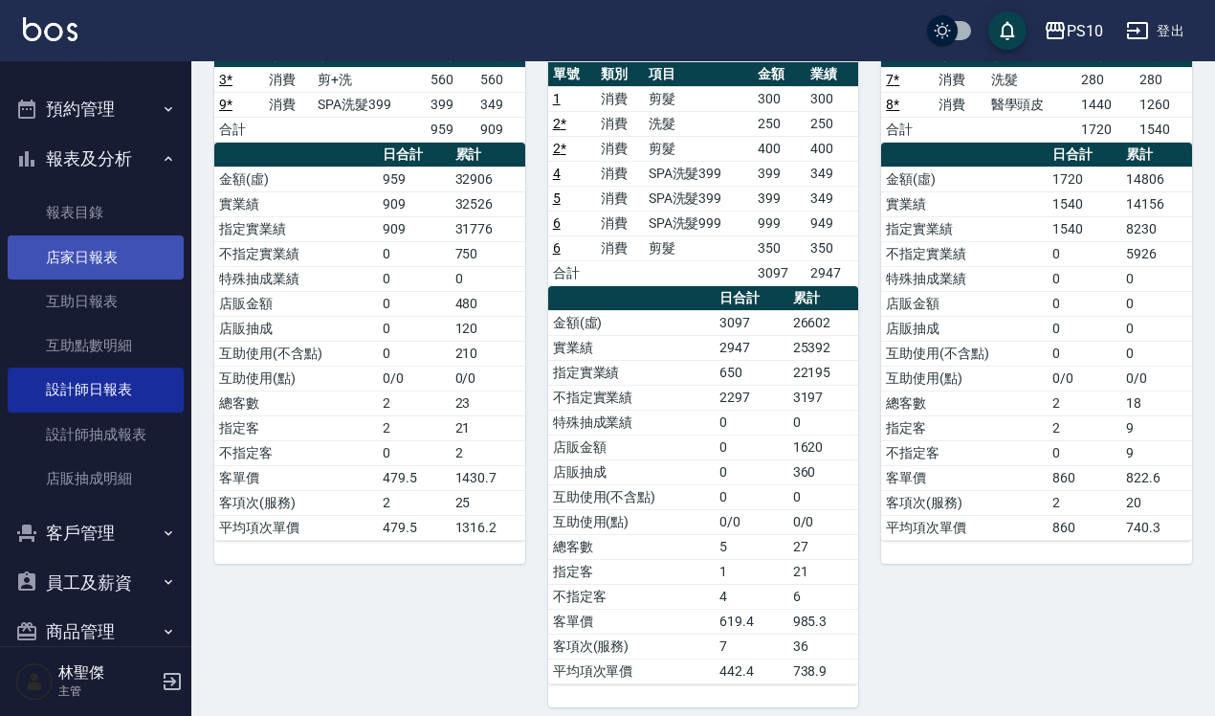
click at [97, 256] on link "店家日報表" at bounding box center [96, 257] width 176 height 44
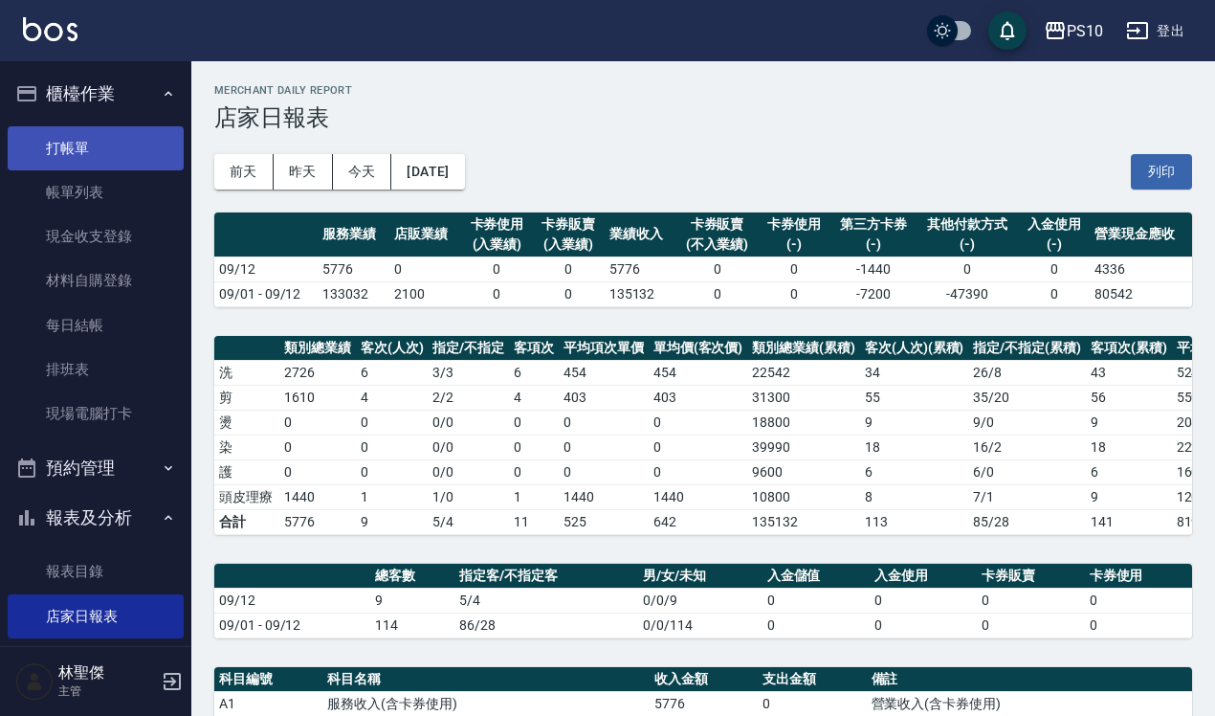
click at [107, 150] on link "打帳單" at bounding box center [96, 148] width 176 height 44
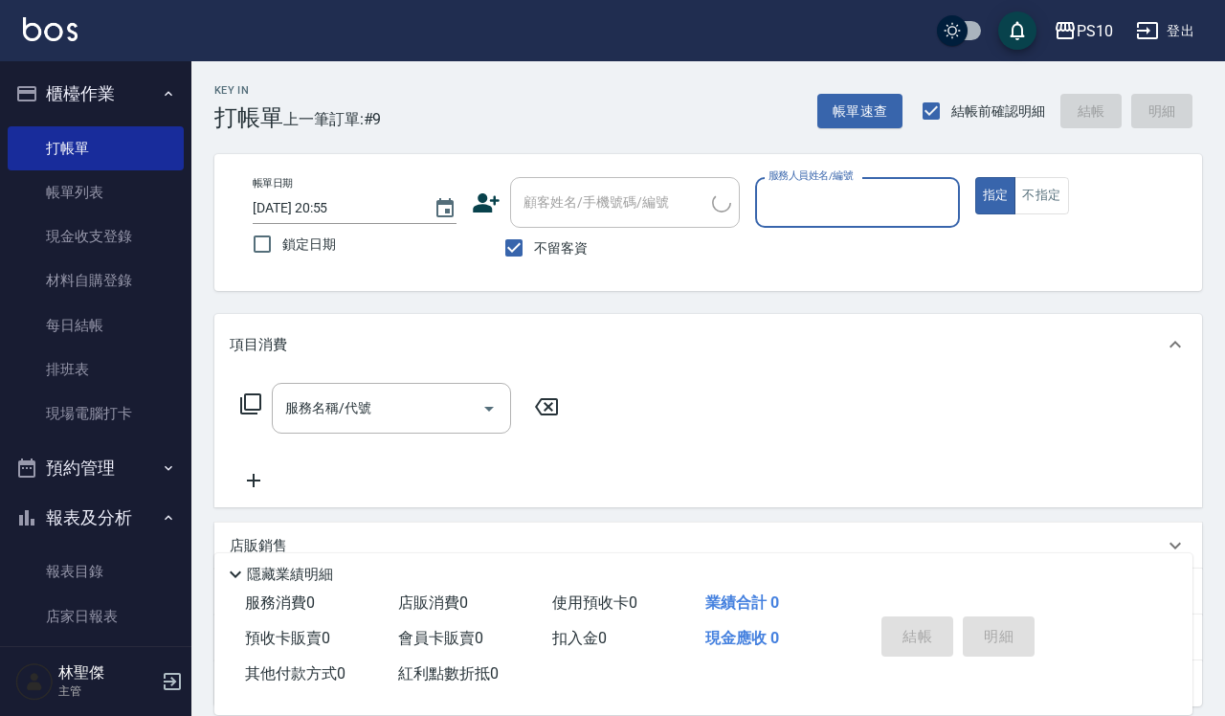
click at [861, 197] on input "服務人員姓名/編號" at bounding box center [857, 202] width 187 height 33
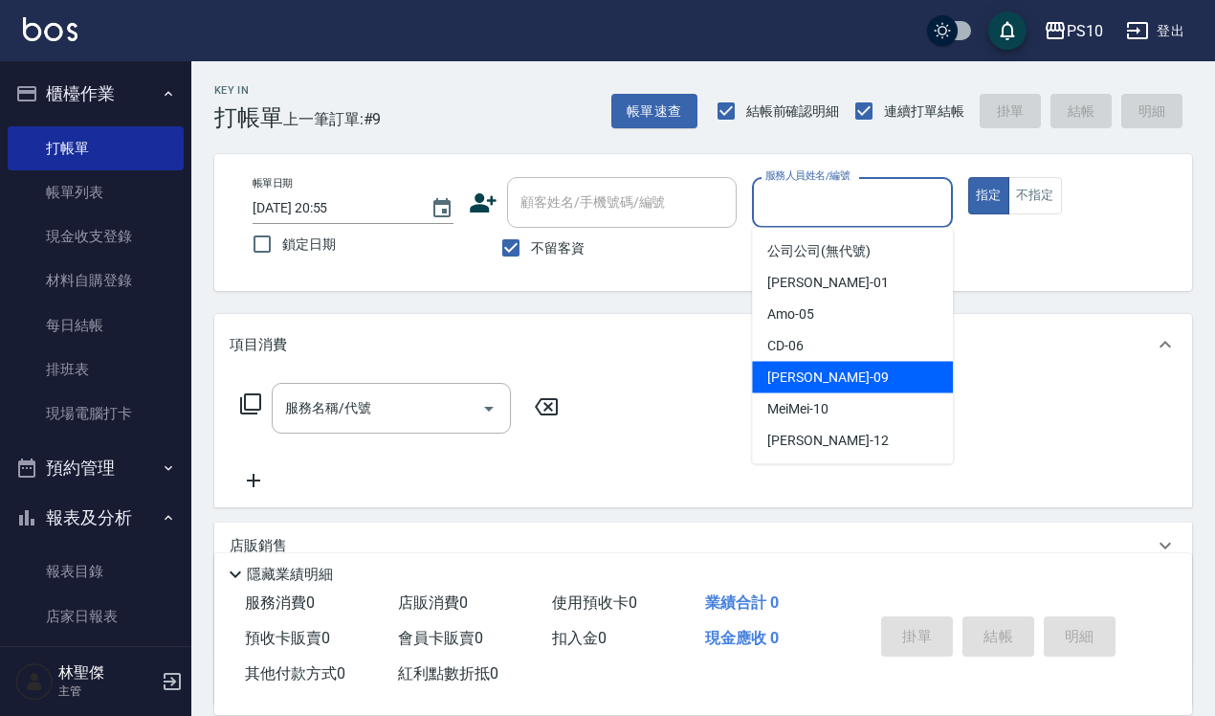
click at [821, 375] on div "[PERSON_NAME] -09" at bounding box center [852, 378] width 201 height 32
type input "[PERSON_NAME]-09"
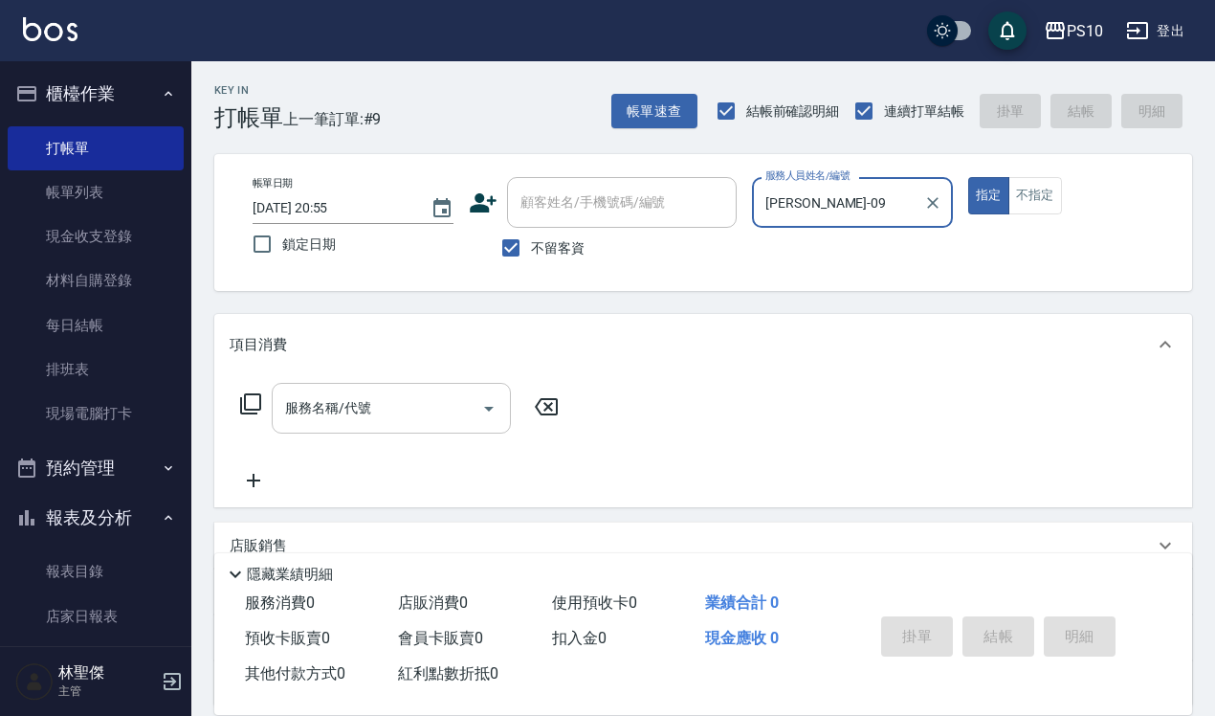
click at [431, 408] on input "服務名稱/代號" at bounding box center [376, 407] width 193 height 33
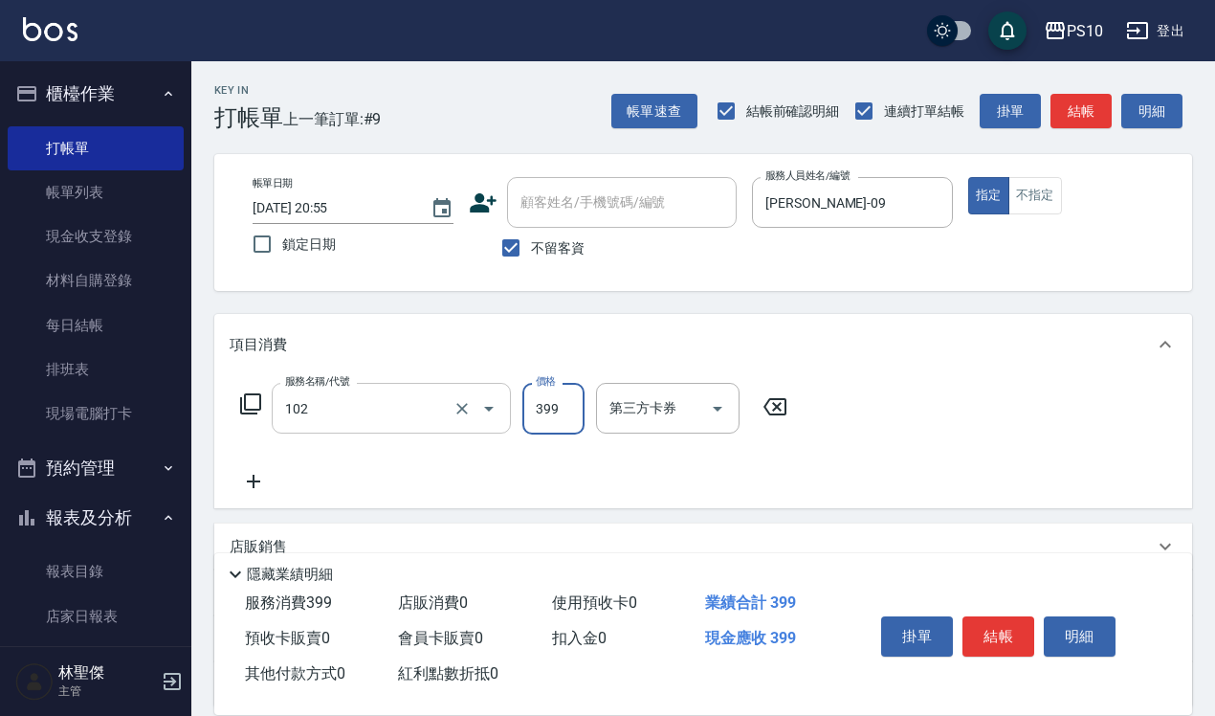
type input "SPA洗髮399(102)"
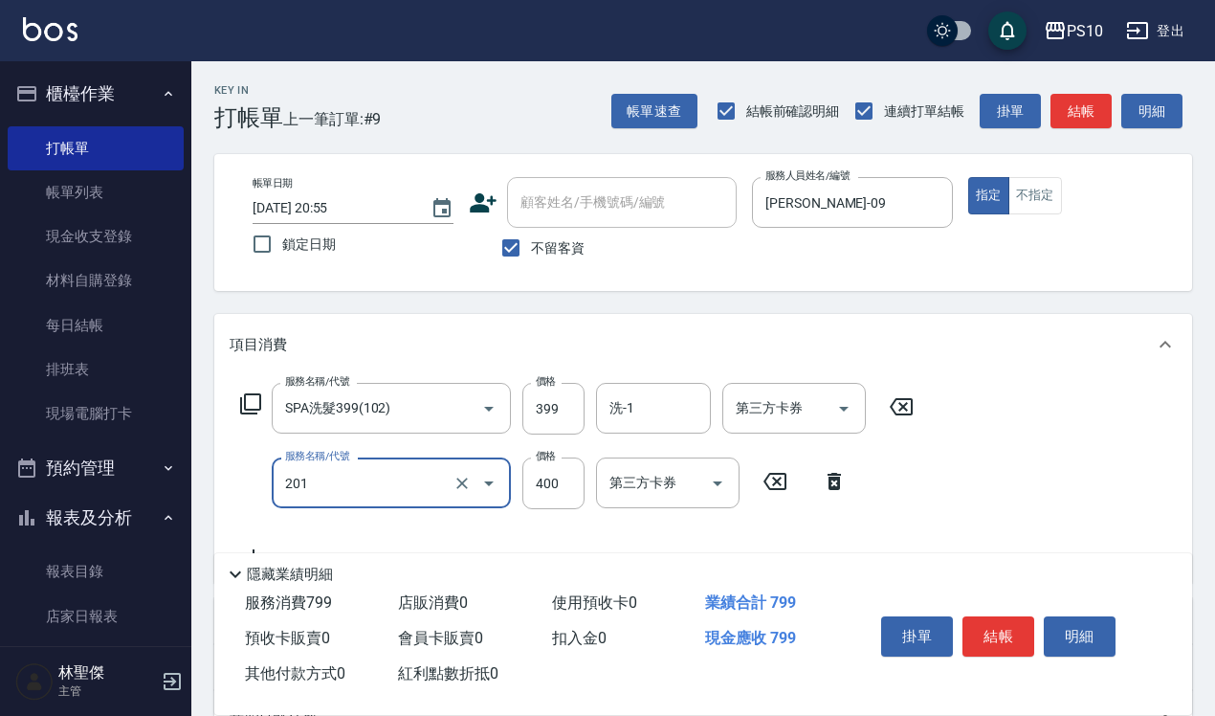
type input "剪髮(201)"
drag, startPoint x: 1020, startPoint y: 639, endPoint x: 681, endPoint y: 582, distance: 343.6
click at [1020, 638] on button "結帳" at bounding box center [999, 636] width 72 height 40
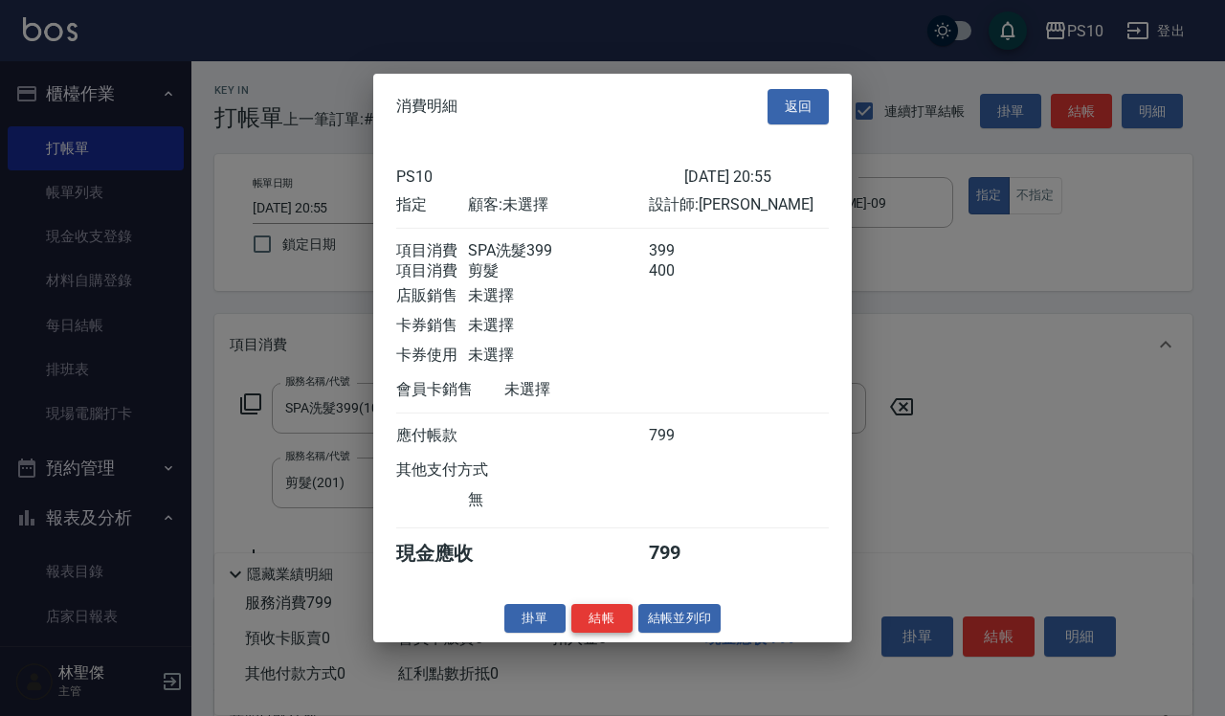
click at [589, 632] on button "結帳" at bounding box center [601, 618] width 61 height 30
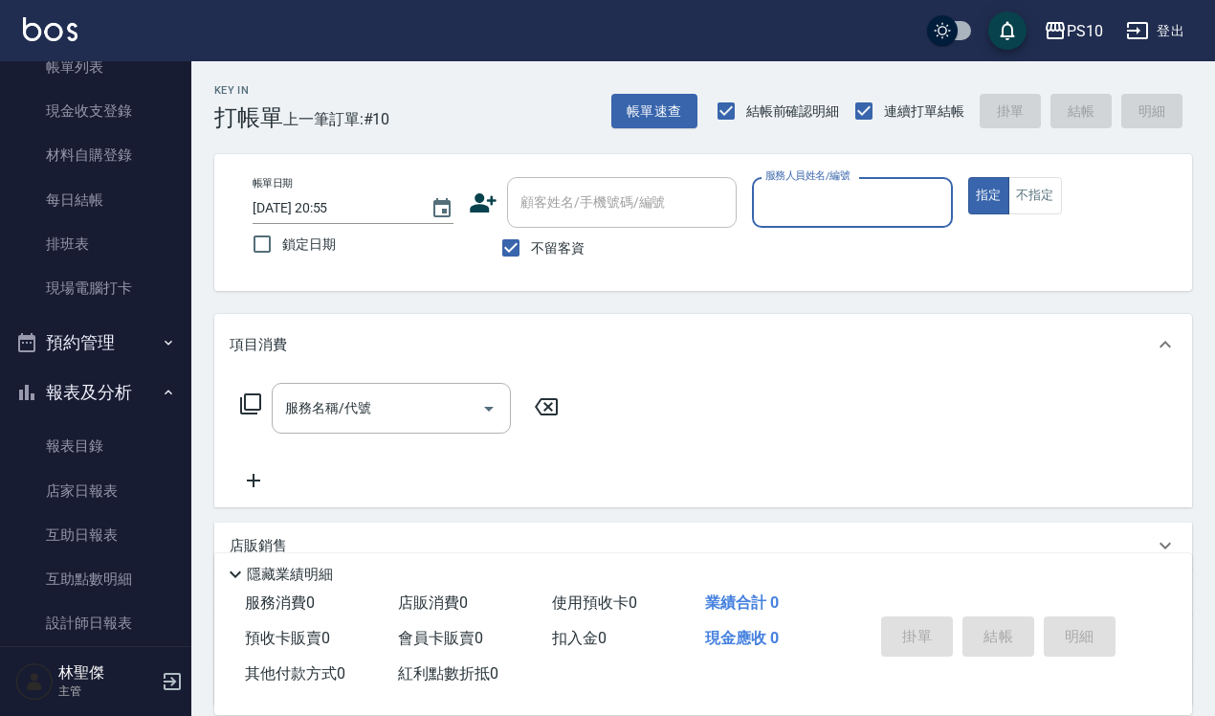
scroll to position [359, 0]
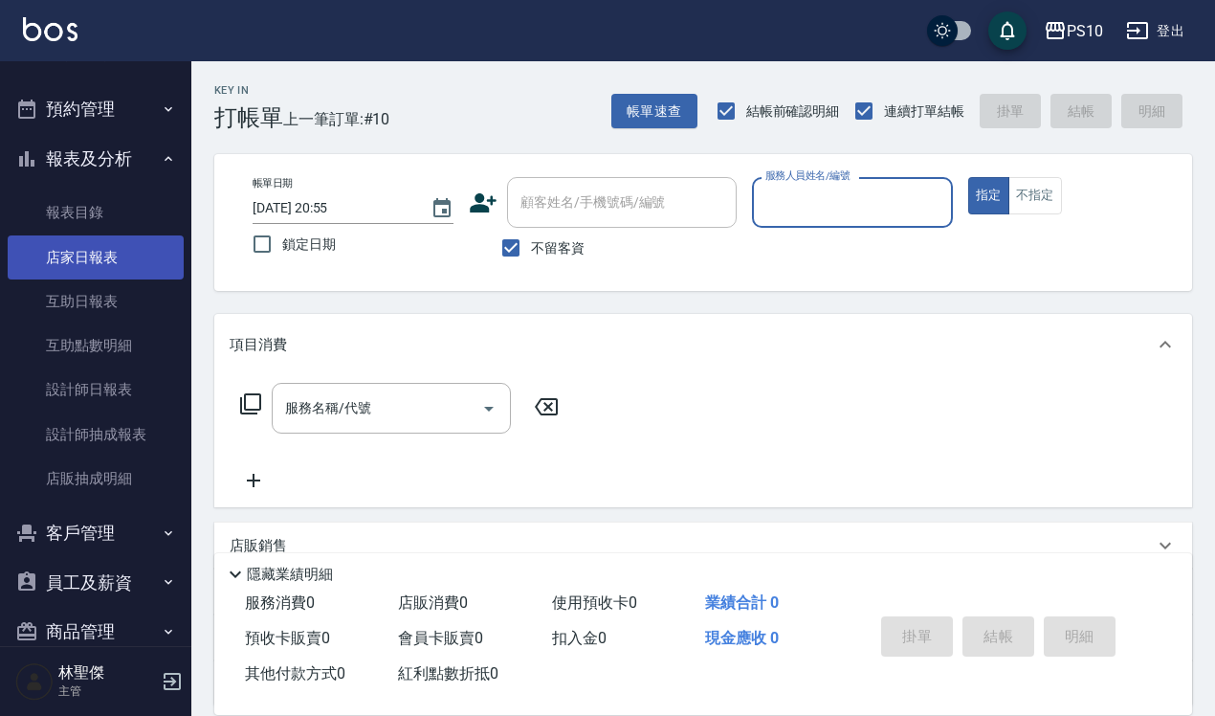
click at [129, 259] on link "店家日報表" at bounding box center [96, 257] width 176 height 44
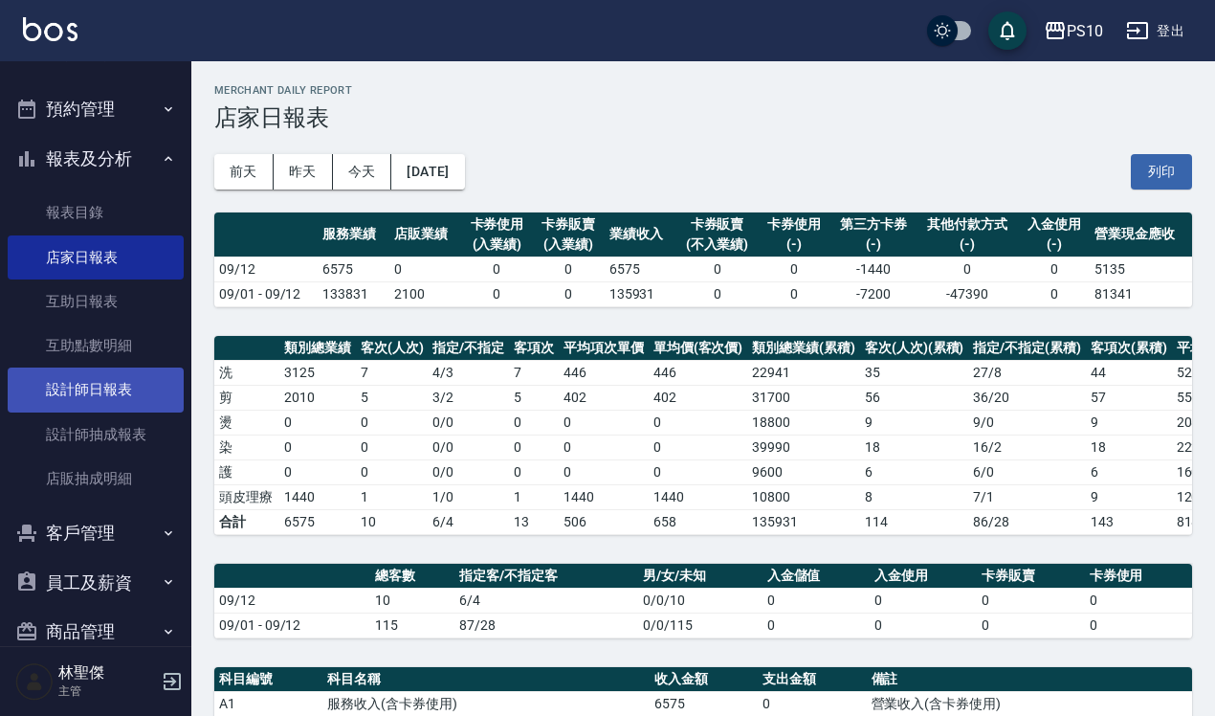
click at [97, 383] on link "設計師日報表" at bounding box center [96, 390] width 176 height 44
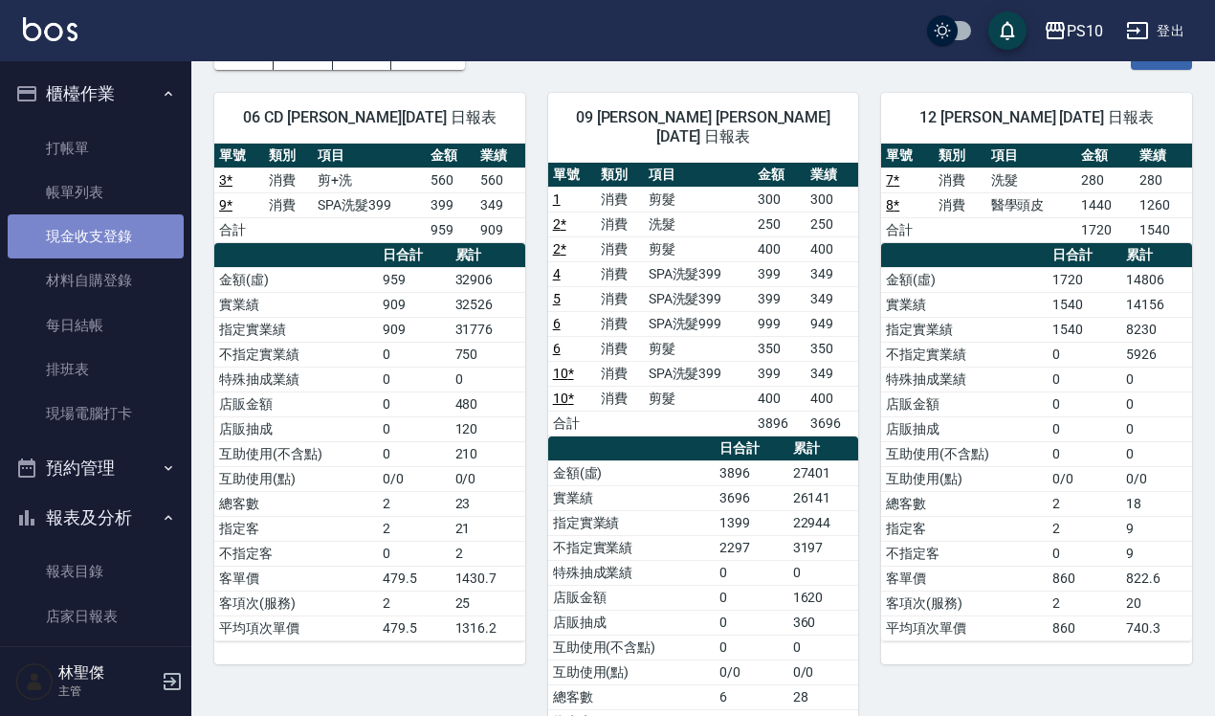
click at [112, 241] on link "現金收支登錄" at bounding box center [96, 236] width 176 height 44
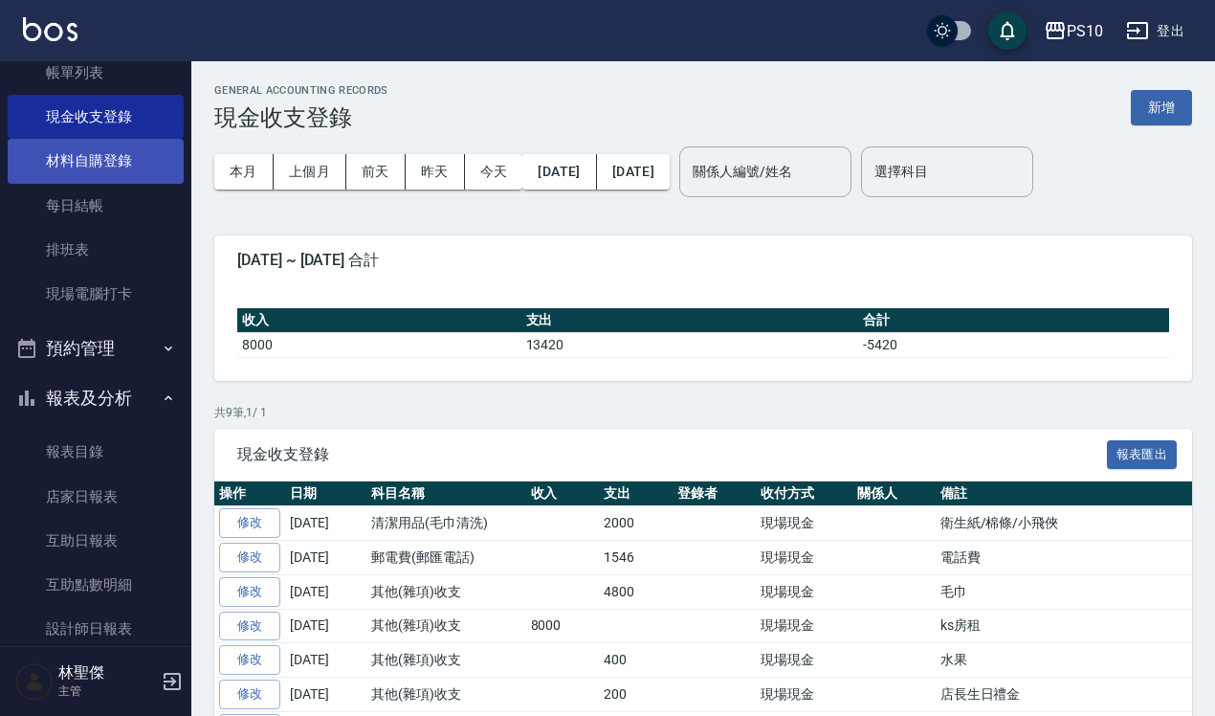
scroll to position [239, 0]
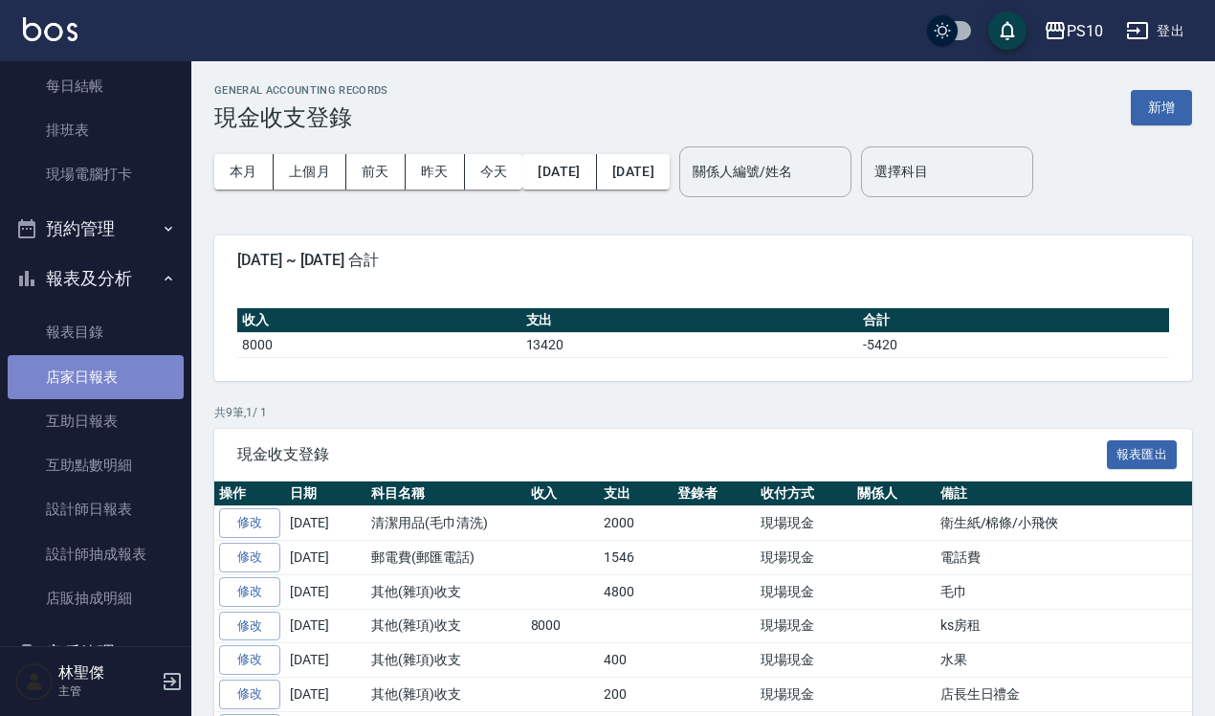
click at [107, 390] on link "店家日報表" at bounding box center [96, 377] width 176 height 44
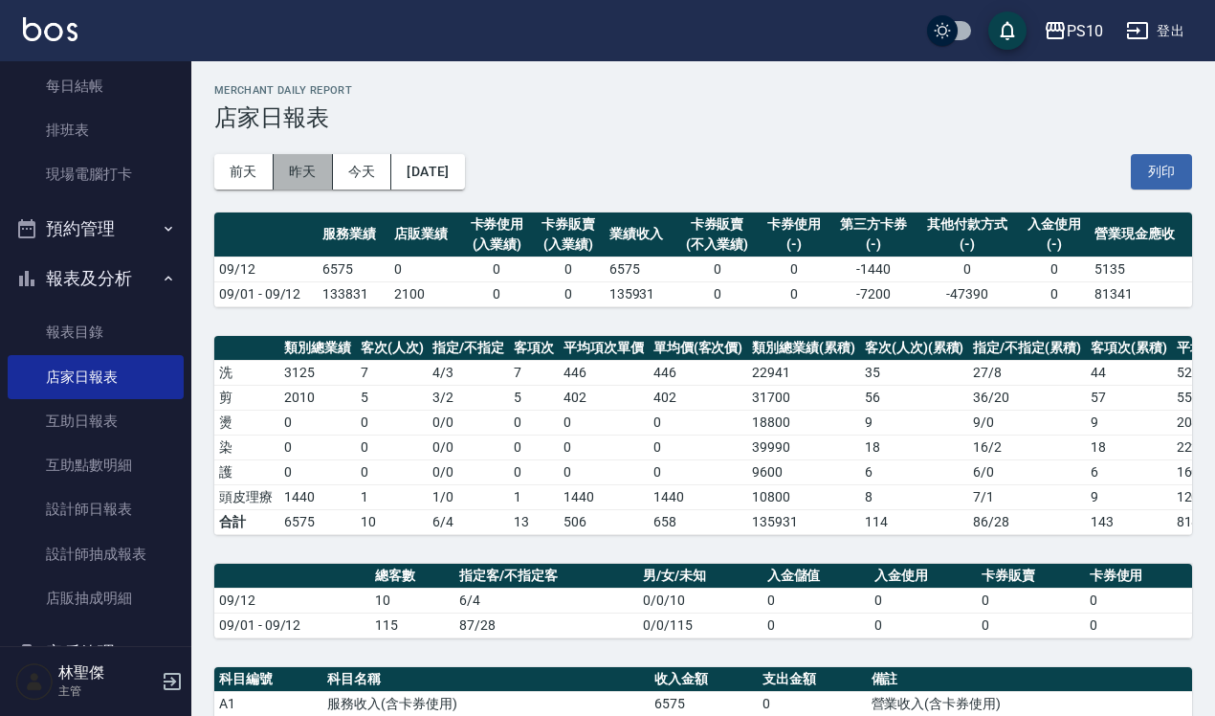
click at [308, 165] on button "昨天" at bounding box center [303, 171] width 59 height 35
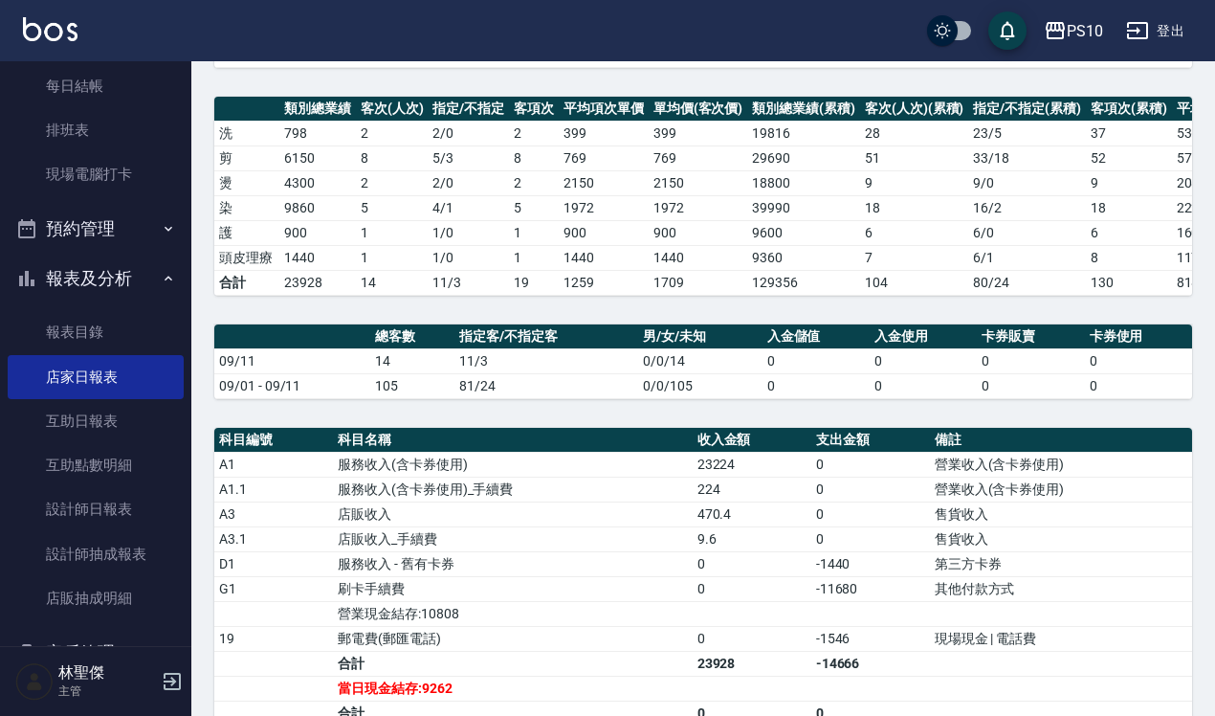
scroll to position [523, 0]
